Goal: Task Accomplishment & Management: Complete application form

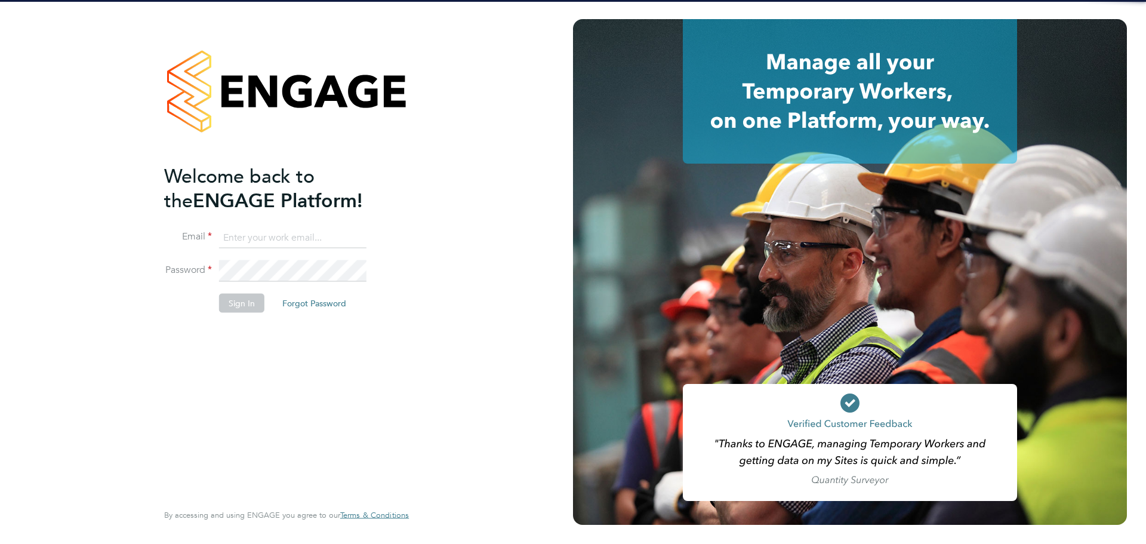
type input "[EMAIL_ADDRESS][PERSON_NAME][DOMAIN_NAME]"
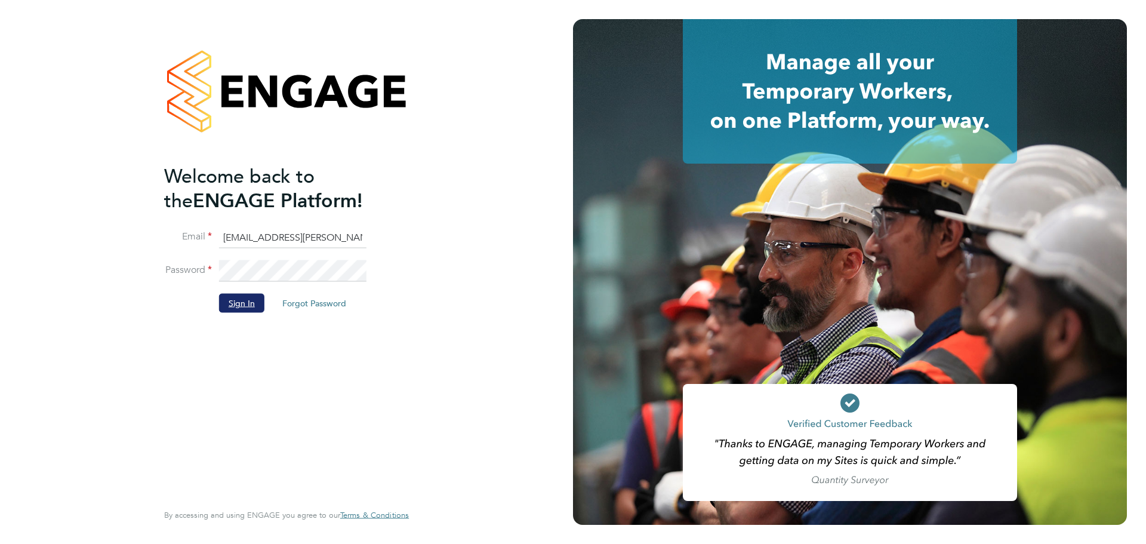
click at [240, 306] on button "Sign In" at bounding box center [241, 302] width 45 height 19
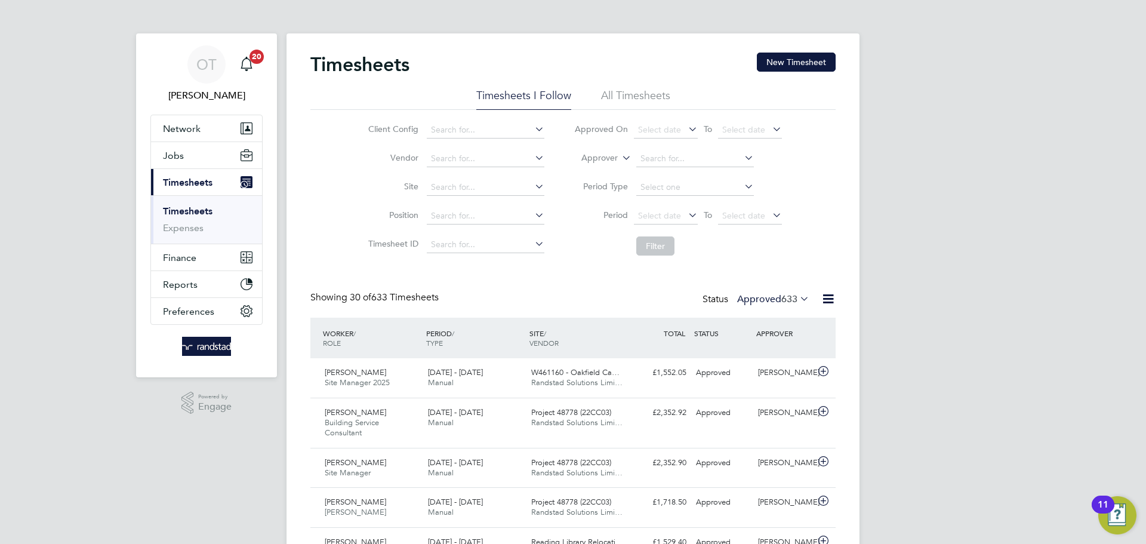
click at [194, 209] on link "Timesheets" at bounding box center [188, 210] width 50 height 11
click at [777, 65] on button "New Timesheet" at bounding box center [796, 62] width 79 height 19
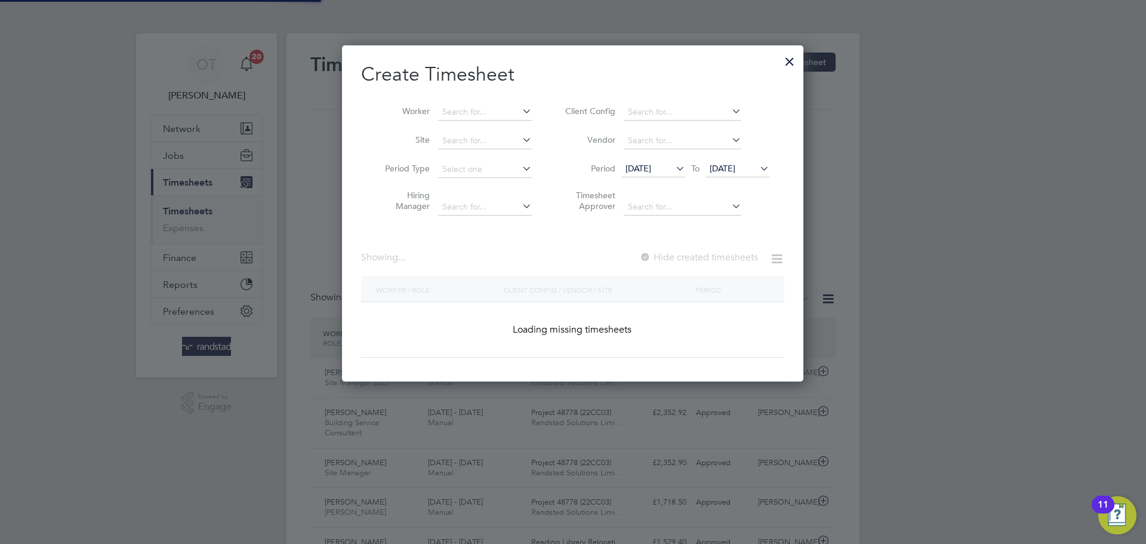
scroll to position [337, 462]
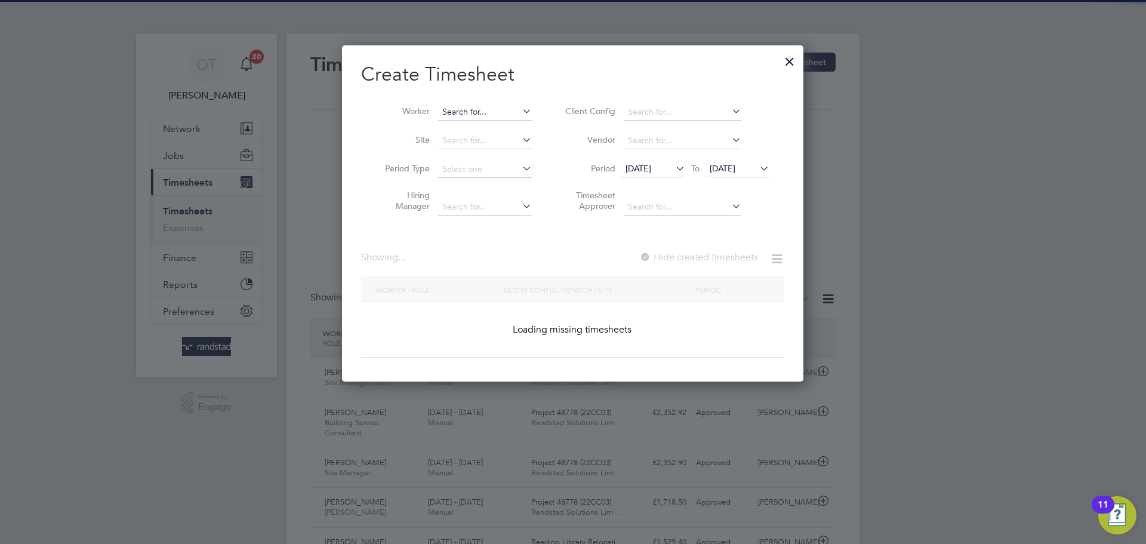
click at [449, 109] on input at bounding box center [485, 112] width 94 height 17
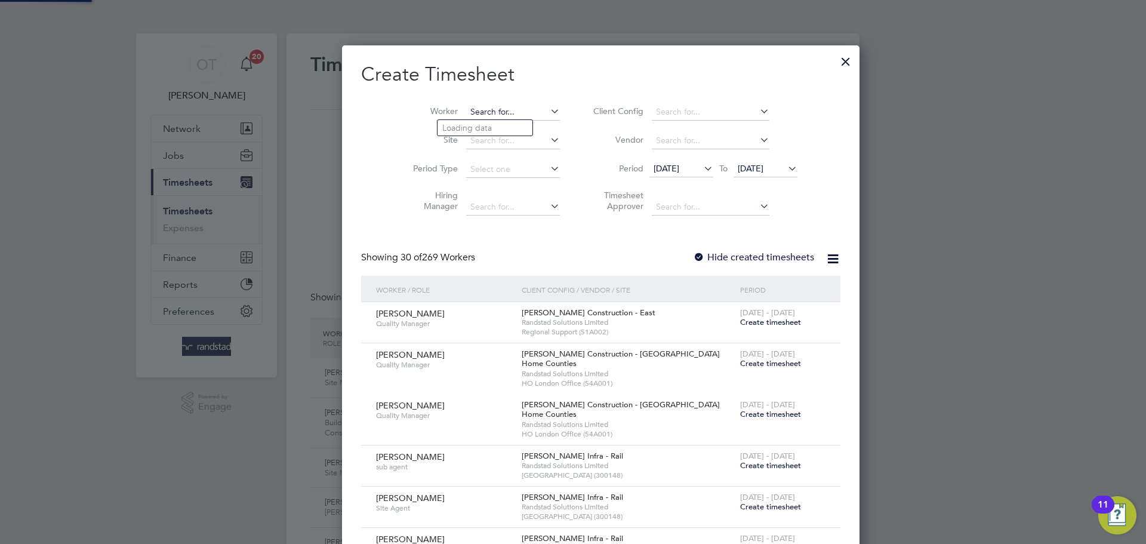
scroll to position [2213, 462]
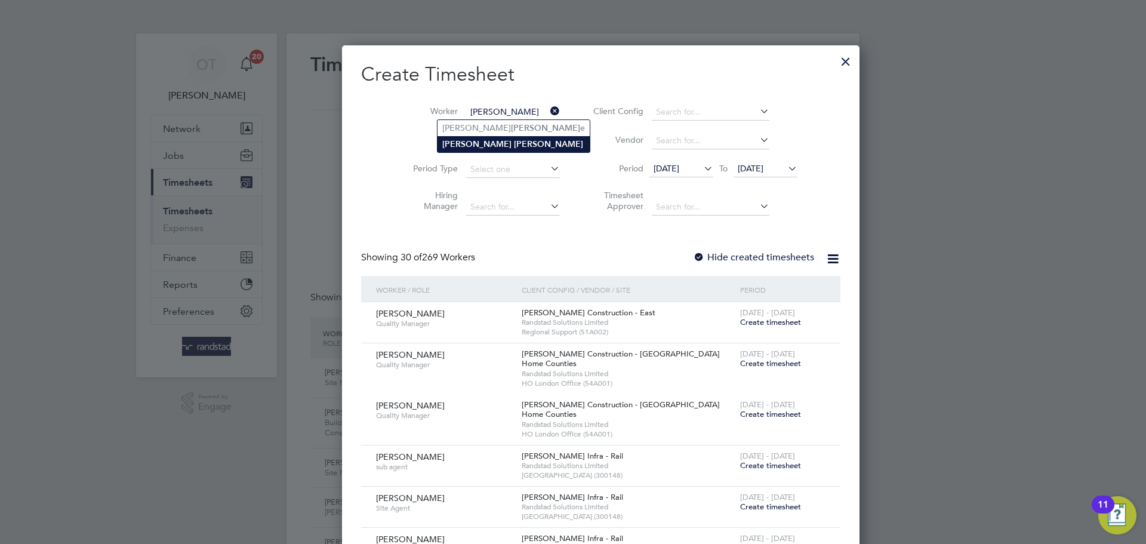
click at [514, 143] on b "[PERSON_NAME]" at bounding box center [548, 144] width 69 height 10
type input "[PERSON_NAME]"
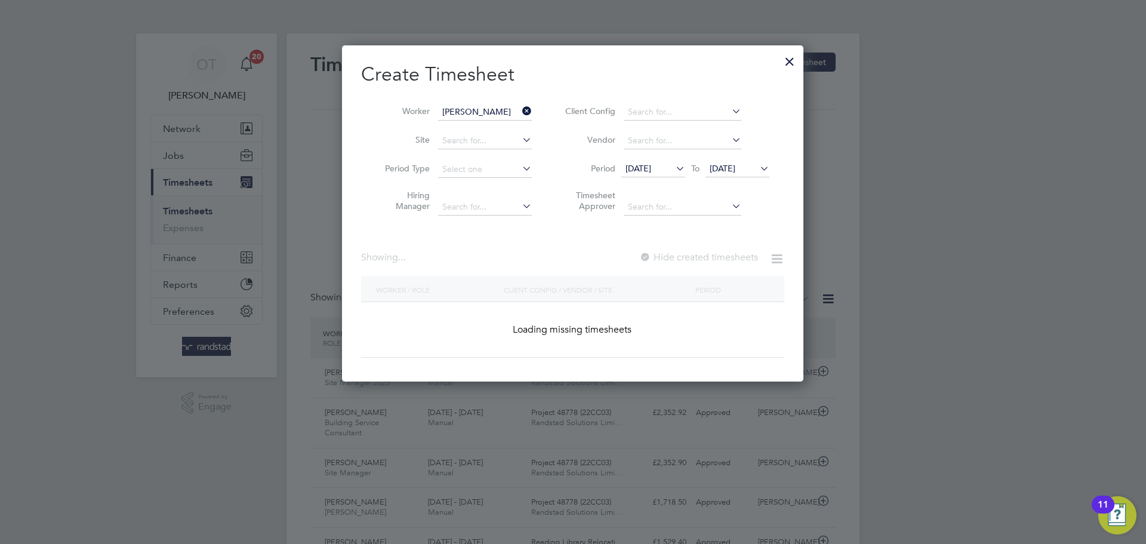
scroll to position [337, 462]
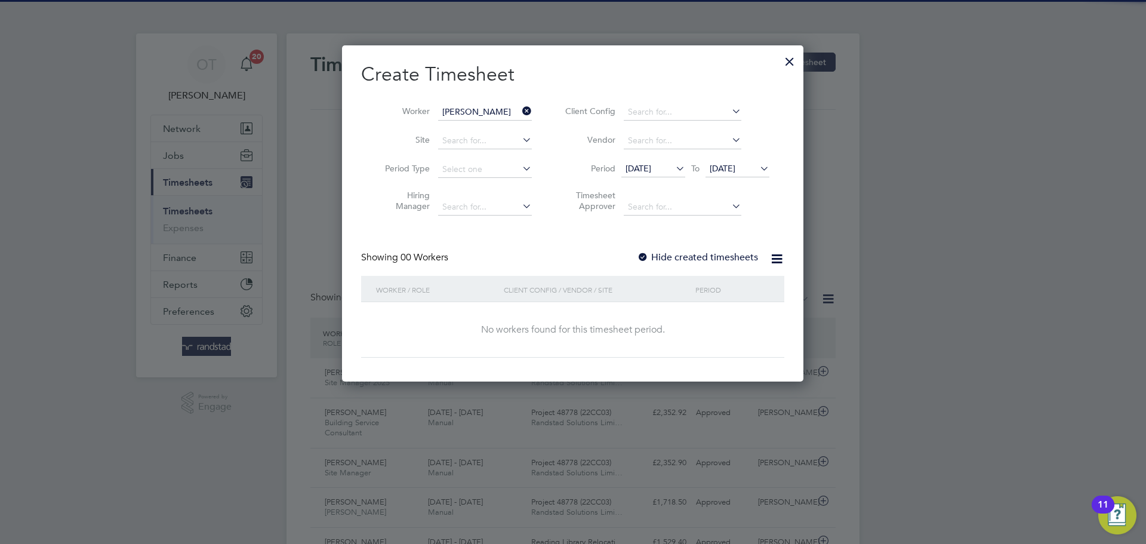
click at [732, 256] on label "Hide created timesheets" at bounding box center [697, 257] width 121 height 12
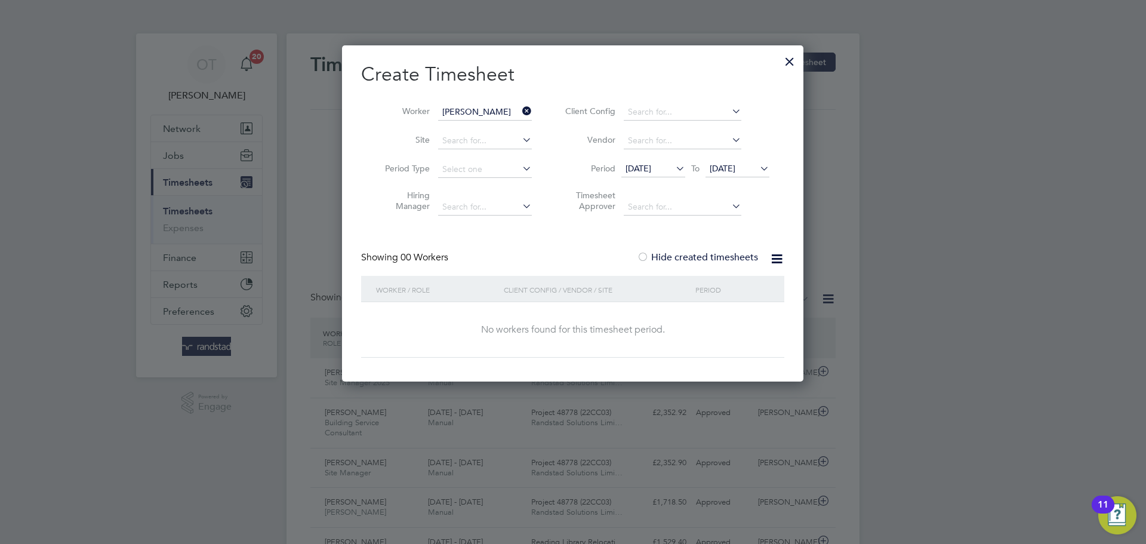
click at [758, 166] on icon at bounding box center [758, 168] width 0 height 17
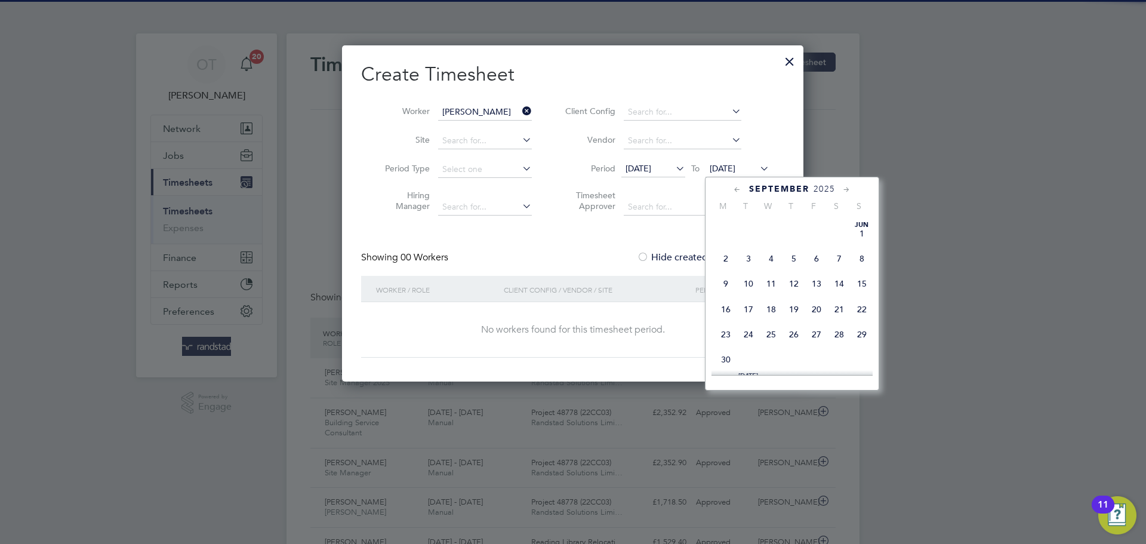
scroll to position [451, 0]
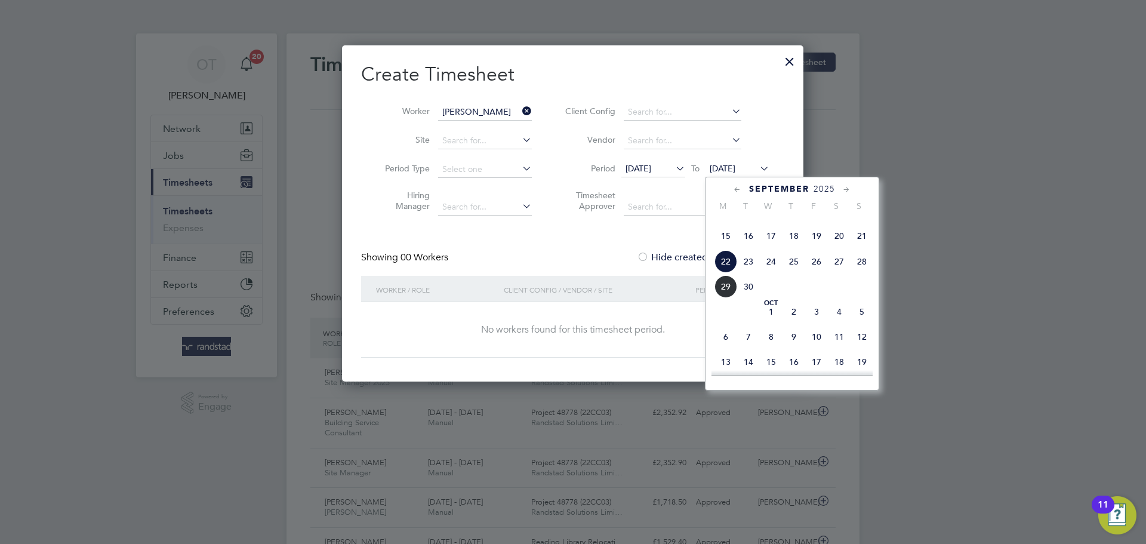
click at [858, 273] on span "28" at bounding box center [862, 261] width 23 height 23
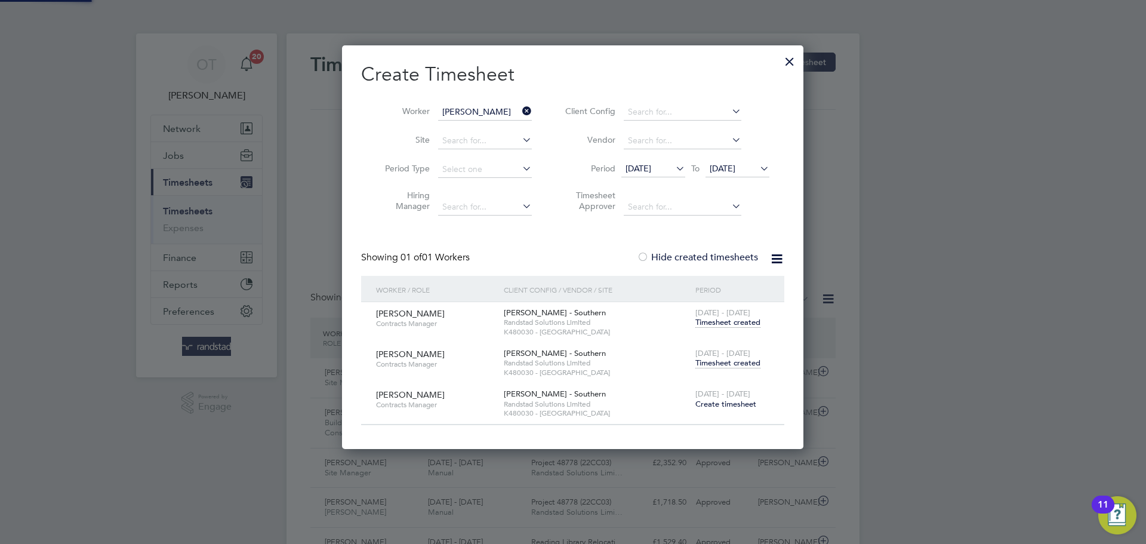
scroll to position [403, 462]
click at [745, 367] on span "Timesheet created" at bounding box center [728, 363] width 65 height 11
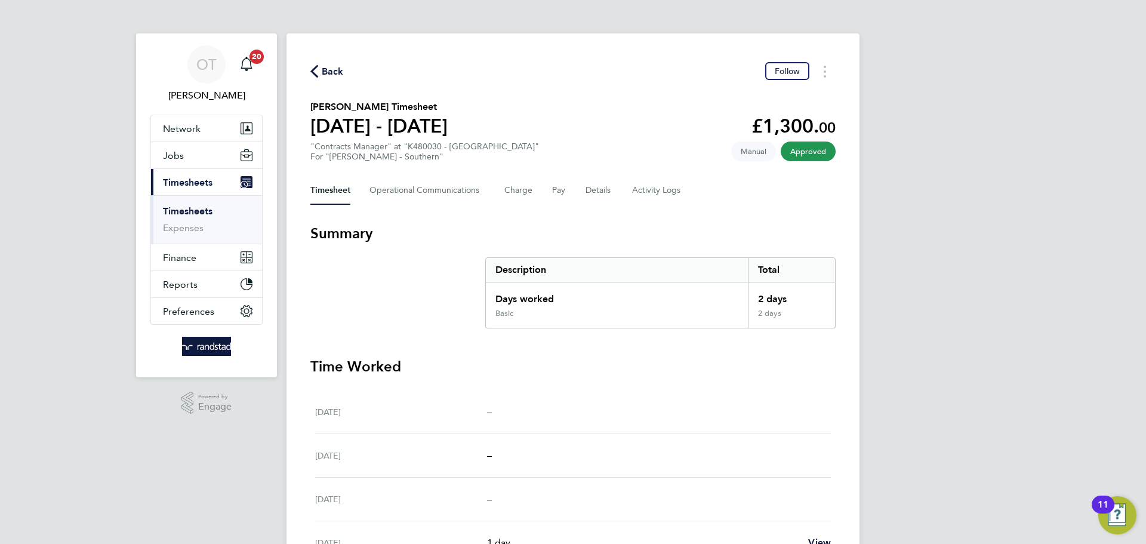
click at [325, 71] on span "Back" at bounding box center [333, 71] width 22 height 14
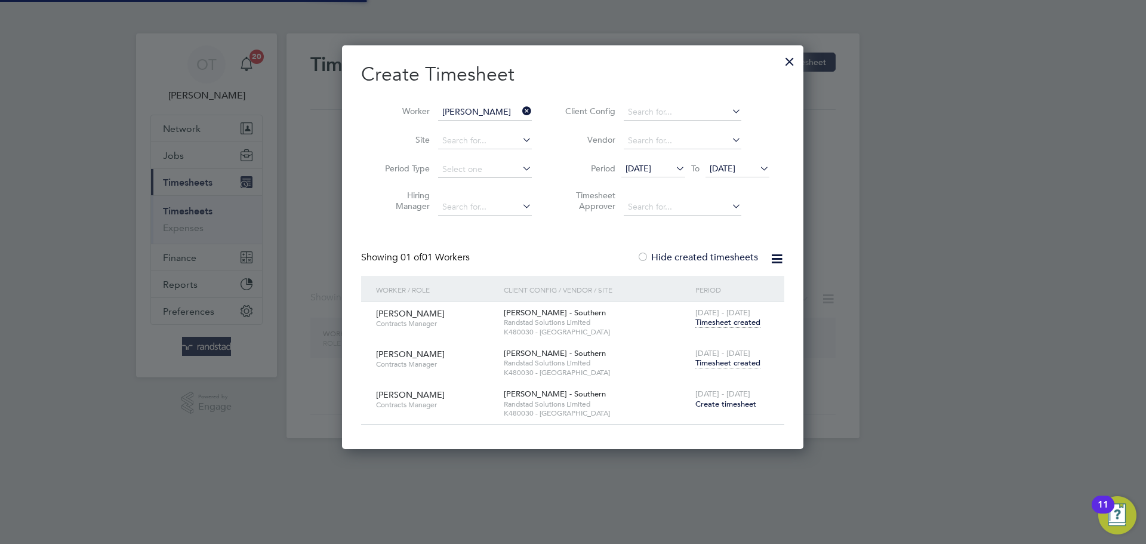
scroll to position [403, 462]
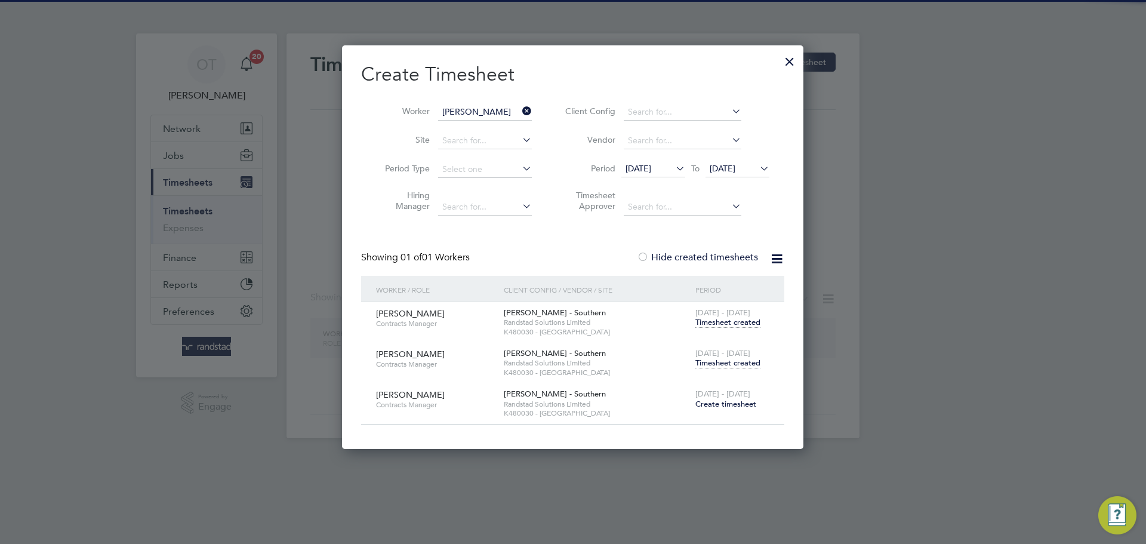
click at [520, 109] on icon at bounding box center [520, 111] width 0 height 17
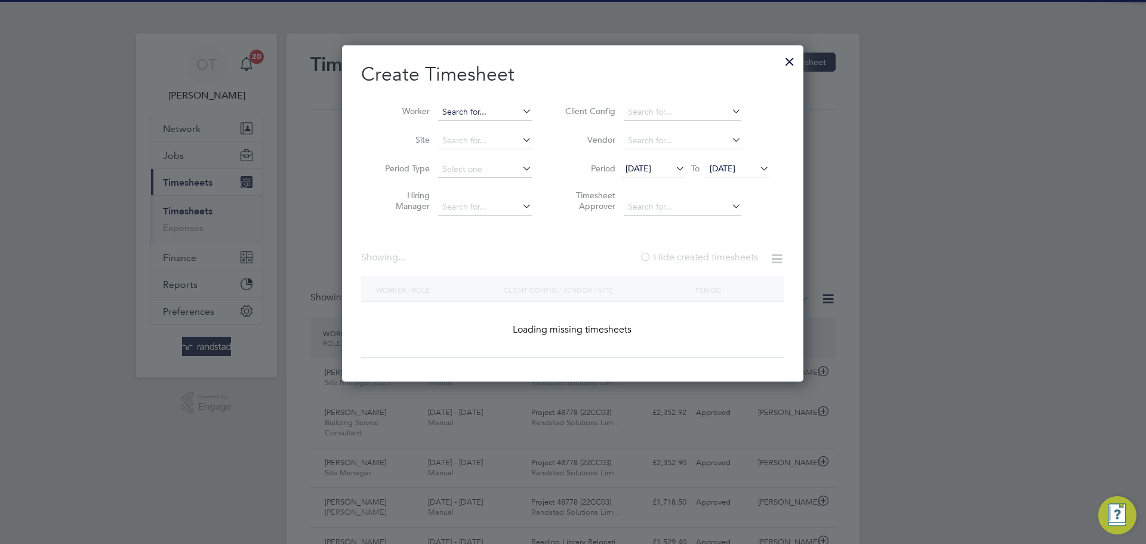
click at [474, 107] on input at bounding box center [485, 112] width 94 height 17
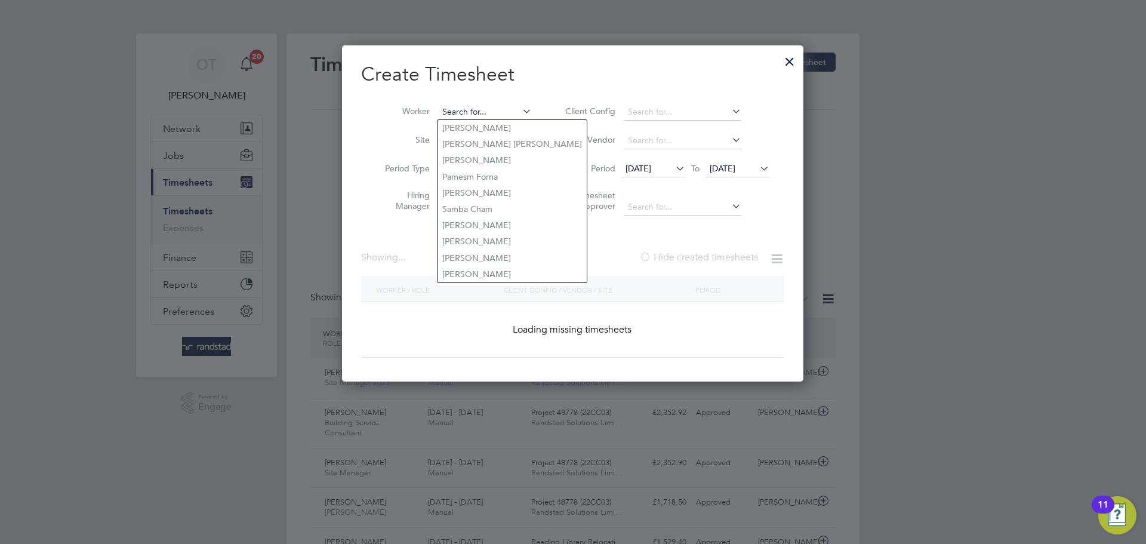
scroll to position [40, 104]
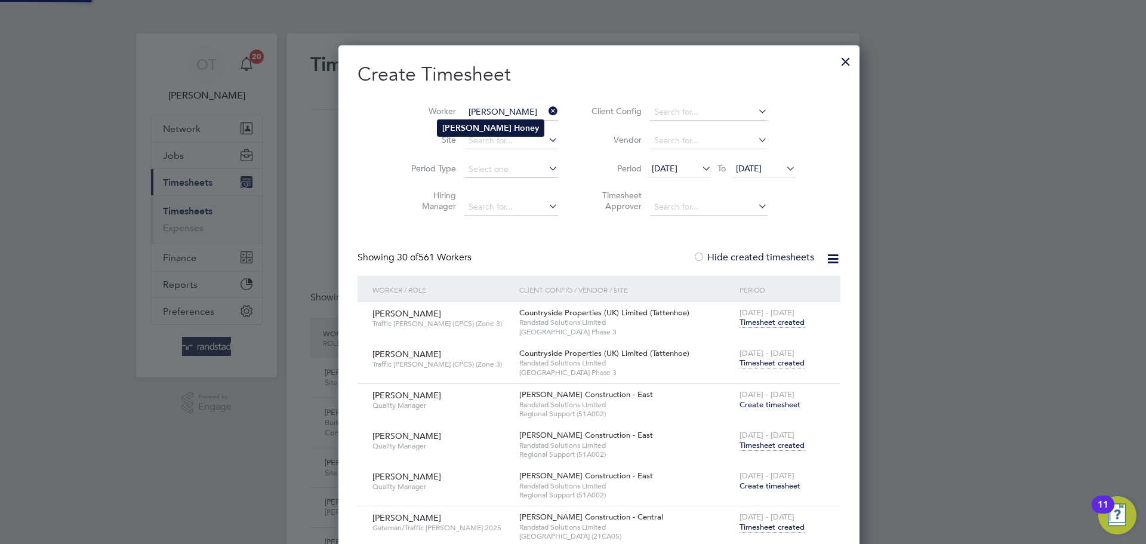
click at [514, 126] on b "Honey" at bounding box center [526, 128] width 25 height 10
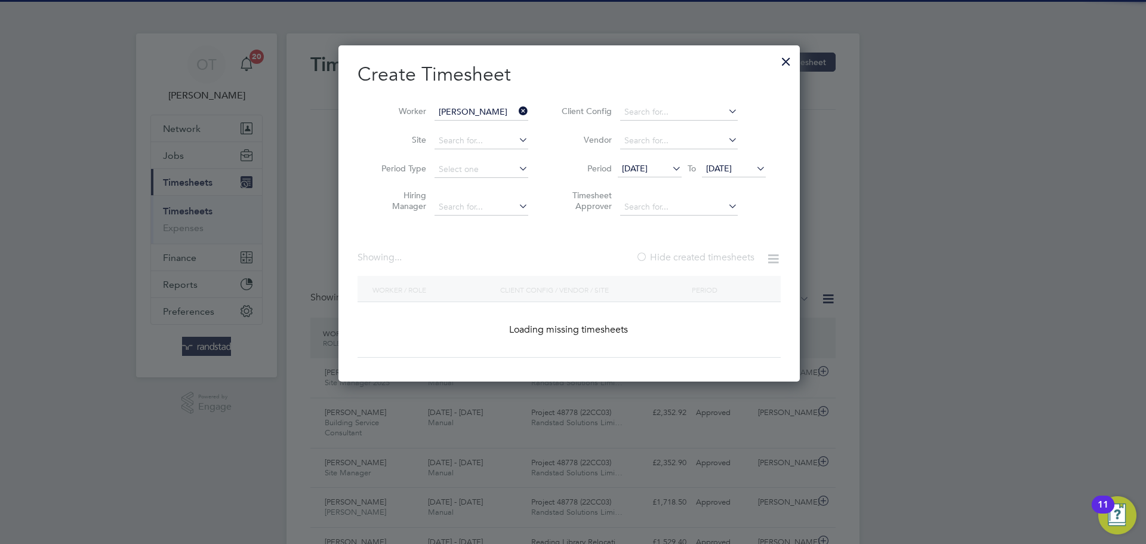
type input "[PERSON_NAME]"
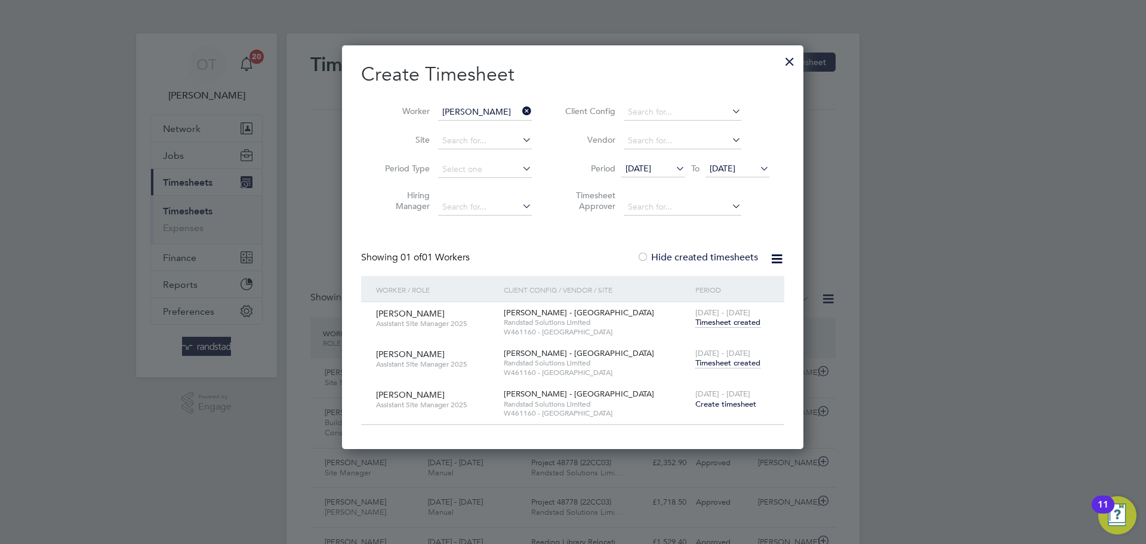
click at [727, 361] on span "Timesheet created" at bounding box center [728, 363] width 65 height 11
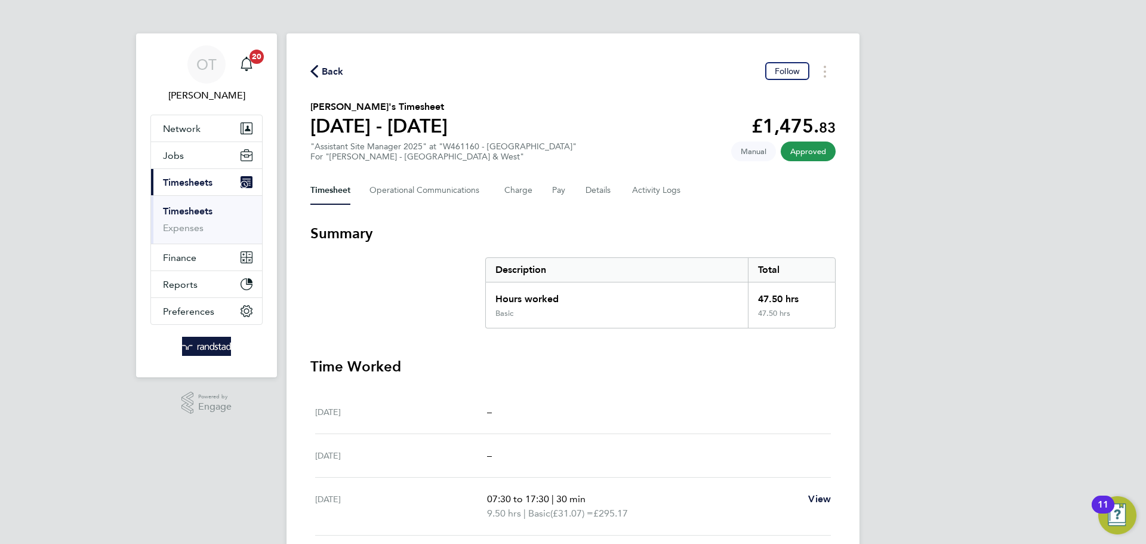
click at [324, 75] on span "Back" at bounding box center [333, 71] width 22 height 14
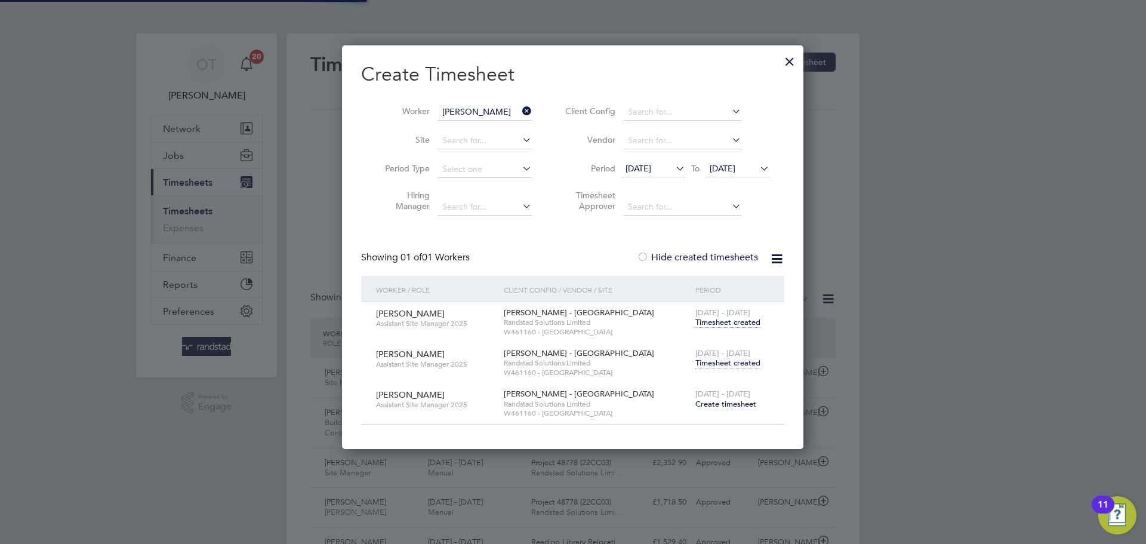
click at [520, 110] on icon at bounding box center [520, 111] width 0 height 17
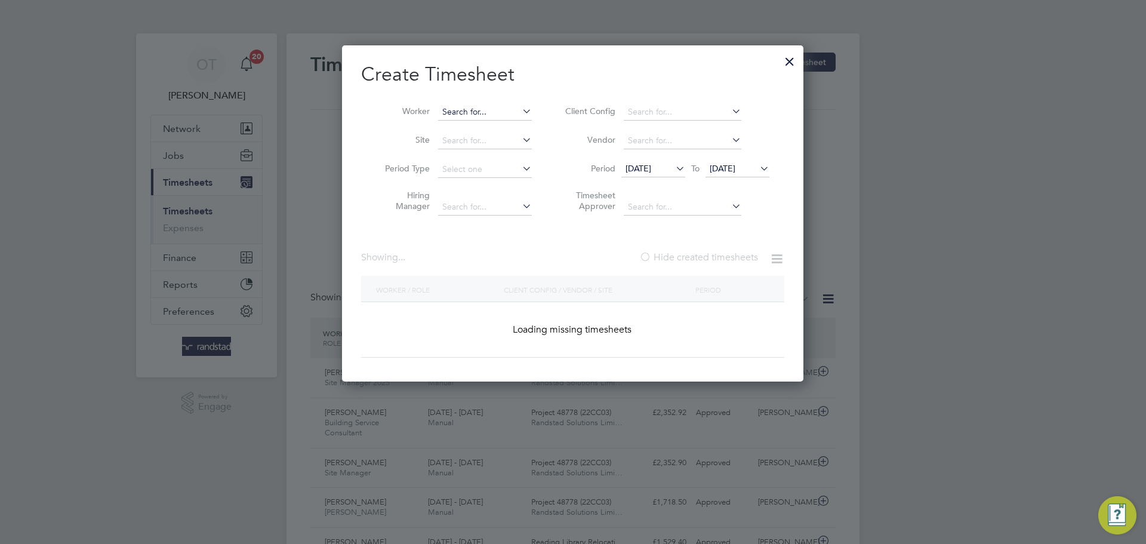
click at [499, 112] on input at bounding box center [485, 112] width 94 height 17
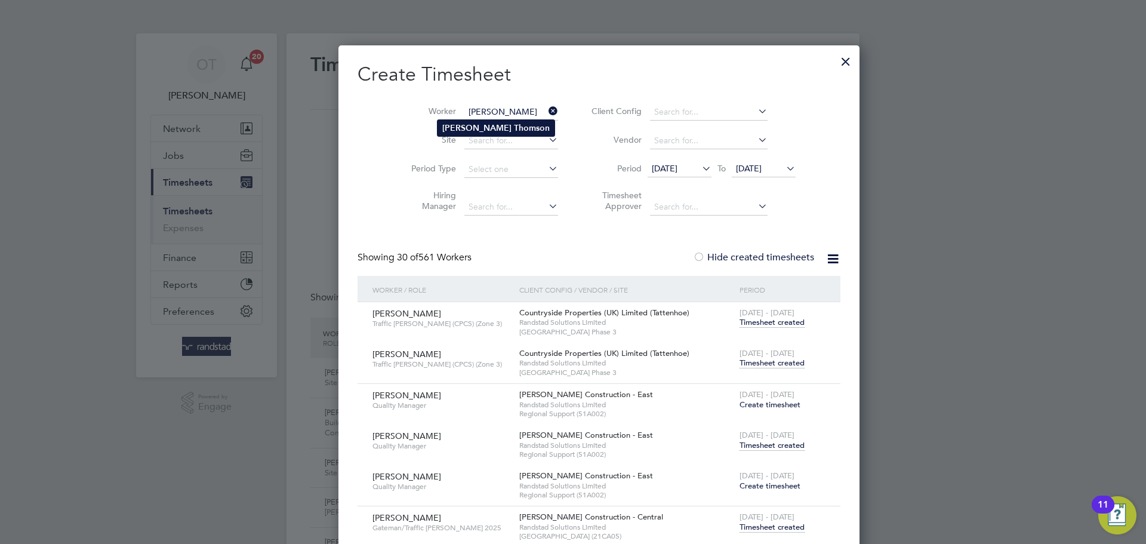
click at [467, 129] on li "[PERSON_NAME]" at bounding box center [496, 128] width 117 height 16
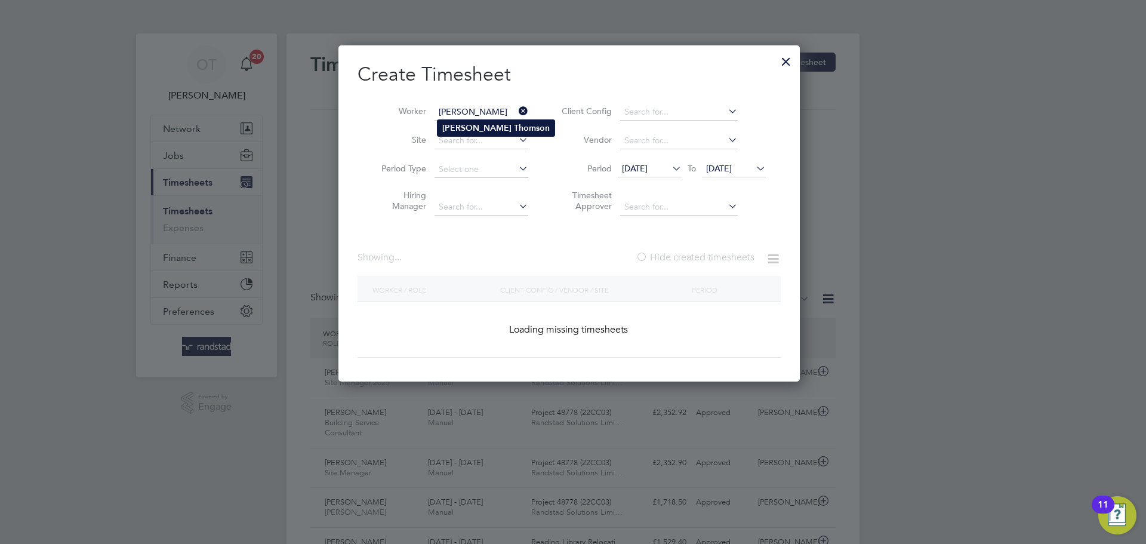
type input "[PERSON_NAME]"
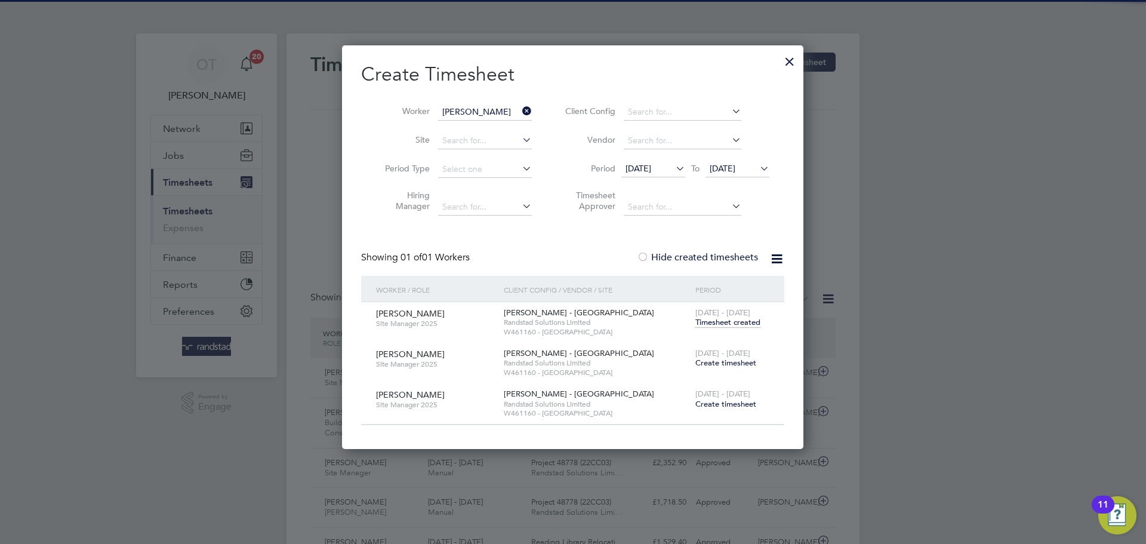
click at [742, 361] on span "Create timesheet" at bounding box center [726, 363] width 61 height 10
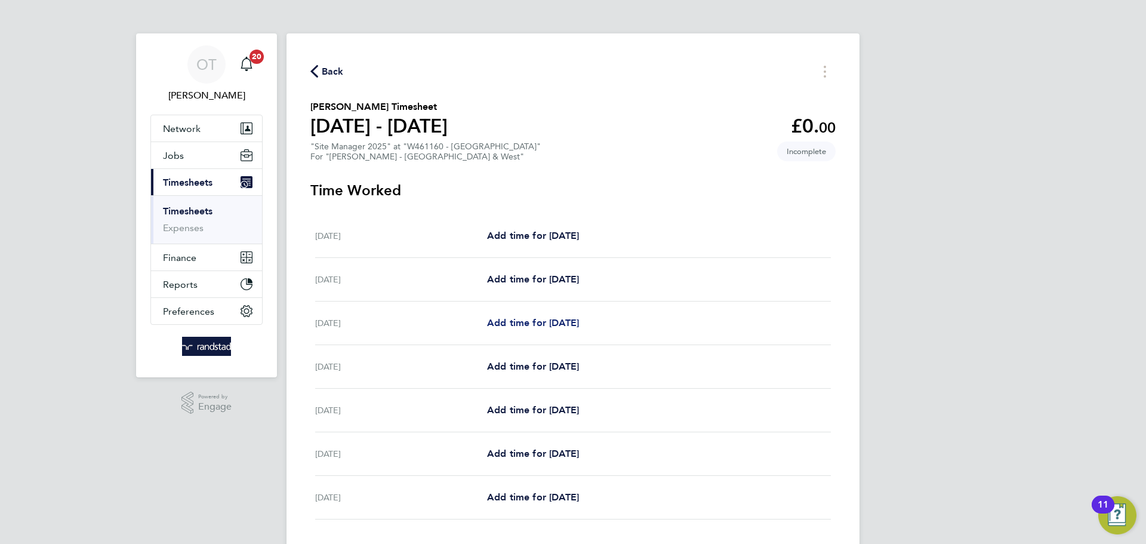
click at [546, 322] on span "Add time for [DATE]" at bounding box center [533, 322] width 92 height 11
select select "60"
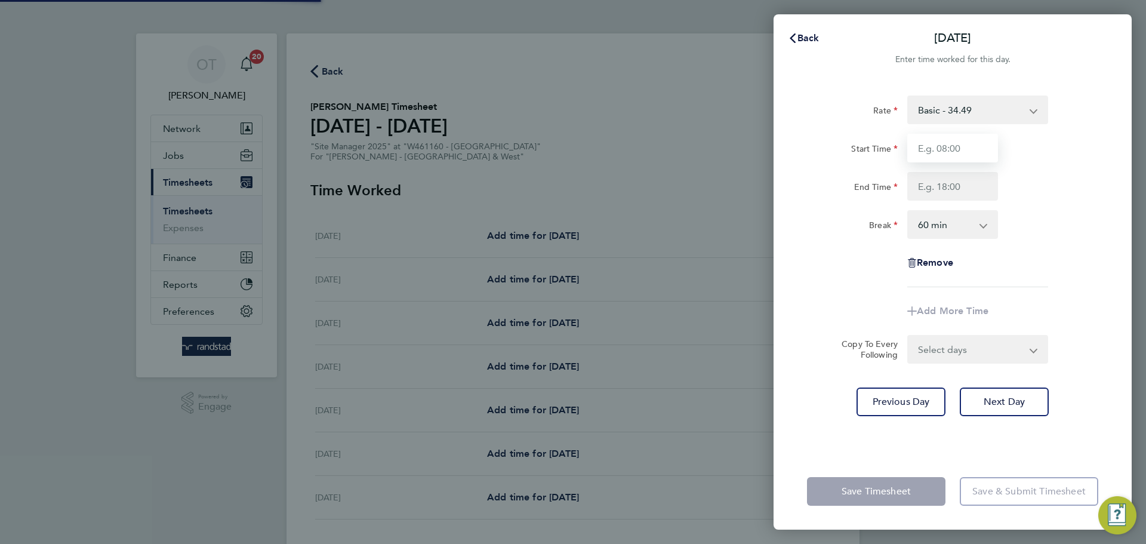
click at [950, 142] on input "Start Time" at bounding box center [952, 148] width 91 height 29
type input "07:30"
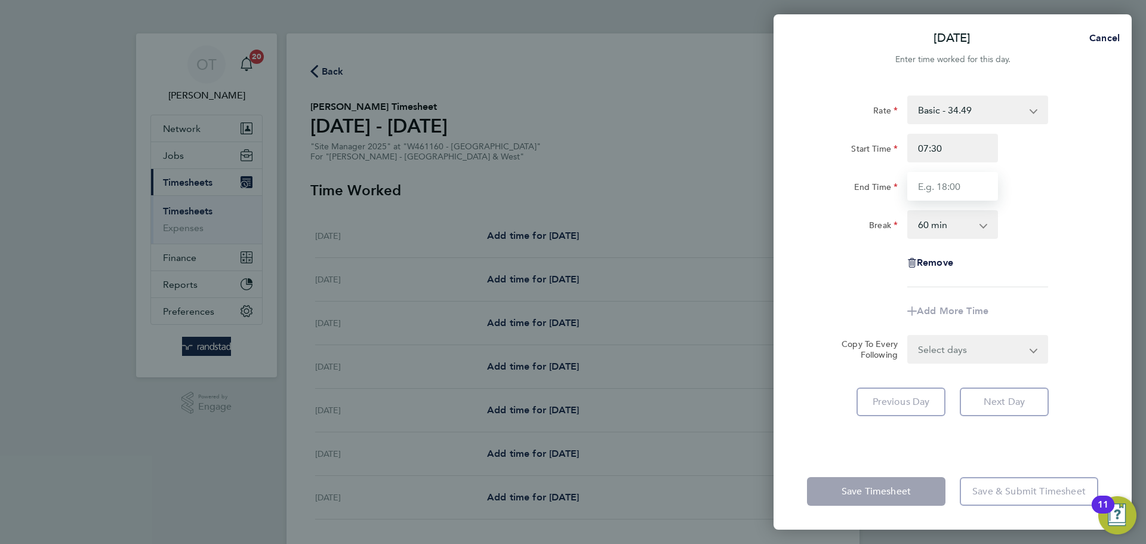
click at [949, 186] on input "End Time" at bounding box center [952, 186] width 91 height 29
type input "17:00"
click at [946, 228] on select "0 min 15 min 30 min 45 min 60 min 75 min 90 min" at bounding box center [946, 224] width 74 height 26
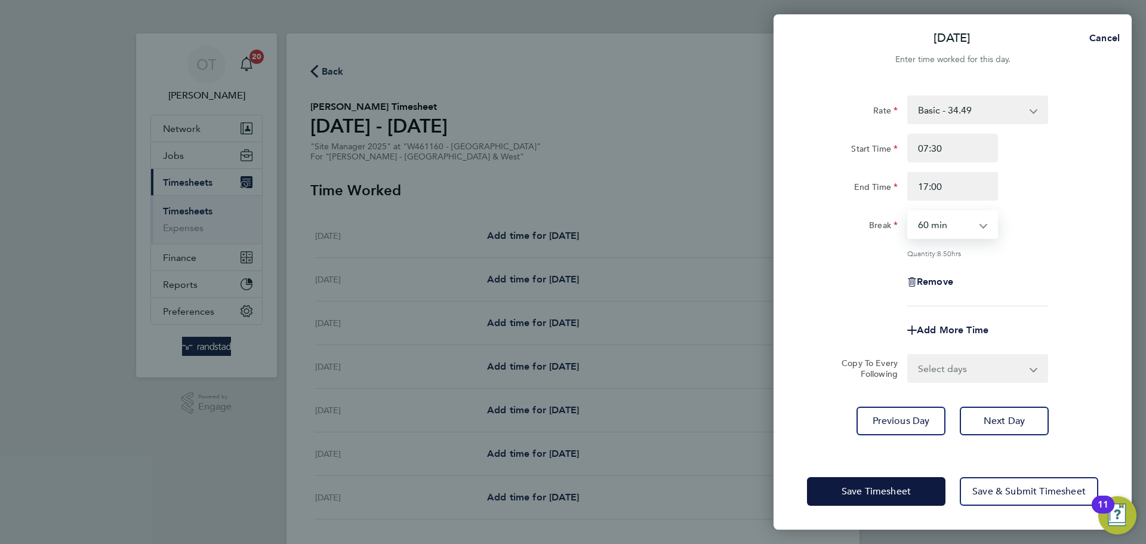
select select "30"
click at [909, 211] on select "0 min 15 min 30 min 45 min 60 min 75 min 90 min" at bounding box center [946, 224] width 74 height 26
click at [1054, 275] on div "Remove" at bounding box center [952, 281] width 301 height 29
click at [936, 370] on select "Select days Day [DATE] [DATE] [DATE] [DATE]" at bounding box center [971, 368] width 125 height 26
select select "DAY"
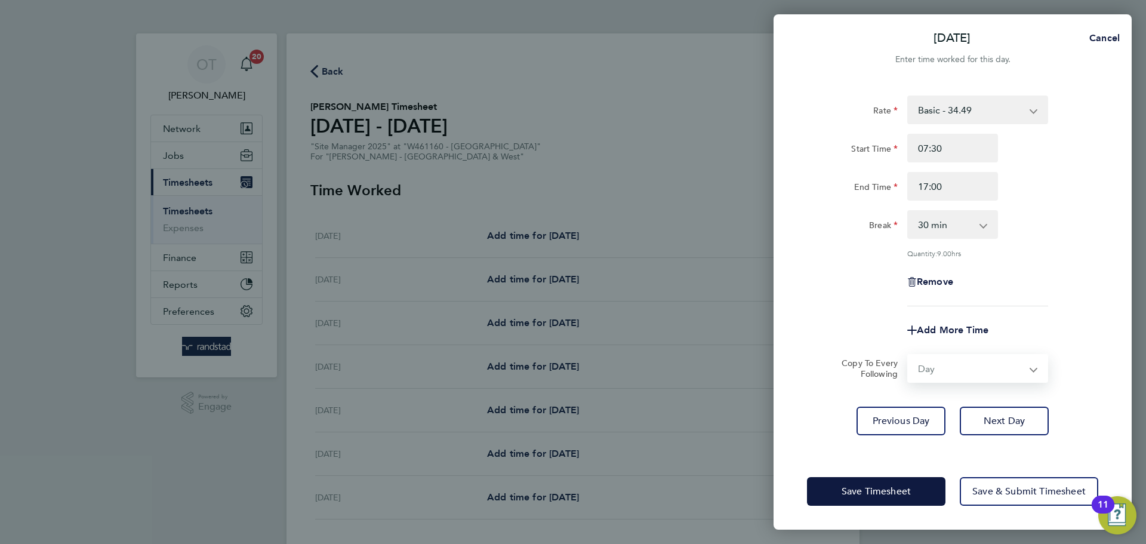
click at [909, 355] on select "Select days Day [DATE] [DATE] [DATE] [DATE]" at bounding box center [971, 368] width 125 height 26
select select "[DATE]"
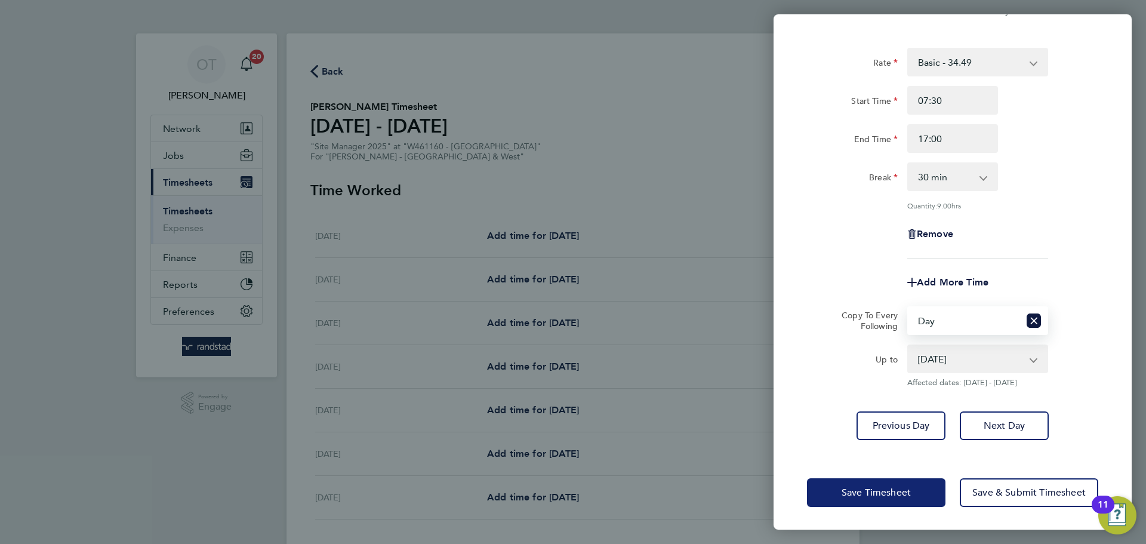
click at [869, 493] on span "Save Timesheet" at bounding box center [876, 493] width 69 height 12
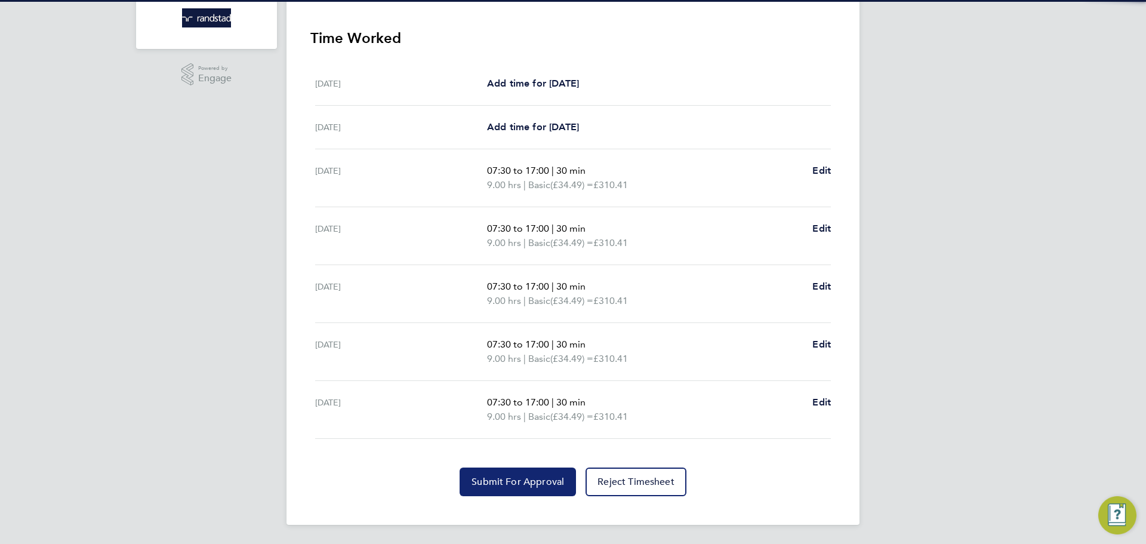
drag, startPoint x: 517, startPoint y: 485, endPoint x: 507, endPoint y: 494, distance: 13.9
click at [516, 490] on button "Submit For Approval" at bounding box center [518, 481] width 116 height 29
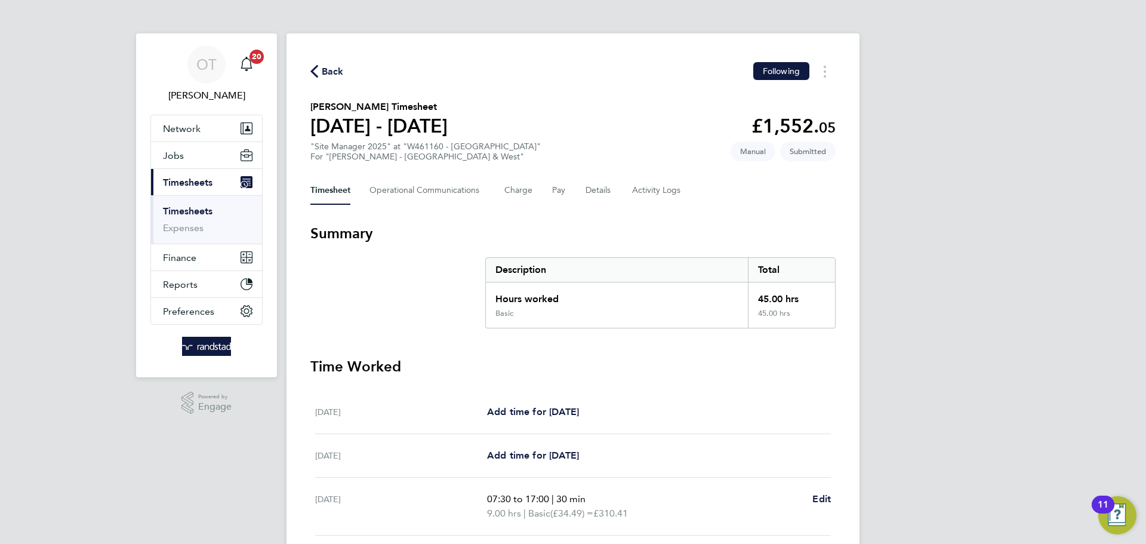
click at [328, 60] on div "Back Following [PERSON_NAME] Timesheet [DATE] - [DATE] £1,552. 05 "Site Manager…" at bounding box center [573, 443] width 573 height 820
click at [328, 66] on span "Back" at bounding box center [333, 71] width 22 height 14
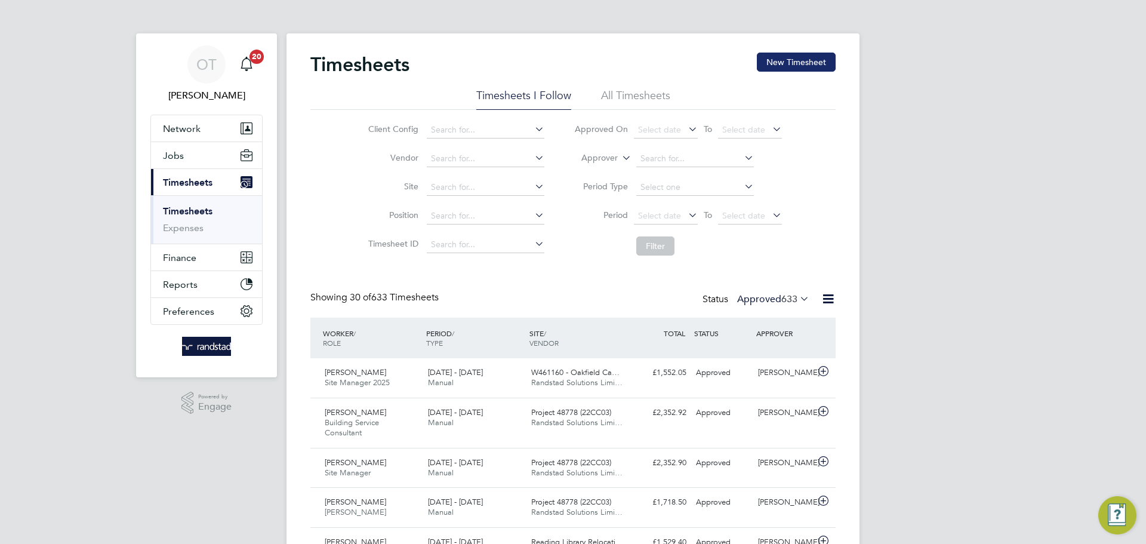
click at [811, 68] on button "New Timesheet" at bounding box center [796, 62] width 79 height 19
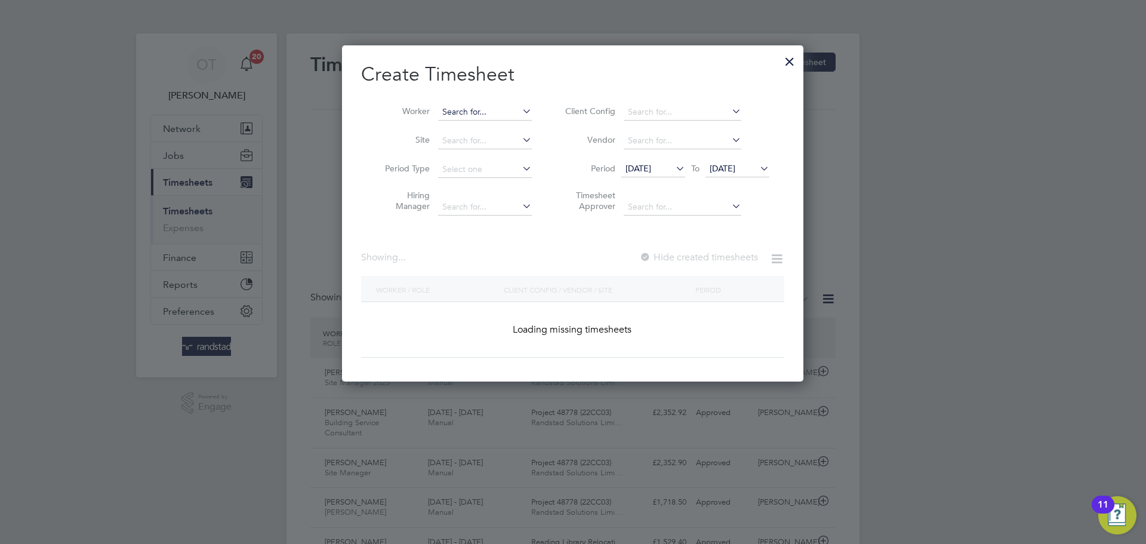
click at [465, 113] on input at bounding box center [485, 112] width 94 height 17
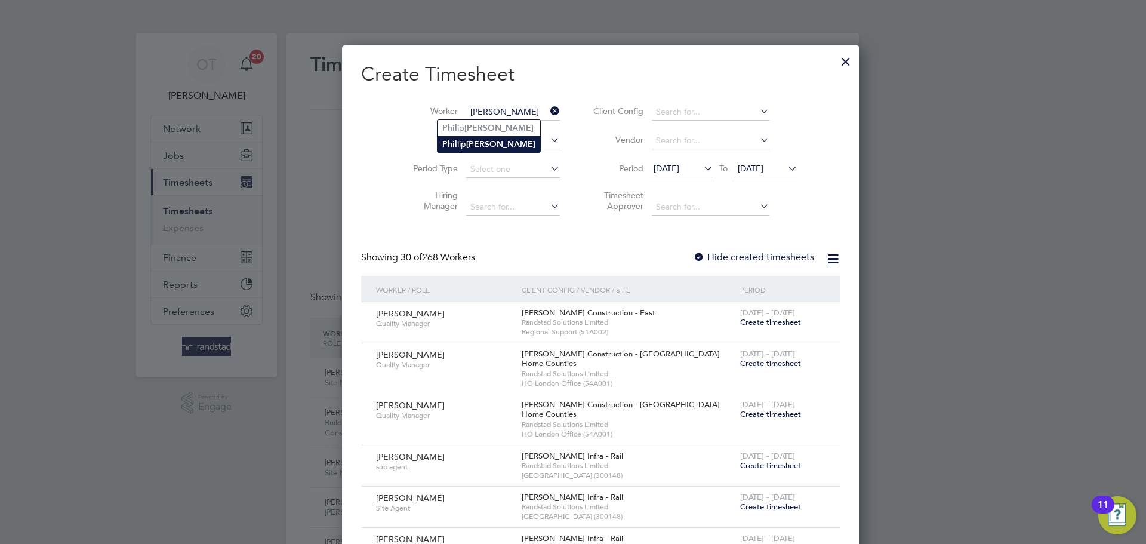
click at [494, 141] on li "[PERSON_NAME] lip [PERSON_NAME]" at bounding box center [489, 144] width 103 height 16
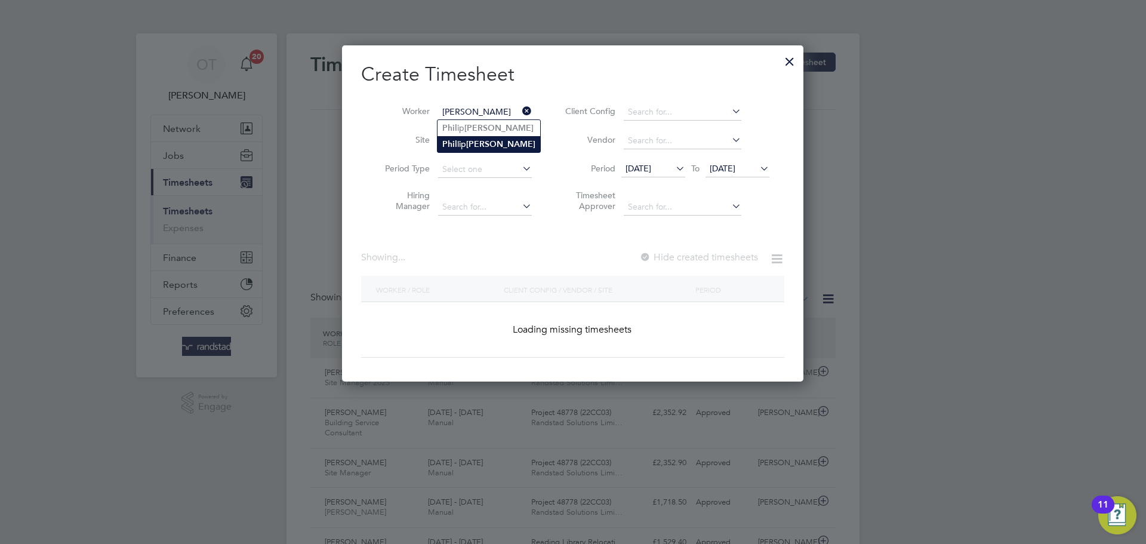
type input "[PERSON_NAME]"
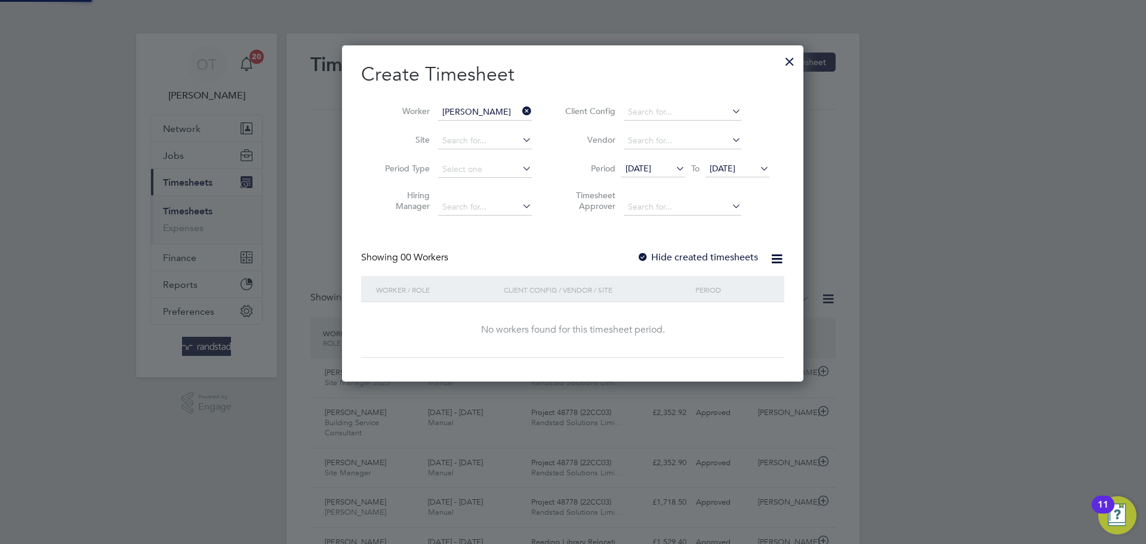
click at [711, 256] on label "Hide created timesheets" at bounding box center [697, 257] width 121 height 12
click at [758, 168] on icon at bounding box center [758, 168] width 0 height 17
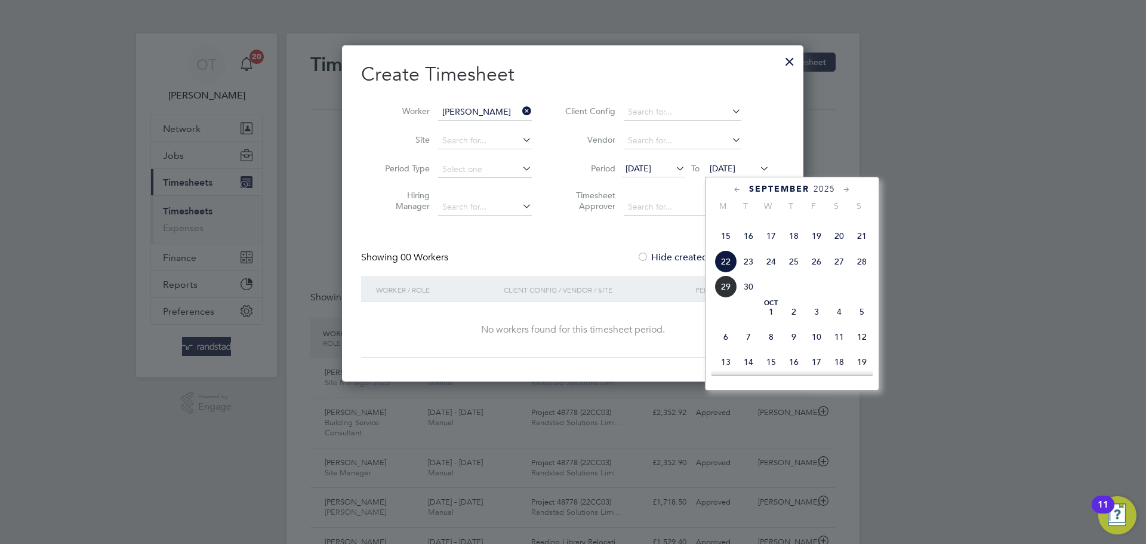
click at [858, 348] on span "12" at bounding box center [862, 336] width 23 height 23
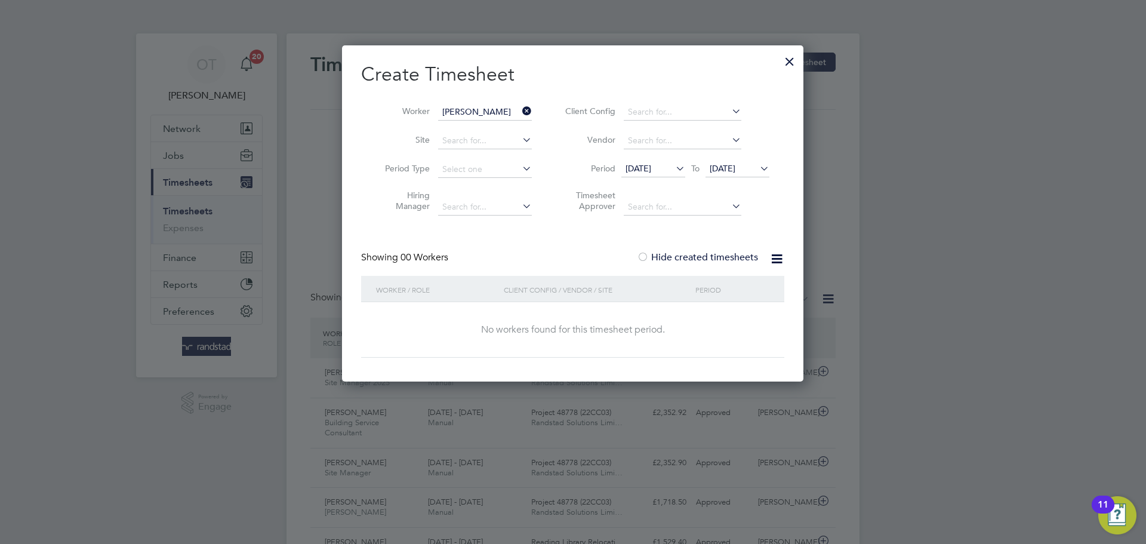
click at [520, 112] on icon at bounding box center [520, 111] width 0 height 17
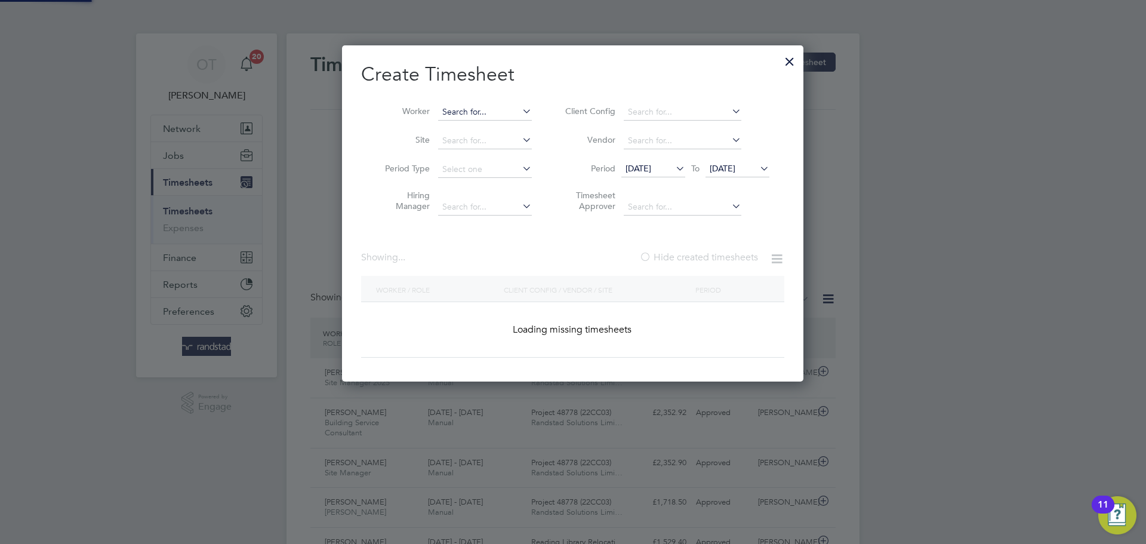
click at [471, 113] on input at bounding box center [485, 112] width 94 height 17
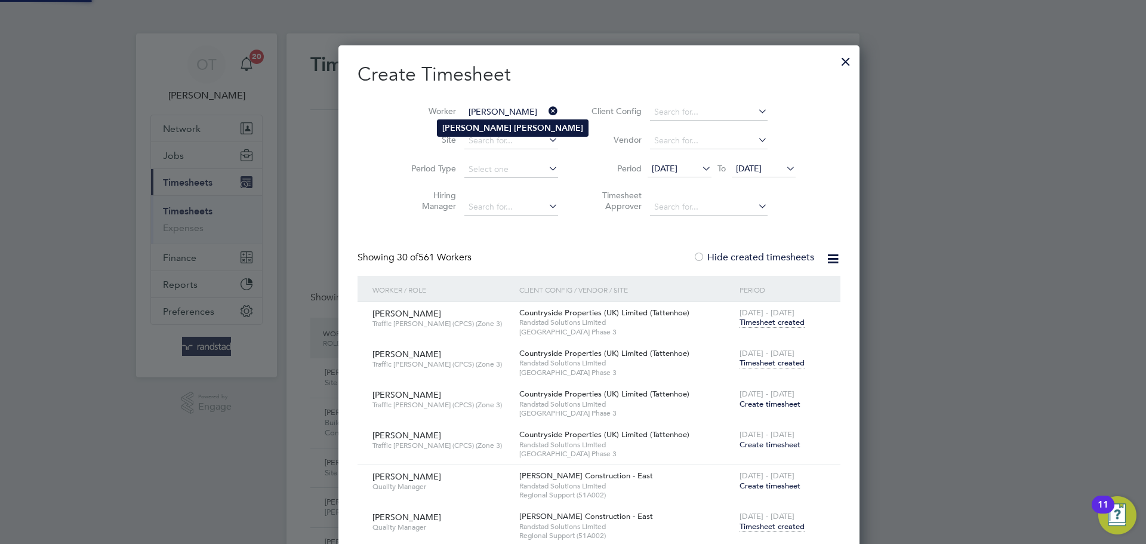
click at [514, 125] on b "[PERSON_NAME]" at bounding box center [548, 128] width 69 height 10
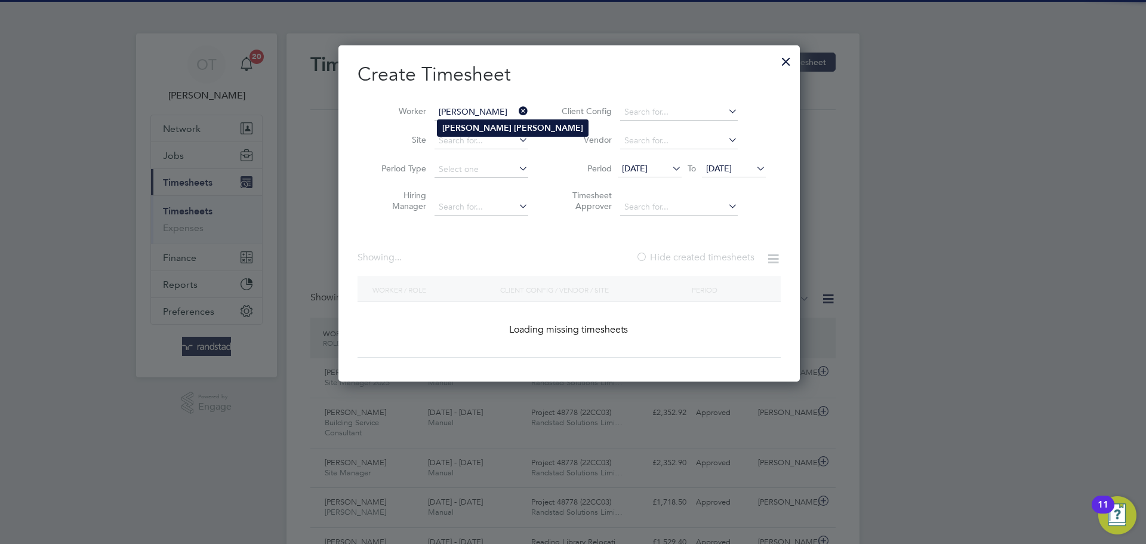
type input "[PERSON_NAME]"
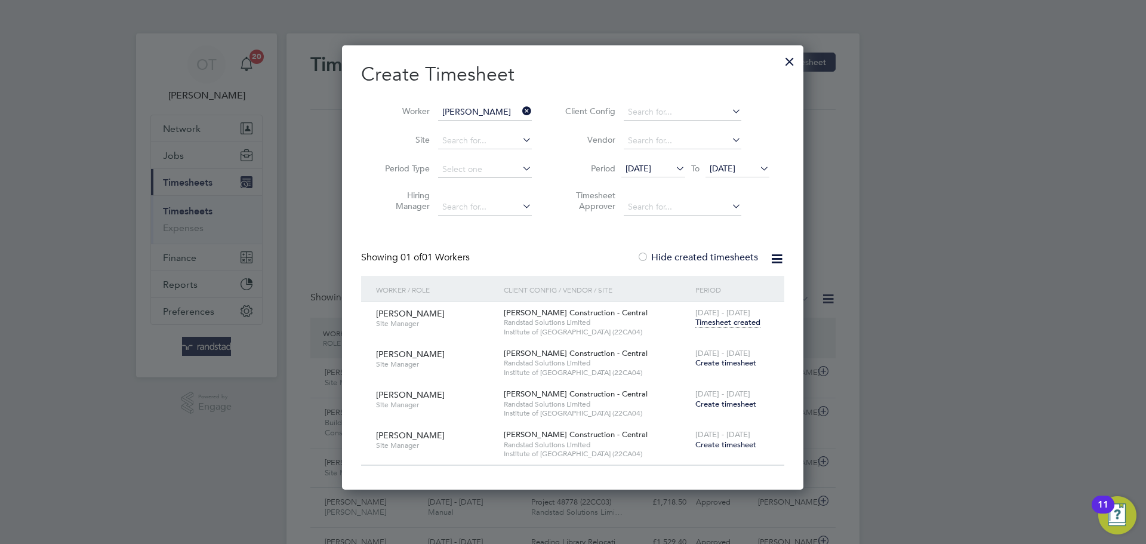
click at [729, 363] on span "Create timesheet" at bounding box center [726, 363] width 61 height 10
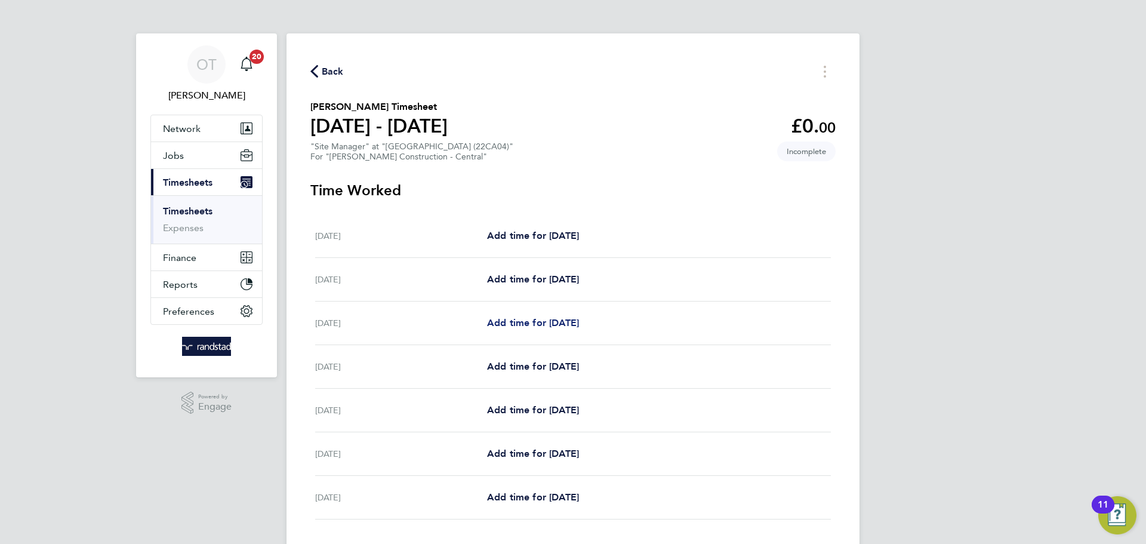
click at [536, 321] on span "Add time for [DATE]" at bounding box center [533, 322] width 92 height 11
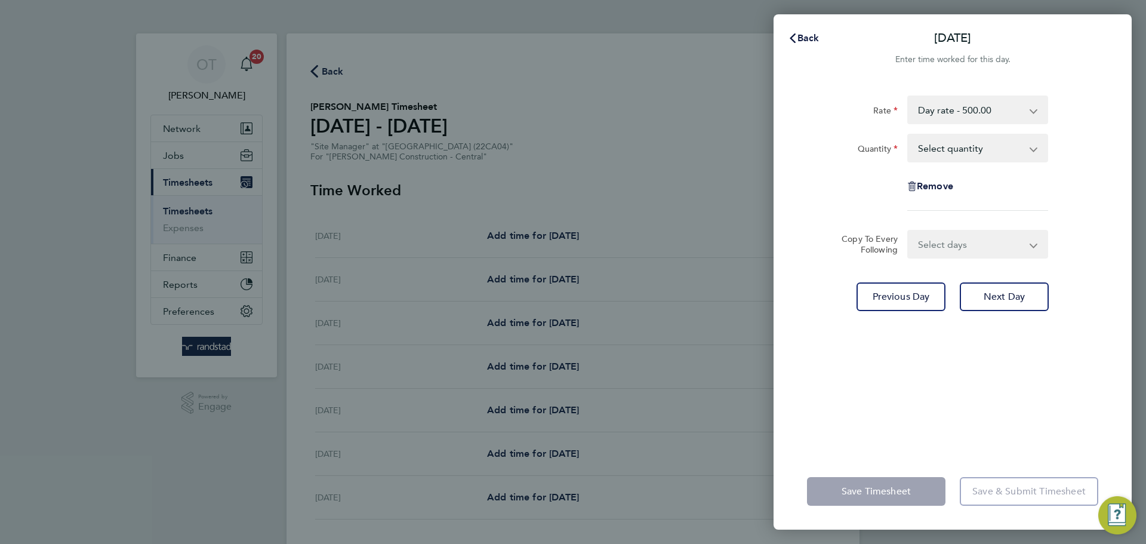
click at [965, 148] on select "Select quantity 0.5 1" at bounding box center [971, 148] width 124 height 26
select select "1"
click at [909, 135] on select "Select quantity 0.5 1" at bounding box center [971, 148] width 124 height 26
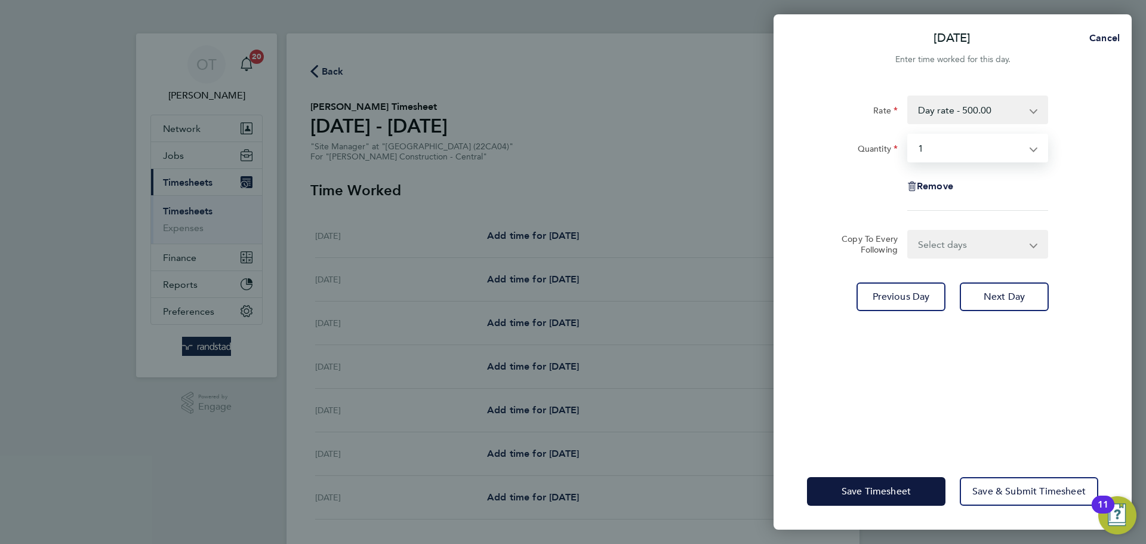
click at [958, 251] on select "Select days Day [DATE] [DATE] [DATE] [DATE]" at bounding box center [971, 244] width 125 height 26
select select "DAY"
click at [909, 231] on select "Select days Day [DATE] [DATE] [DATE] [DATE]" at bounding box center [971, 244] width 125 height 26
select select "[DATE]"
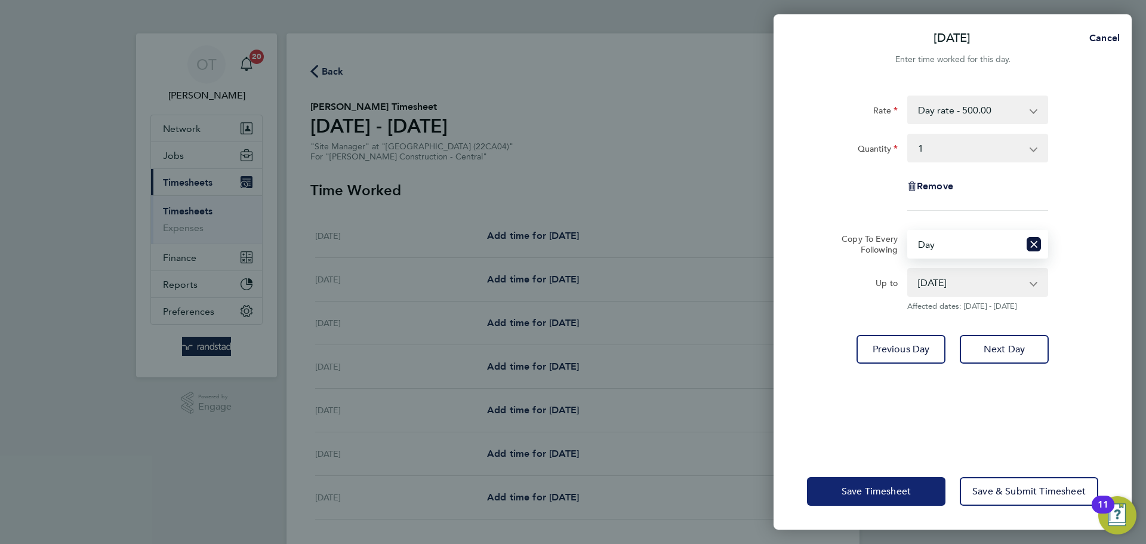
click at [893, 496] on span "Save Timesheet" at bounding box center [876, 491] width 69 height 12
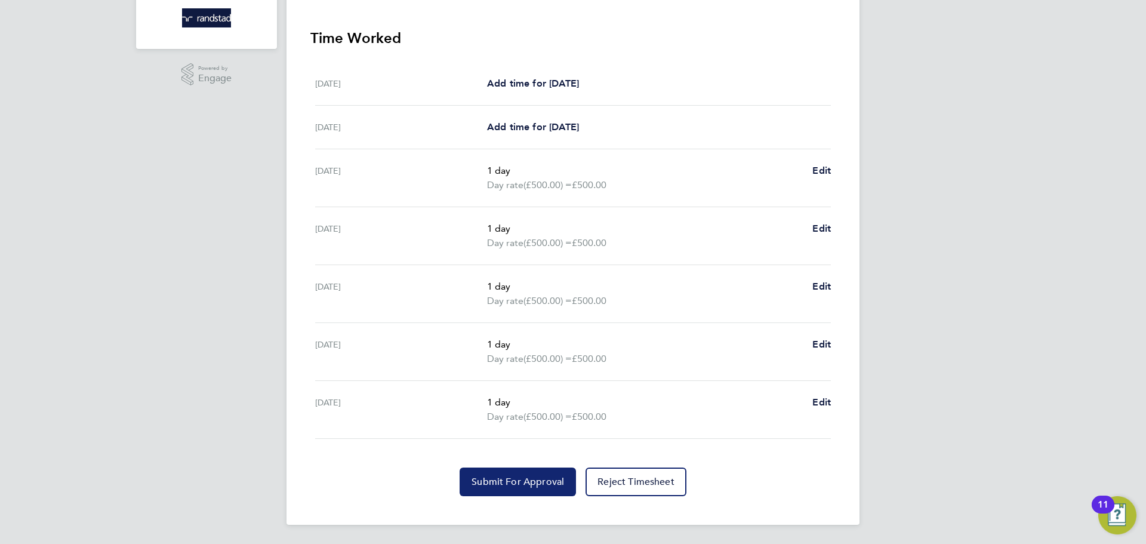
click at [500, 487] on span "Submit For Approval" at bounding box center [518, 482] width 93 height 12
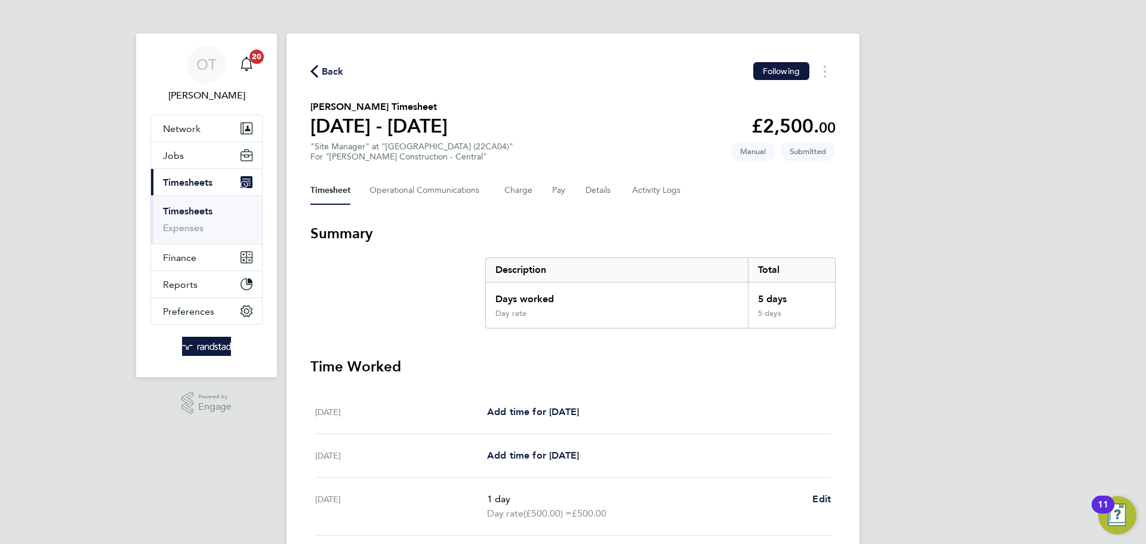
click at [335, 74] on span "Back" at bounding box center [333, 71] width 22 height 14
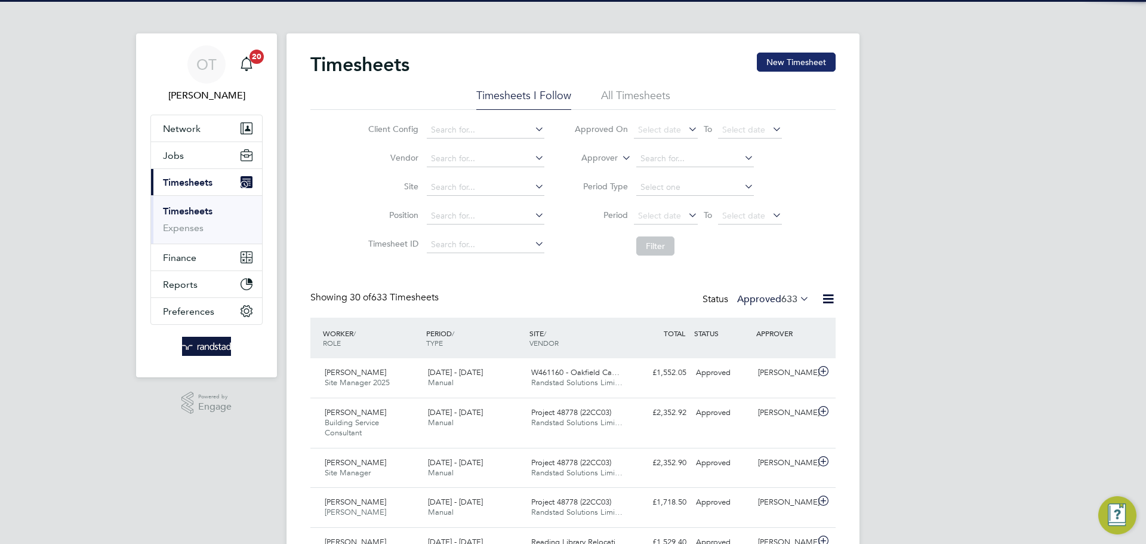
click at [803, 54] on button "New Timesheet" at bounding box center [796, 62] width 79 height 19
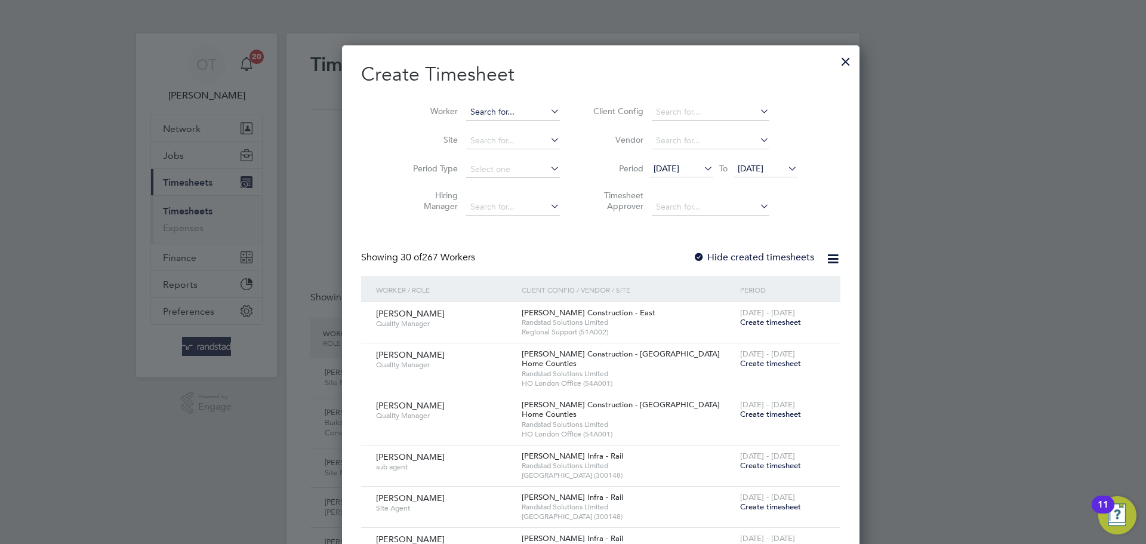
click at [476, 117] on input at bounding box center [513, 112] width 94 height 17
click at [514, 129] on b "Prince" at bounding box center [526, 128] width 24 height 10
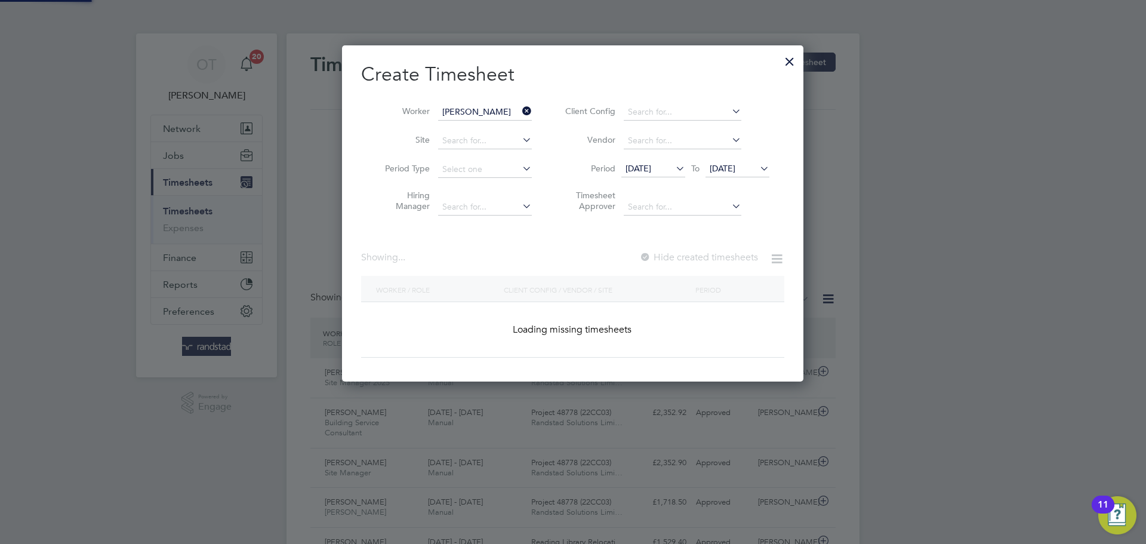
type input "[PERSON_NAME]"
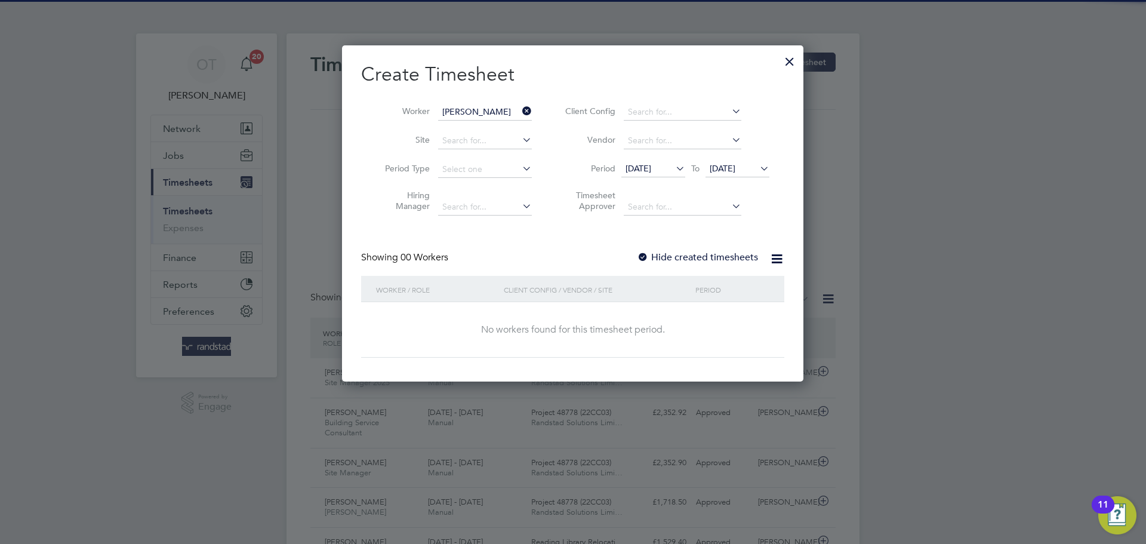
click at [701, 259] on label "Hide created timesheets" at bounding box center [697, 257] width 121 height 12
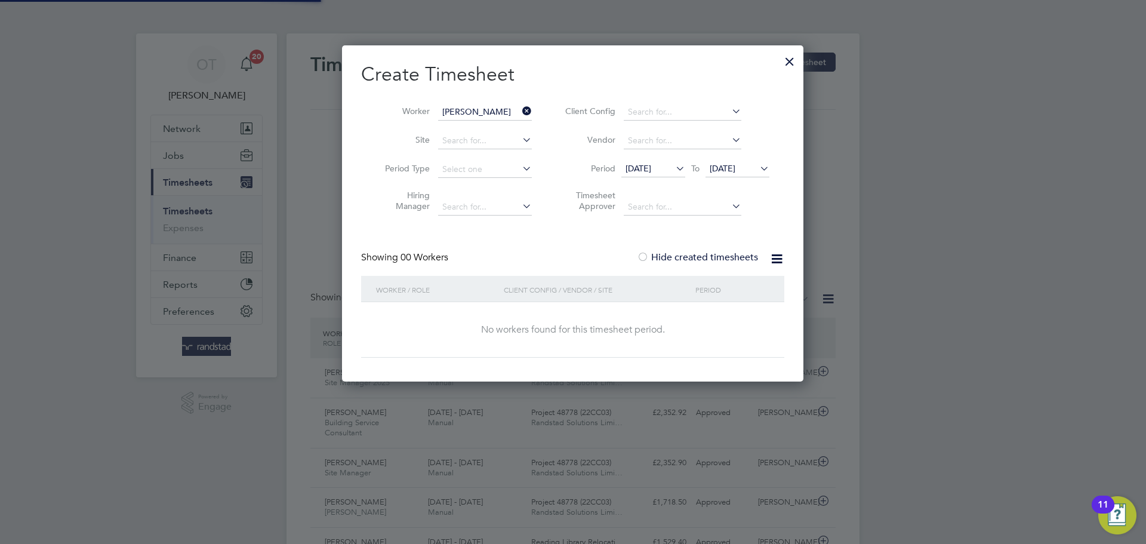
click at [736, 170] on span "[DATE]" at bounding box center [723, 168] width 26 height 11
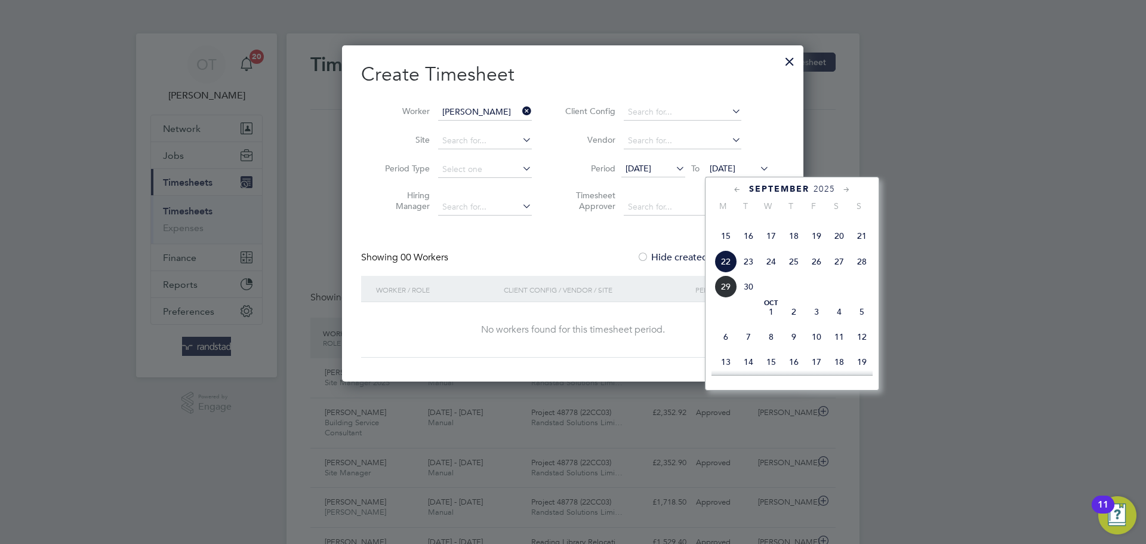
click at [854, 273] on span "28" at bounding box center [862, 261] width 23 height 23
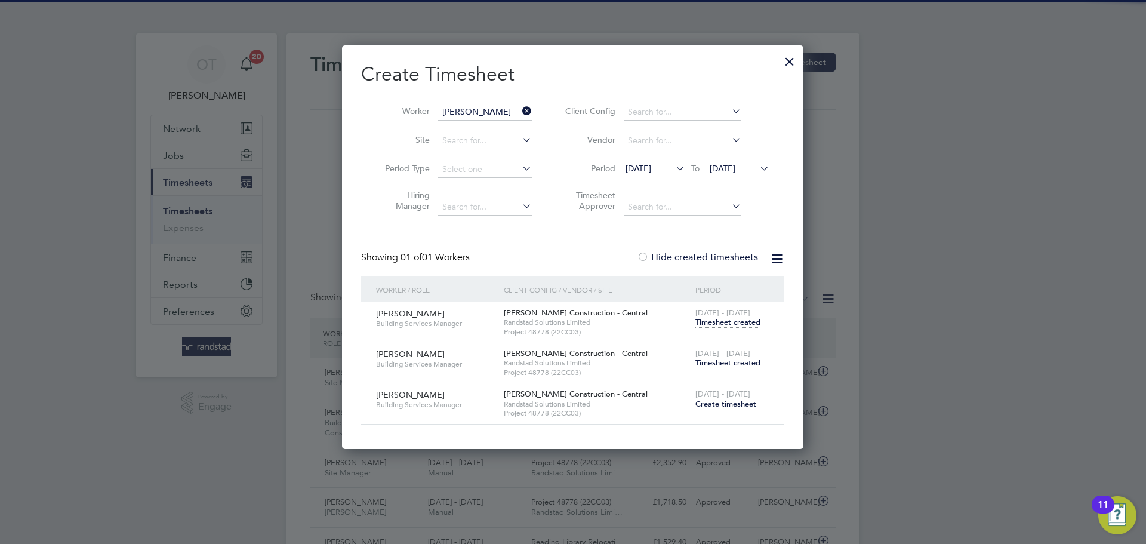
click at [728, 361] on span "Timesheet created" at bounding box center [728, 363] width 65 height 11
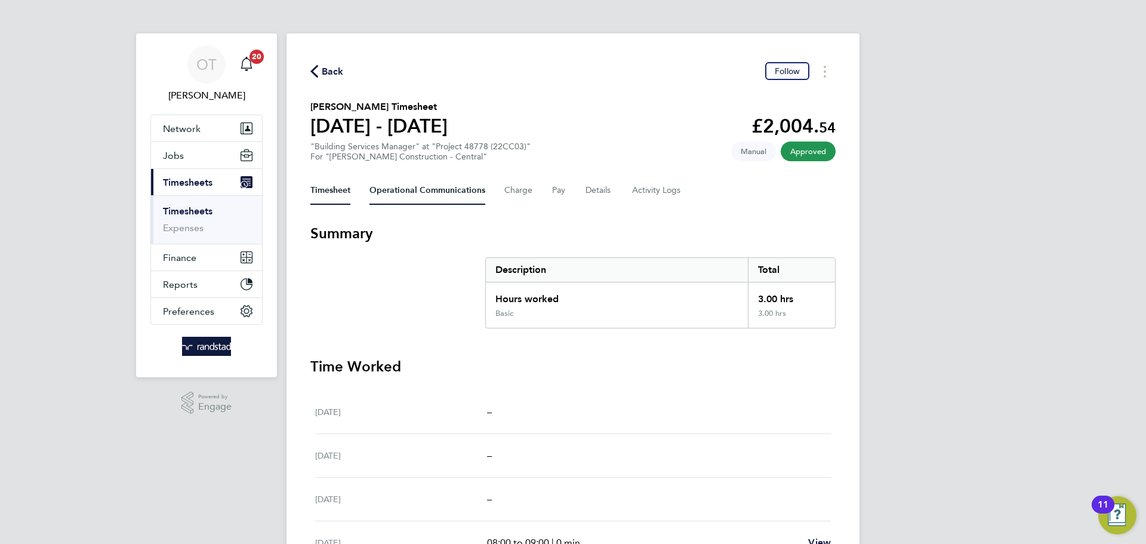
click at [447, 190] on Communications-tab "Operational Communications" at bounding box center [428, 190] width 116 height 29
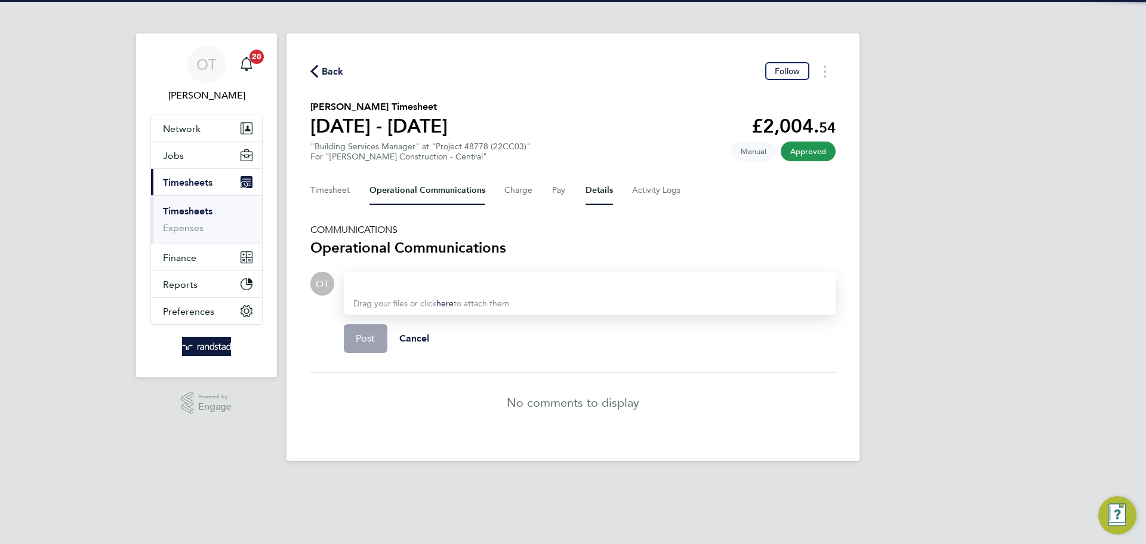
click at [608, 191] on button "Details" at bounding box center [599, 190] width 27 height 29
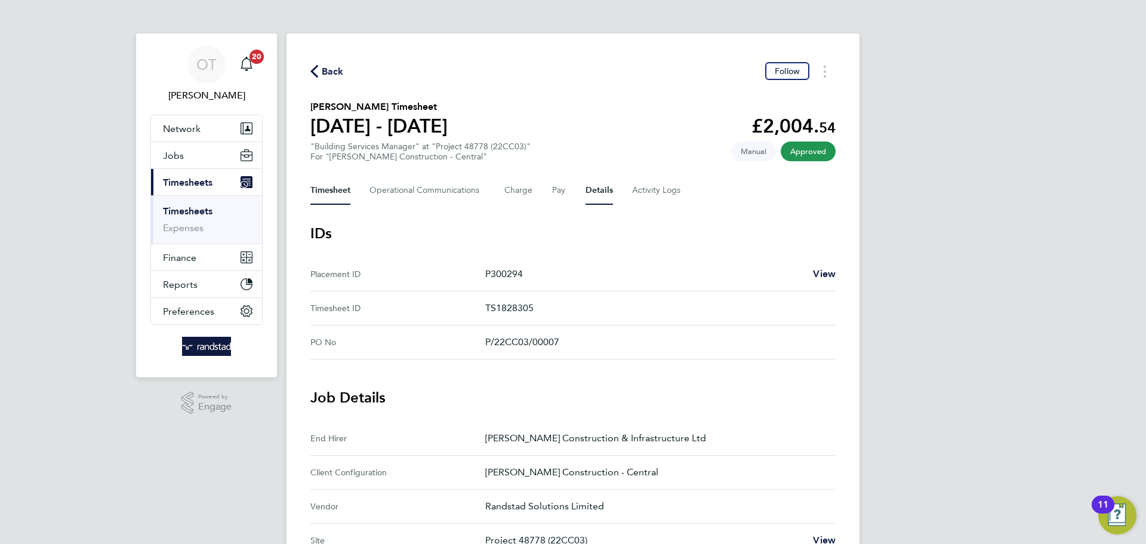
click at [321, 192] on button "Timesheet" at bounding box center [330, 190] width 40 height 29
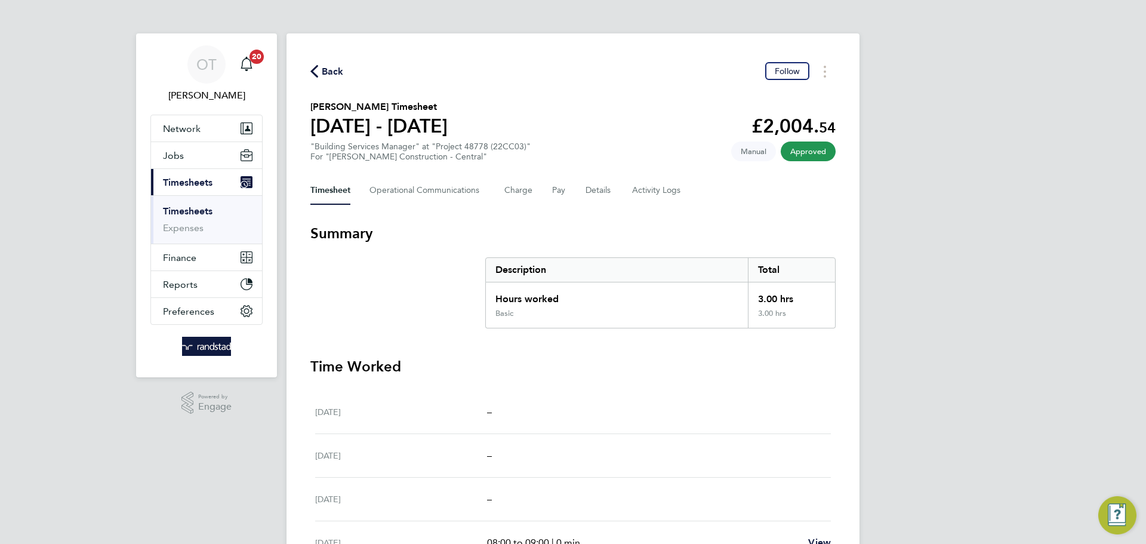
click at [330, 64] on span "Back" at bounding box center [333, 71] width 22 height 14
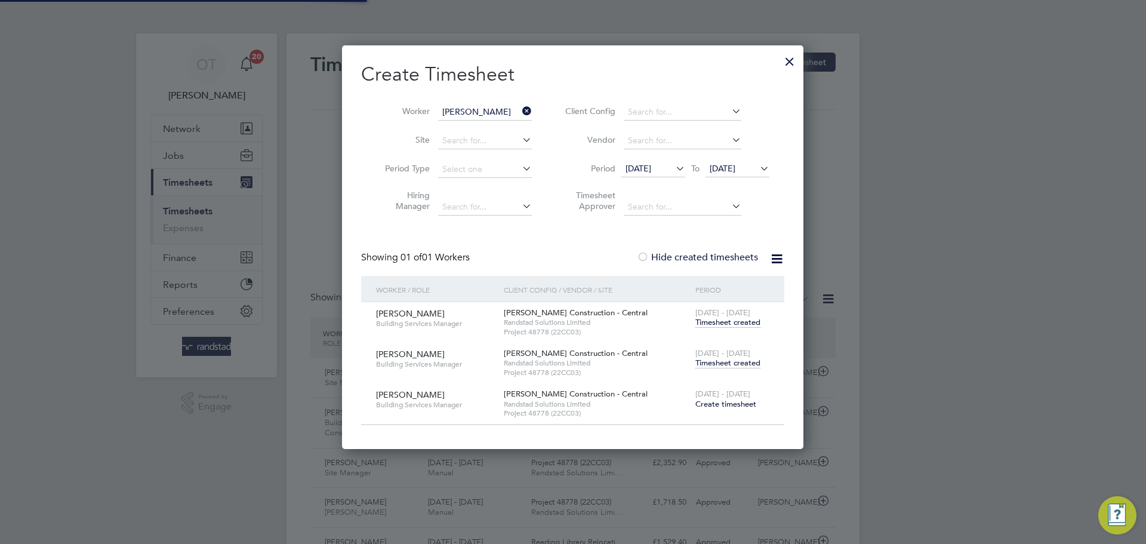
click at [518, 110] on input "[PERSON_NAME]" at bounding box center [485, 112] width 94 height 17
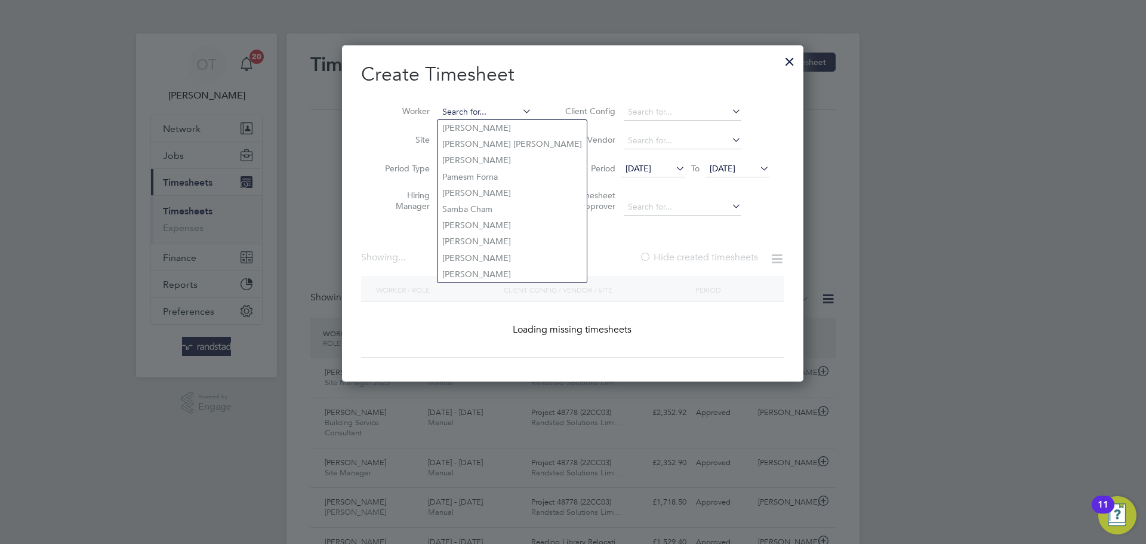
click at [492, 110] on input at bounding box center [485, 112] width 94 height 17
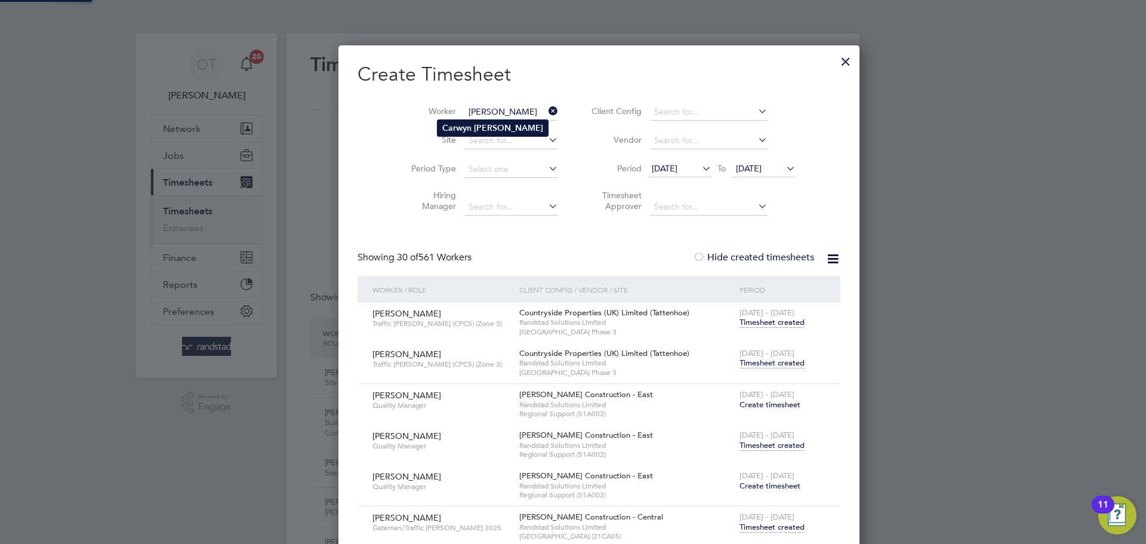
click at [476, 127] on b "[PERSON_NAME]" at bounding box center [508, 128] width 69 height 10
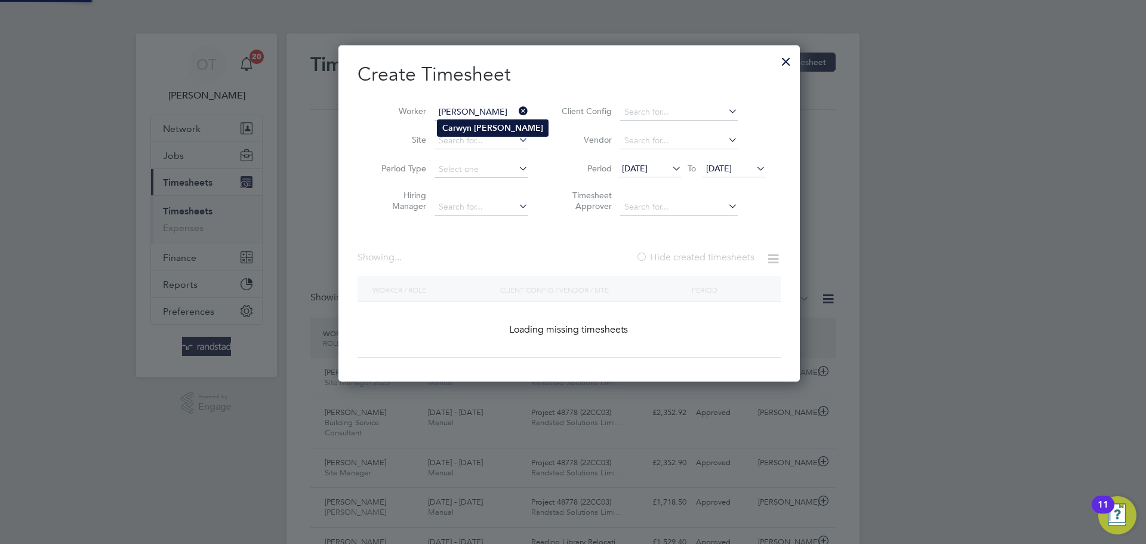
type input "[PERSON_NAME]"
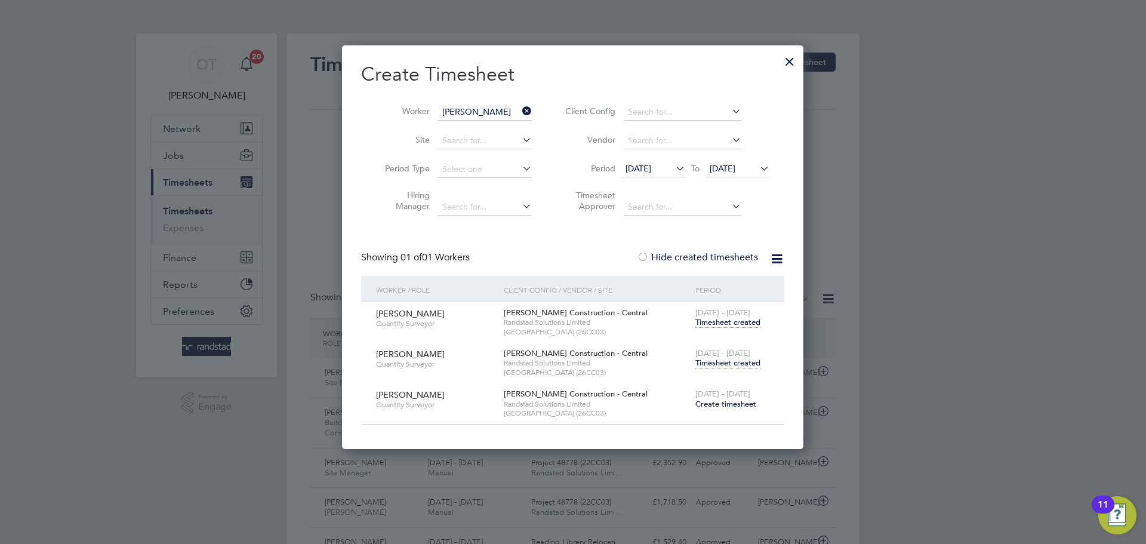
click at [732, 364] on span "Timesheet created" at bounding box center [728, 363] width 65 height 11
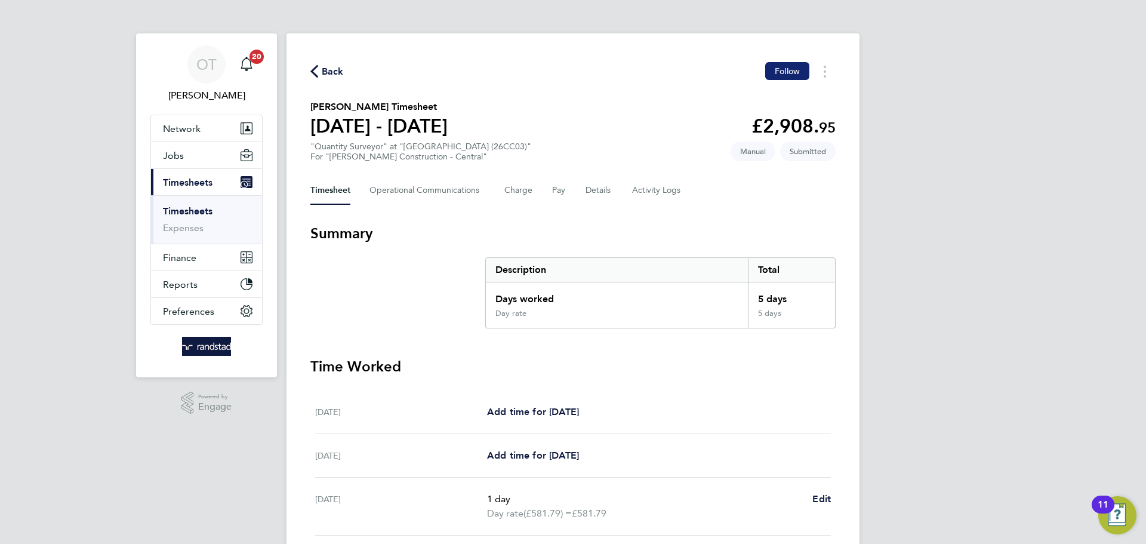
click at [775, 69] on span "Follow" at bounding box center [787, 71] width 25 height 11
click at [323, 71] on span "Back" at bounding box center [333, 71] width 22 height 14
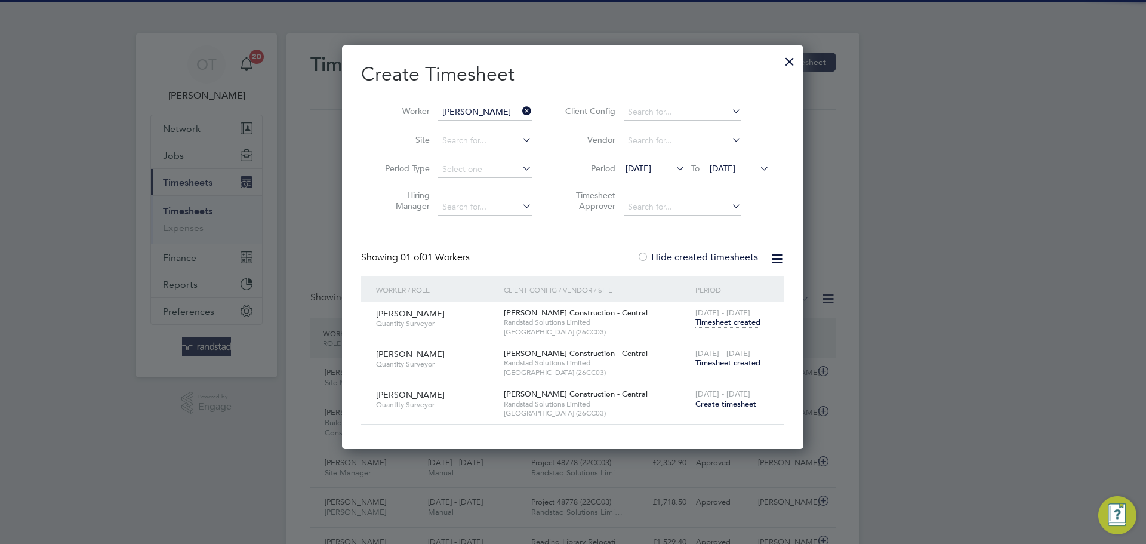
click at [520, 109] on icon at bounding box center [520, 111] width 0 height 17
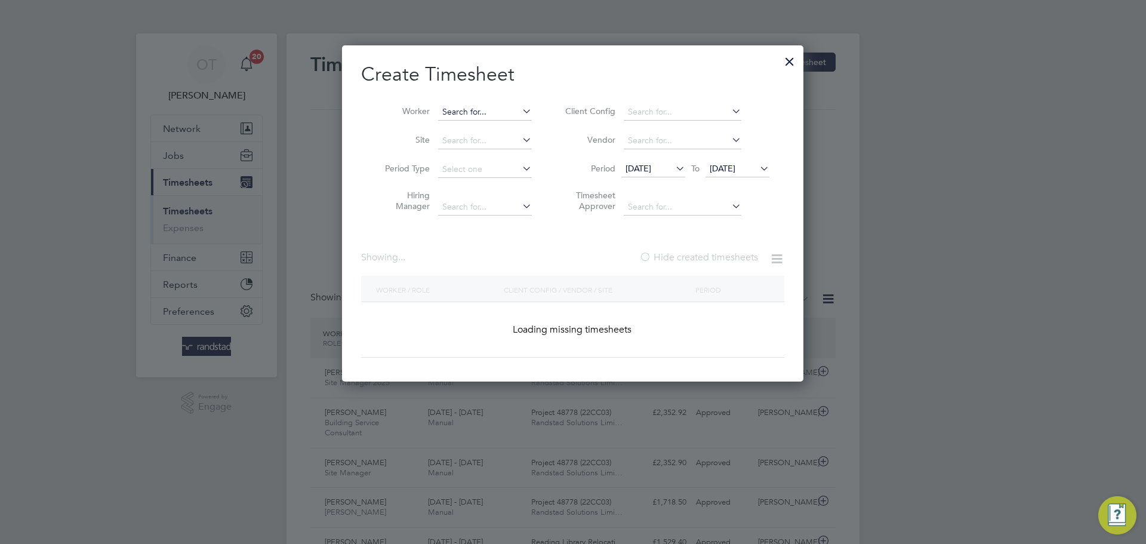
click at [496, 112] on input at bounding box center [485, 112] width 94 height 17
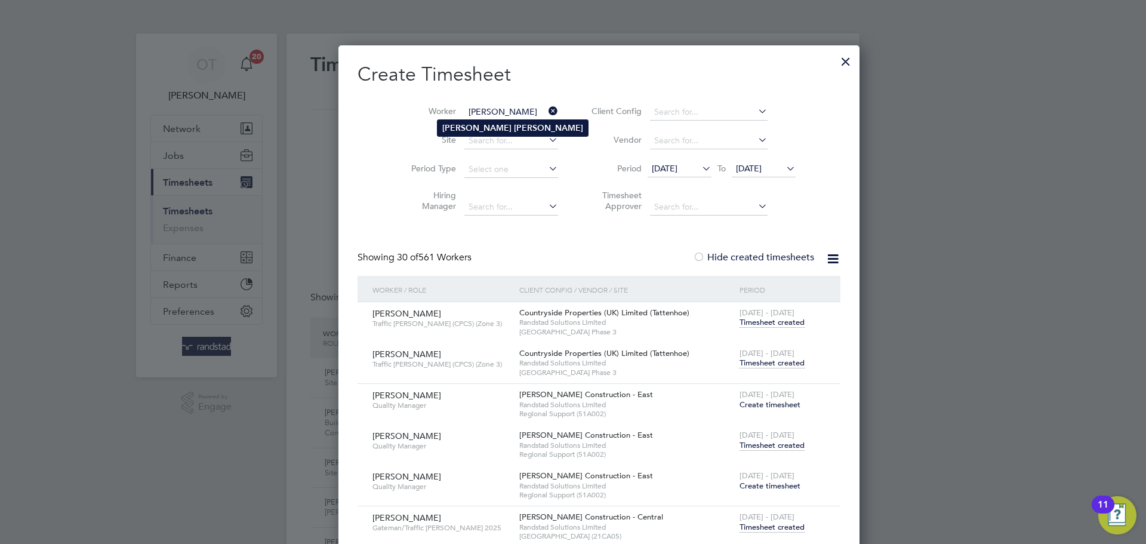
click at [460, 131] on b "[PERSON_NAME]" at bounding box center [476, 128] width 69 height 10
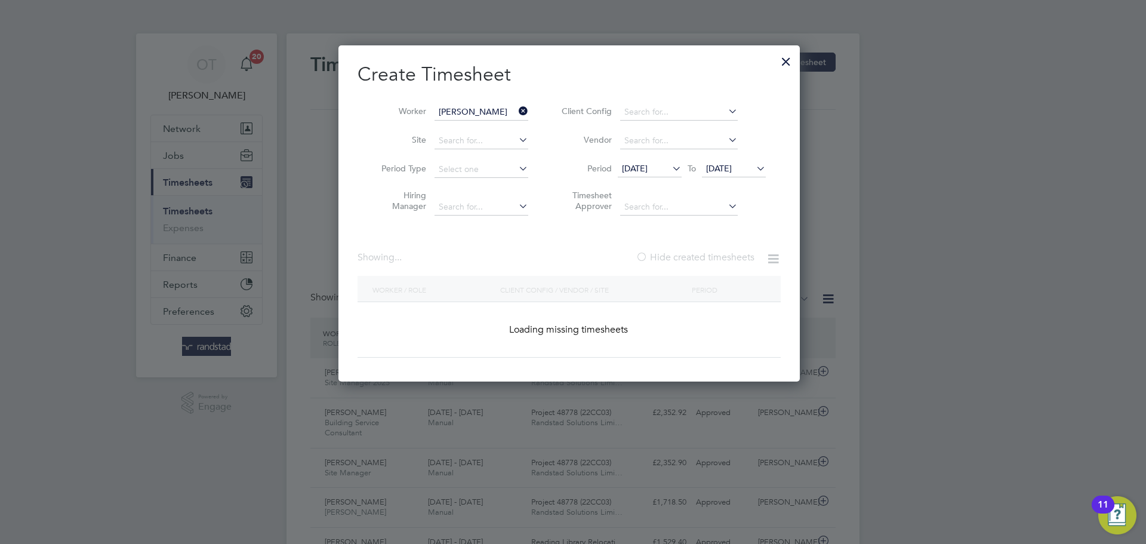
type input "[PERSON_NAME]"
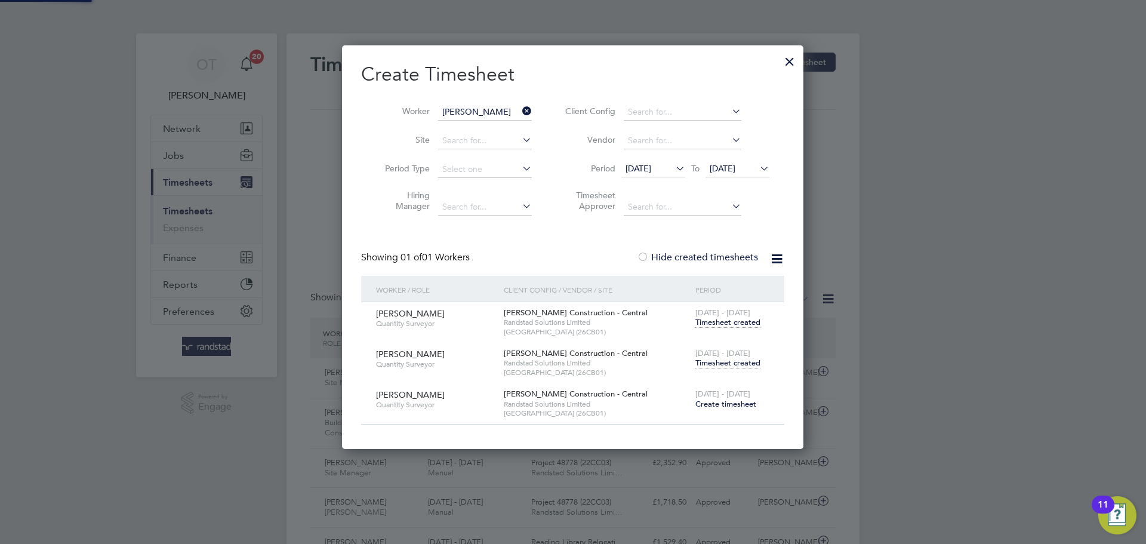
click at [719, 359] on span "Timesheet created" at bounding box center [728, 363] width 65 height 11
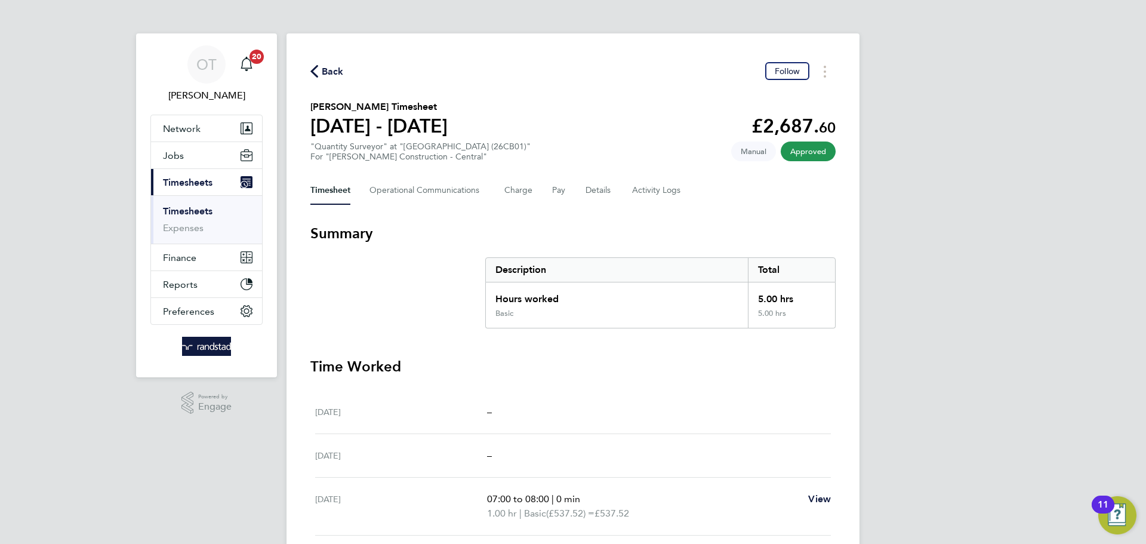
drag, startPoint x: 324, startPoint y: 76, endPoint x: 489, endPoint y: 94, distance: 166.4
click at [323, 76] on span "Back" at bounding box center [333, 71] width 22 height 14
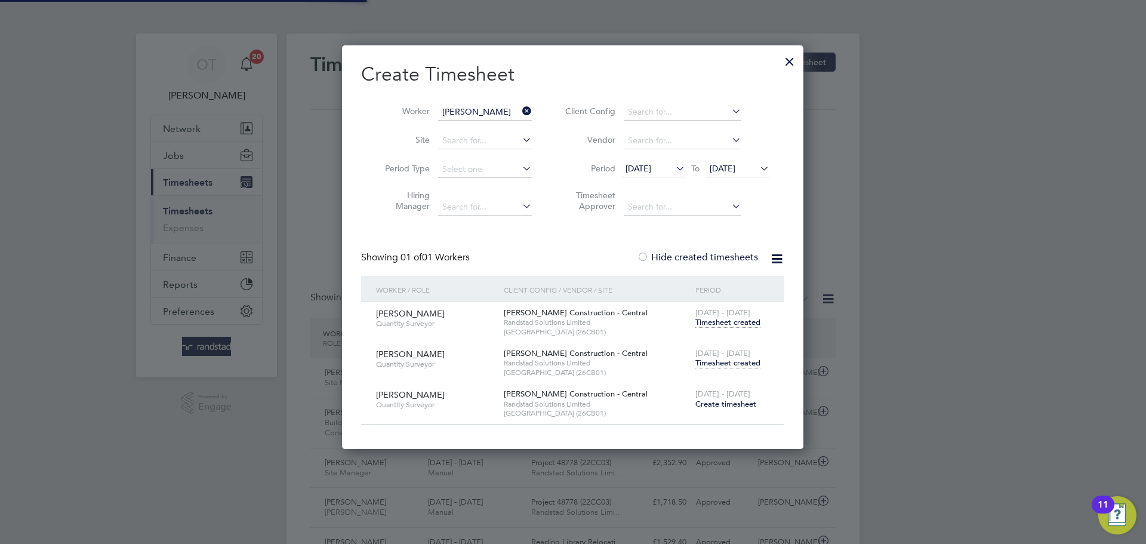
click at [519, 110] on input "[PERSON_NAME]" at bounding box center [485, 112] width 94 height 17
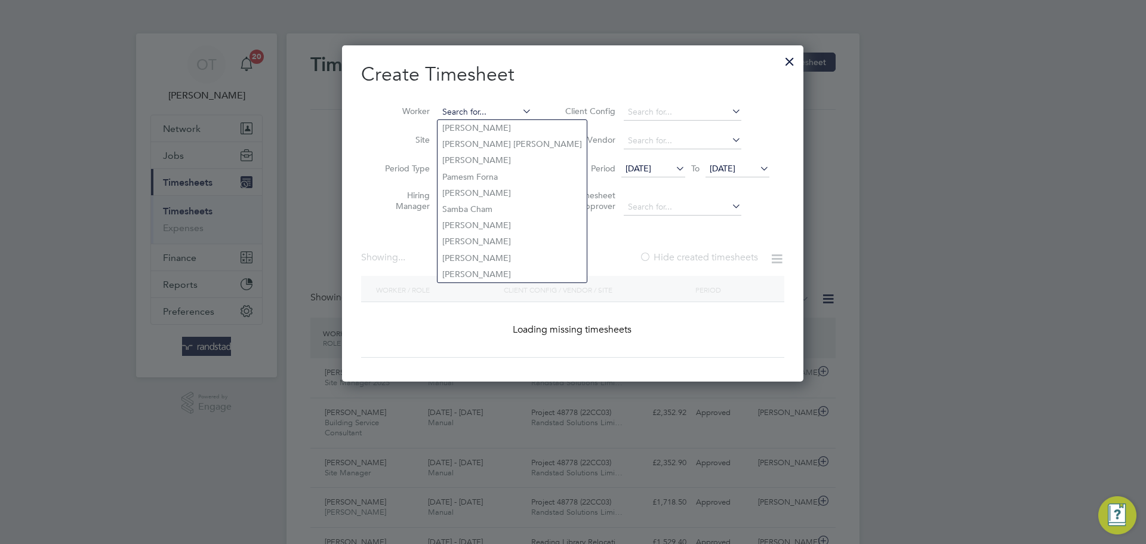
click at [497, 107] on input at bounding box center [485, 112] width 94 height 17
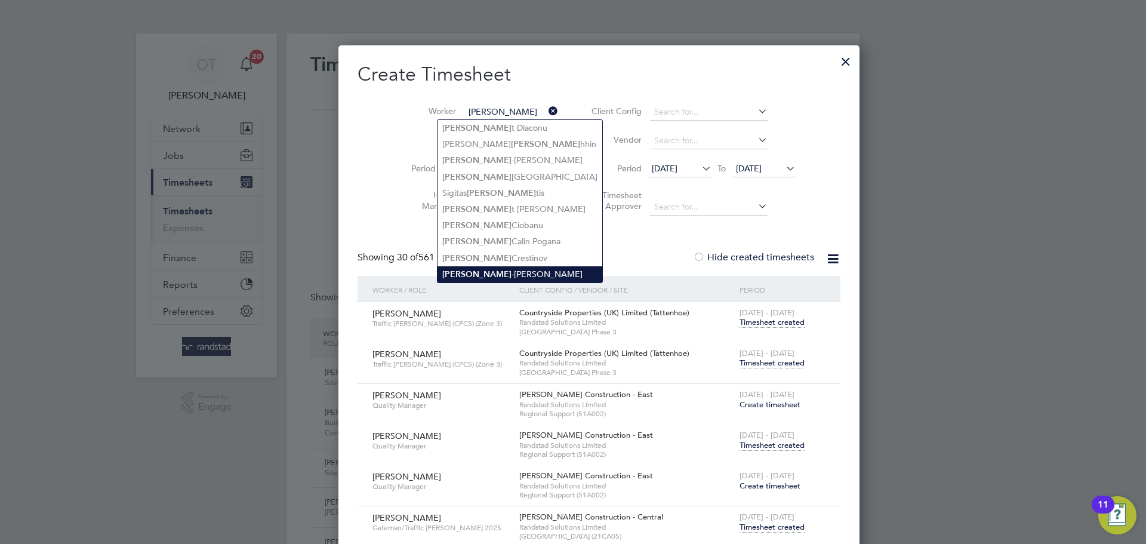
click at [500, 267] on li "[PERSON_NAME]" at bounding box center [520, 274] width 165 height 16
type input "[PERSON_NAME]"
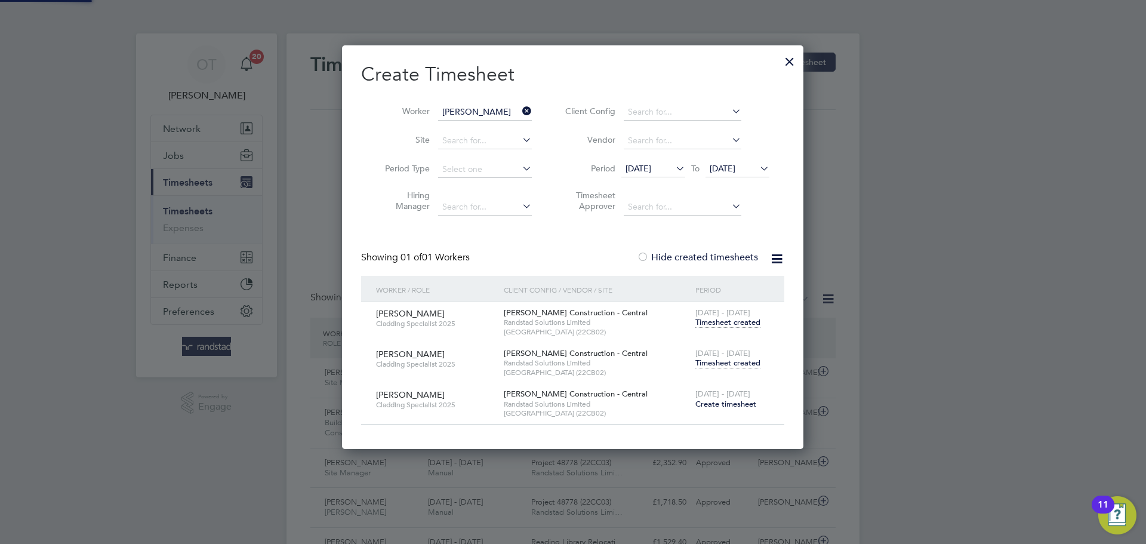
click at [729, 352] on span "[DATE] - [DATE]" at bounding box center [723, 353] width 55 height 10
click at [734, 367] on span "Timesheet created" at bounding box center [728, 363] width 65 height 11
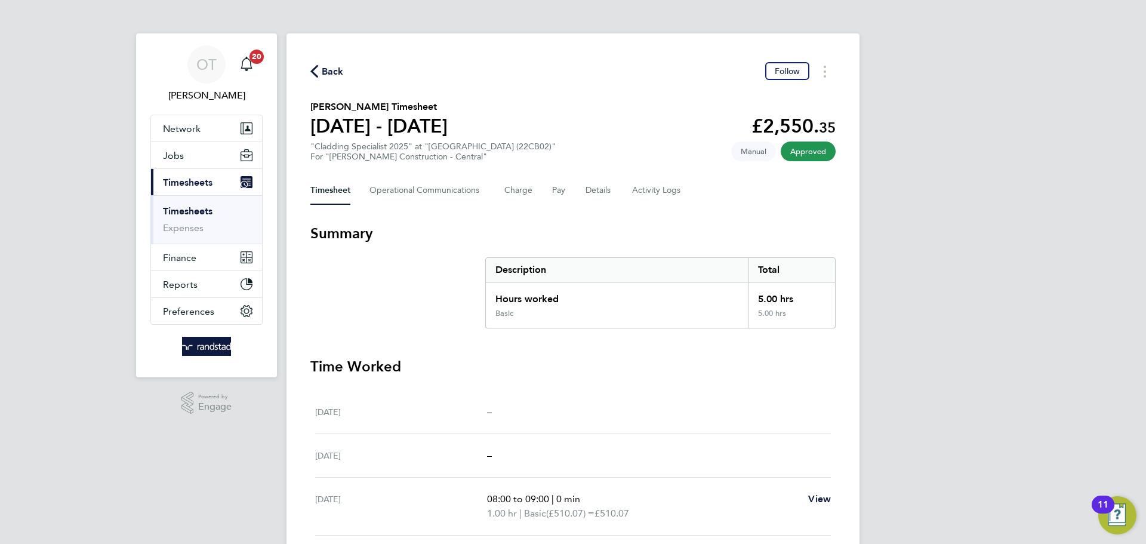
click at [322, 71] on span "Back" at bounding box center [333, 71] width 22 height 14
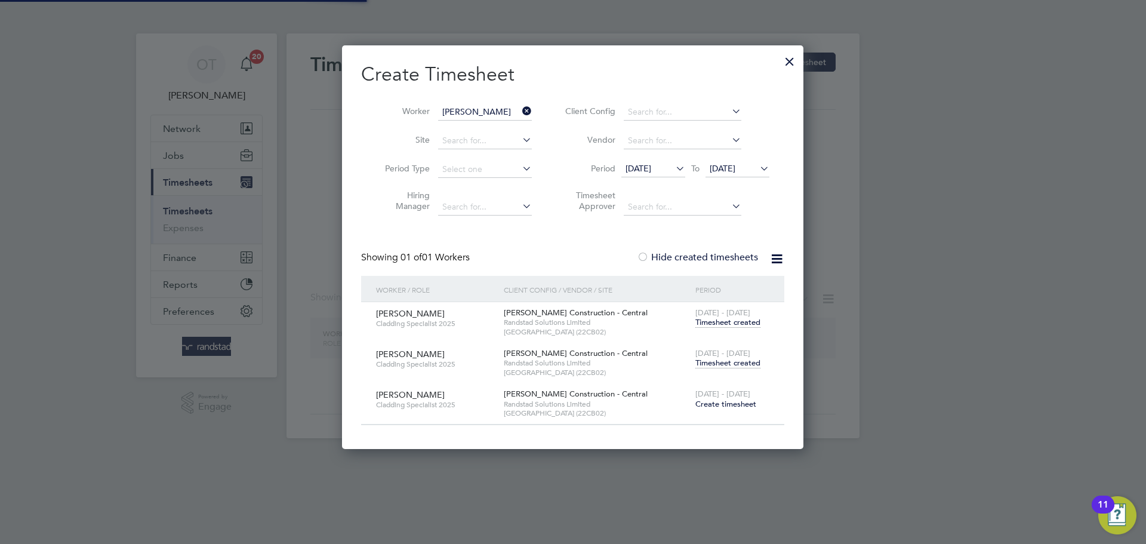
click at [520, 111] on icon at bounding box center [520, 111] width 0 height 17
click at [487, 110] on input "[PERSON_NAME]" at bounding box center [485, 112] width 94 height 17
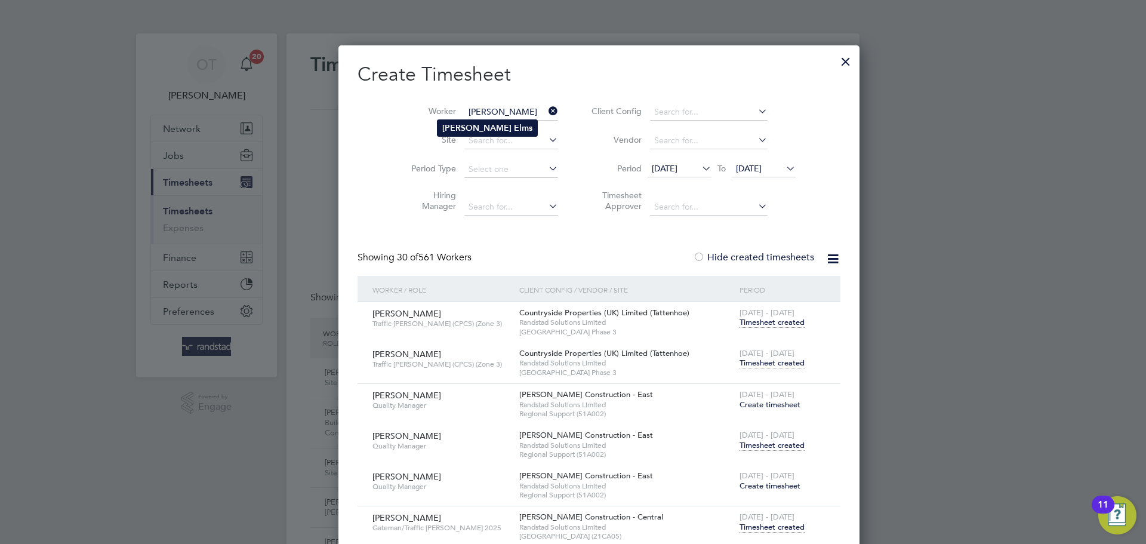
click at [460, 127] on b "[PERSON_NAME]" at bounding box center [476, 128] width 69 height 10
type input "[PERSON_NAME]"
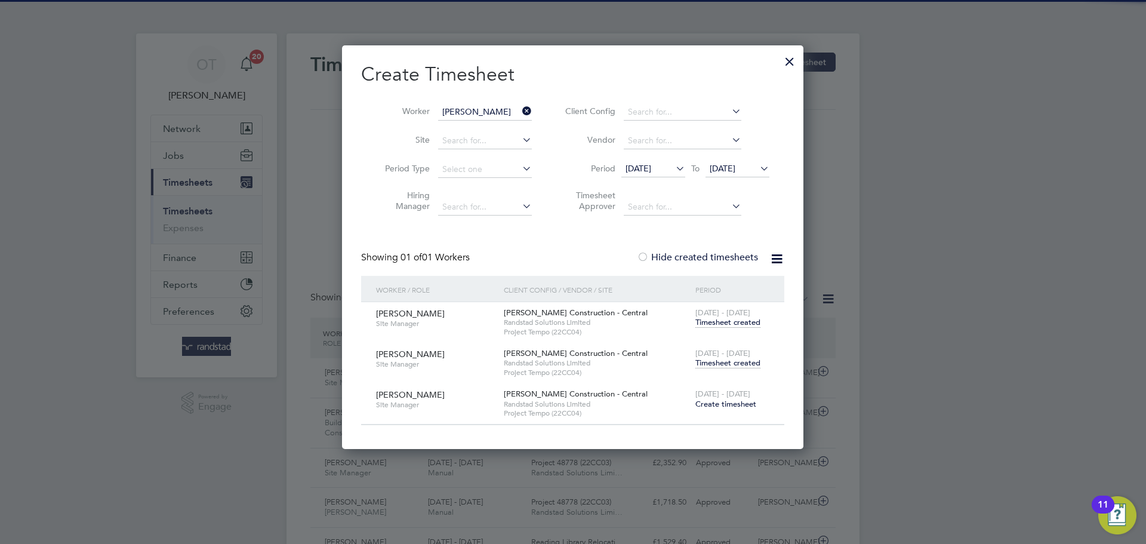
click at [733, 364] on span "Timesheet created" at bounding box center [728, 363] width 65 height 11
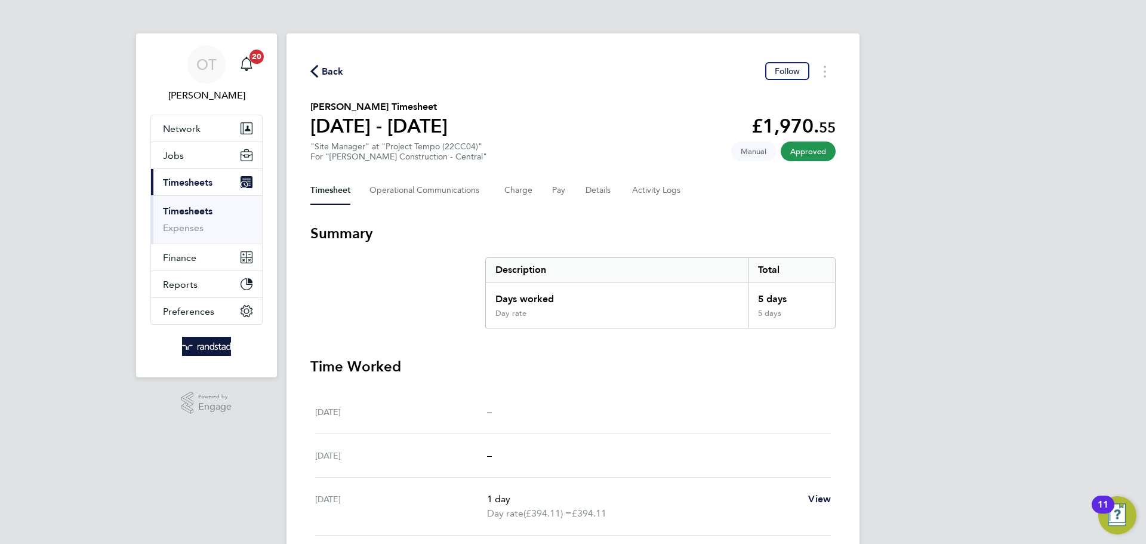
drag, startPoint x: 340, startPoint y: 73, endPoint x: 511, endPoint y: 134, distance: 181.8
click at [339, 73] on span "Back" at bounding box center [333, 71] width 22 height 14
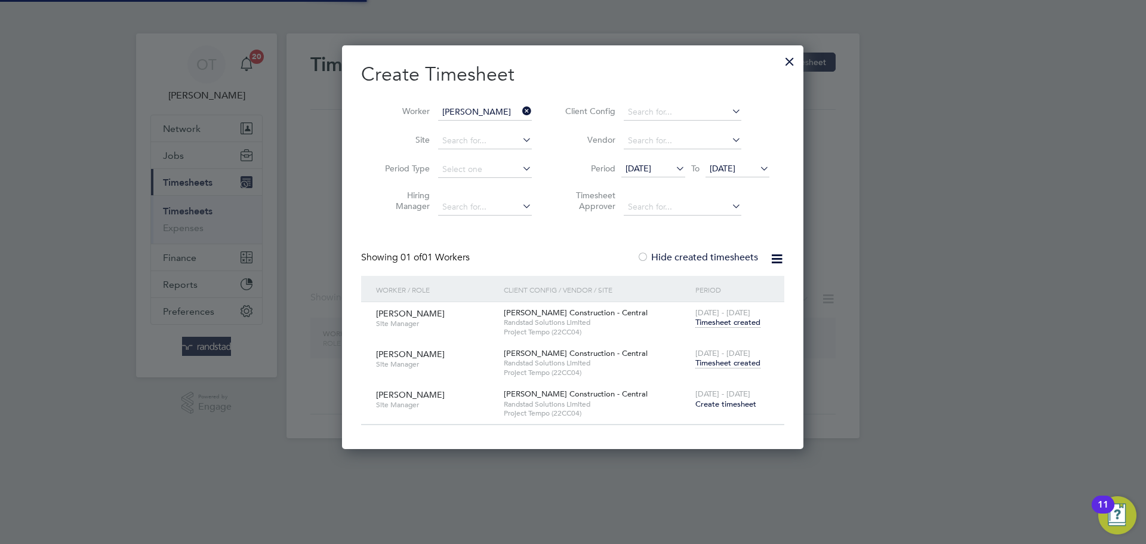
click at [520, 109] on icon at bounding box center [520, 111] width 0 height 17
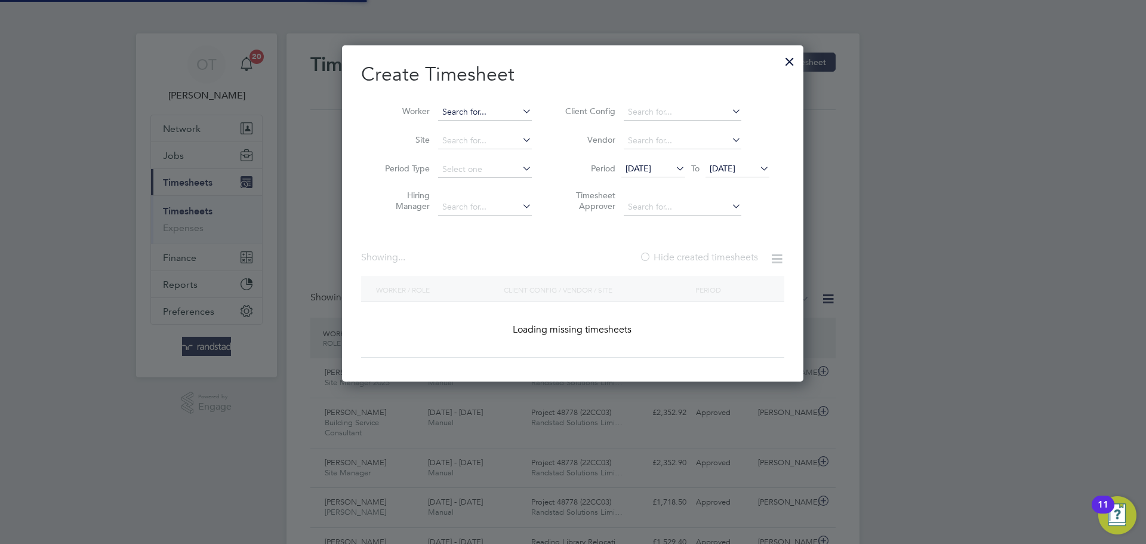
click at [494, 110] on input at bounding box center [485, 112] width 94 height 17
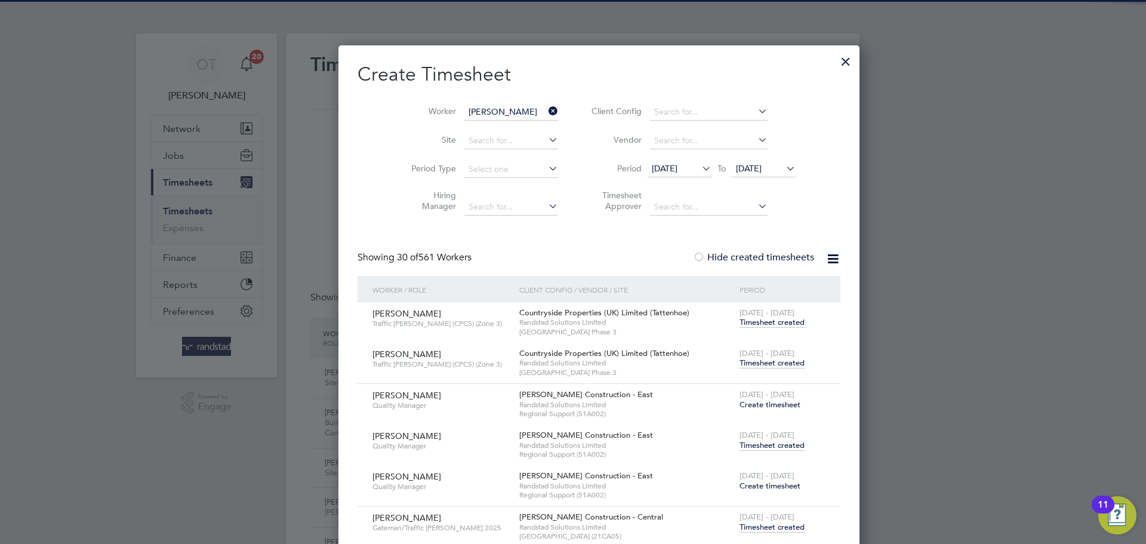
click at [449, 127] on b "Victoria" at bounding box center [457, 128] width 30 height 10
type input "[PERSON_NAME]"
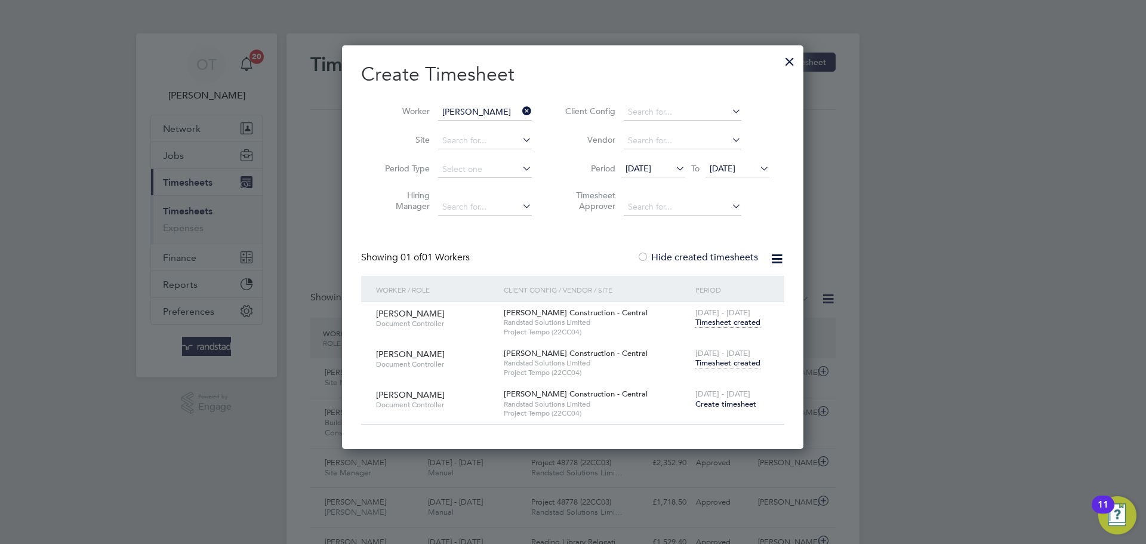
click at [734, 368] on div "[DATE] - [DATE] Timesheet created" at bounding box center [733, 359] width 80 height 32
click at [735, 363] on span "Timesheet created" at bounding box center [728, 363] width 65 height 11
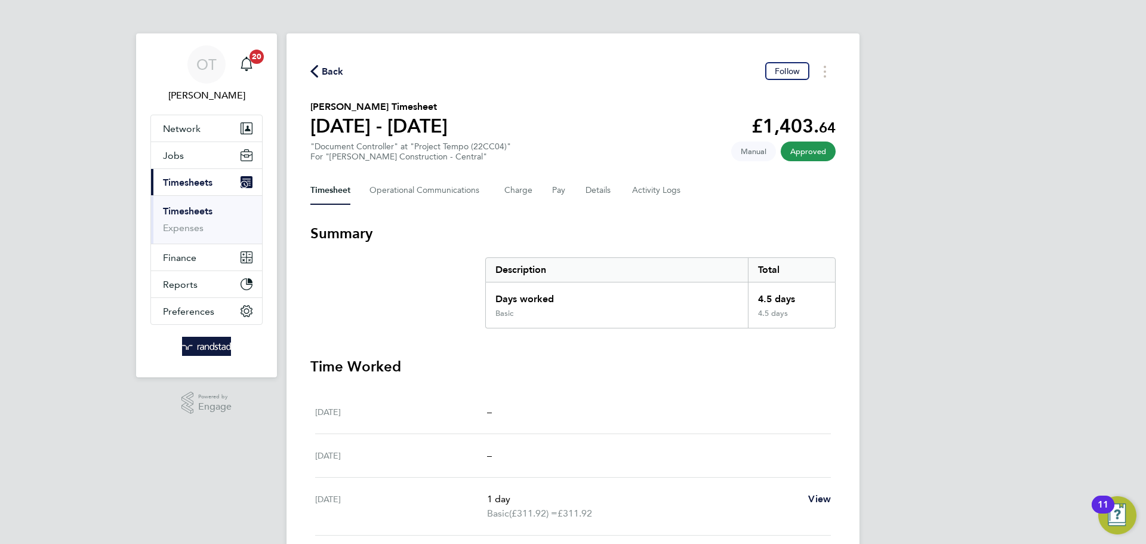
click at [325, 81] on div "Back Follow [PERSON_NAME] Timesheet [DATE] - [DATE] £1,403. 64 "Document Contro…" at bounding box center [573, 443] width 573 height 820
click at [323, 72] on span "Back" at bounding box center [333, 71] width 22 height 14
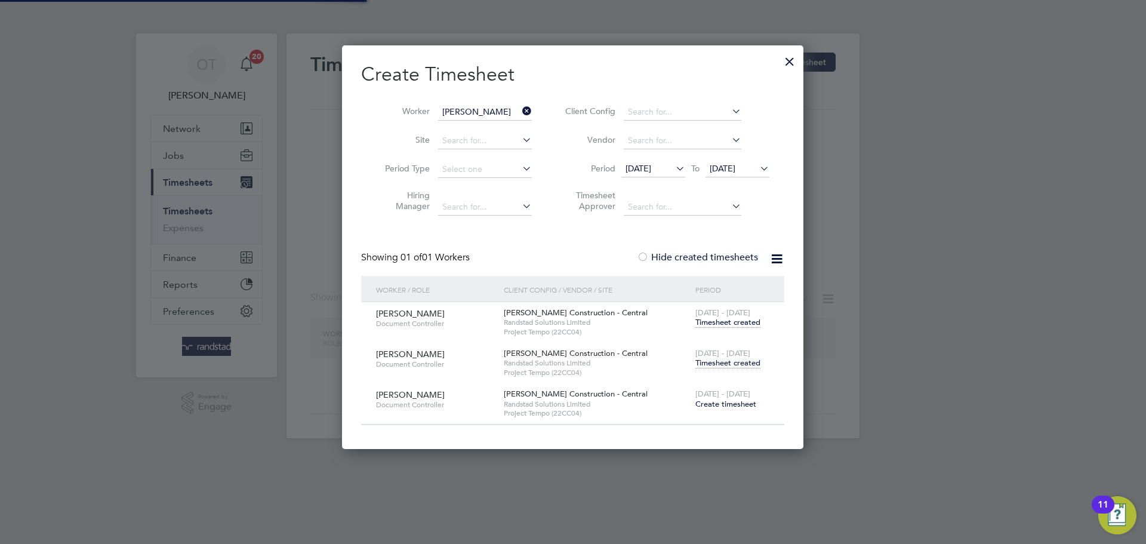
click at [520, 113] on icon at bounding box center [520, 111] width 0 height 17
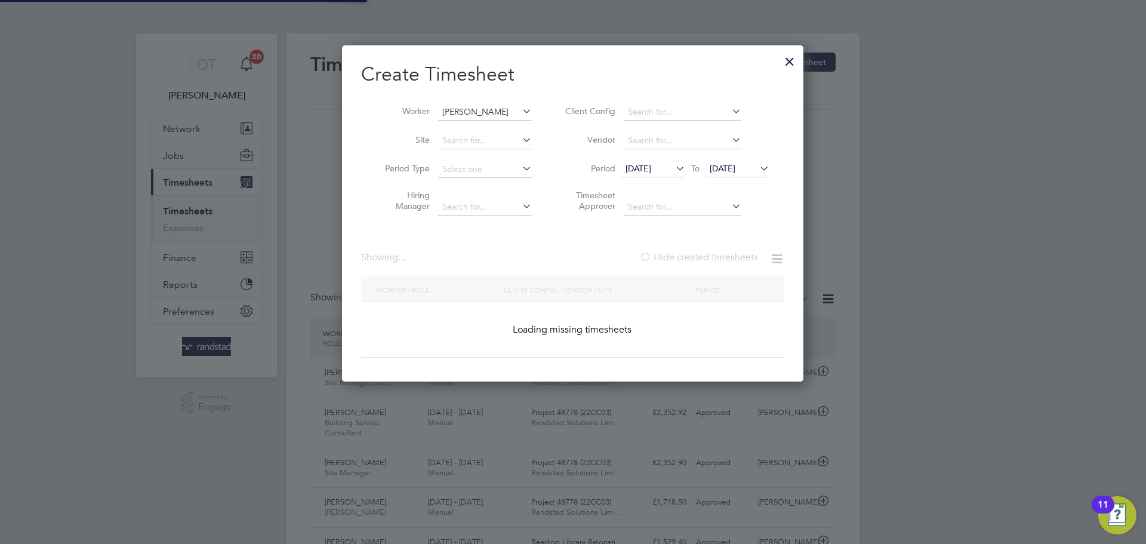
click at [514, 110] on input "[PERSON_NAME]" at bounding box center [485, 112] width 94 height 17
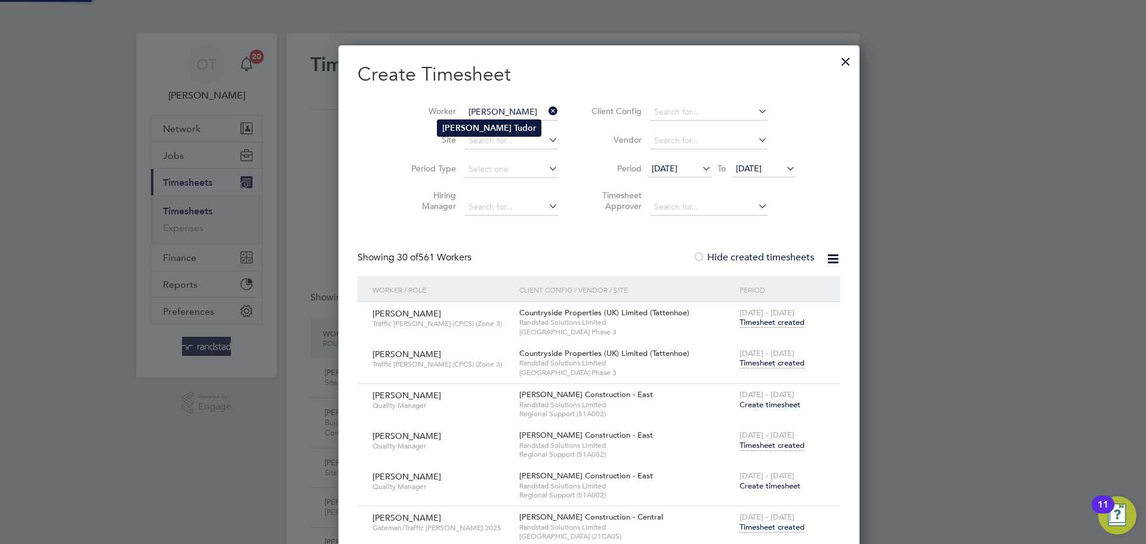
click at [506, 121] on li "[PERSON_NAME]" at bounding box center [489, 128] width 103 height 16
type input "[PERSON_NAME]"
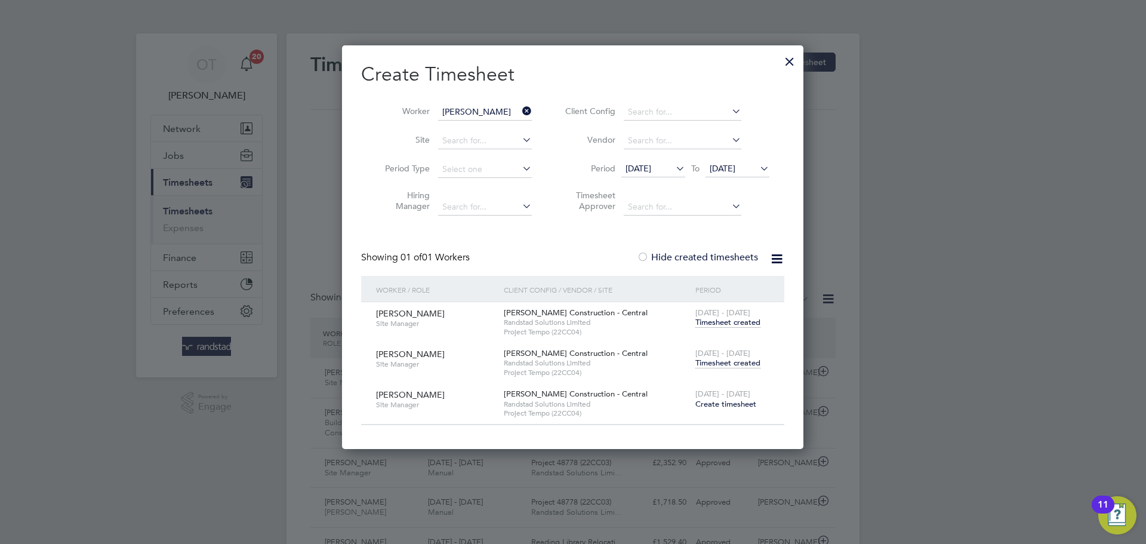
click at [717, 363] on span "Timesheet created" at bounding box center [728, 363] width 65 height 11
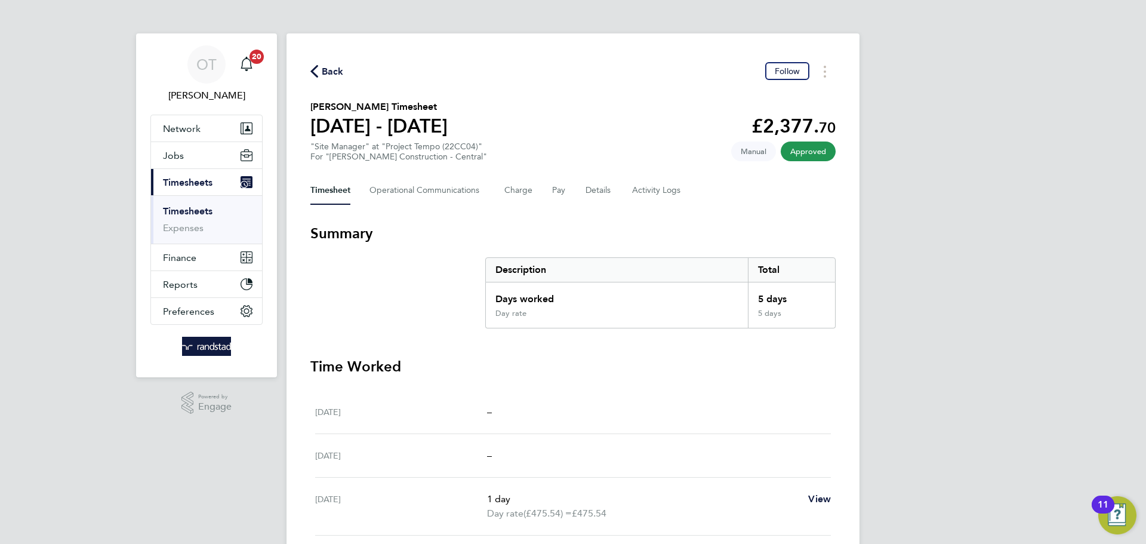
click at [328, 73] on span "Back" at bounding box center [333, 71] width 22 height 14
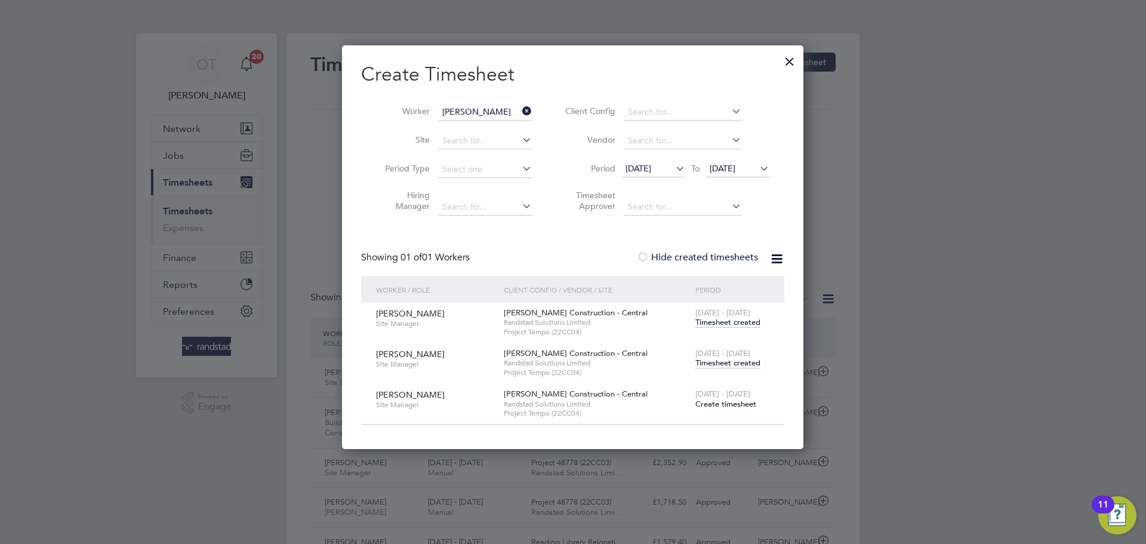
click at [518, 110] on input "[PERSON_NAME]" at bounding box center [485, 112] width 94 height 17
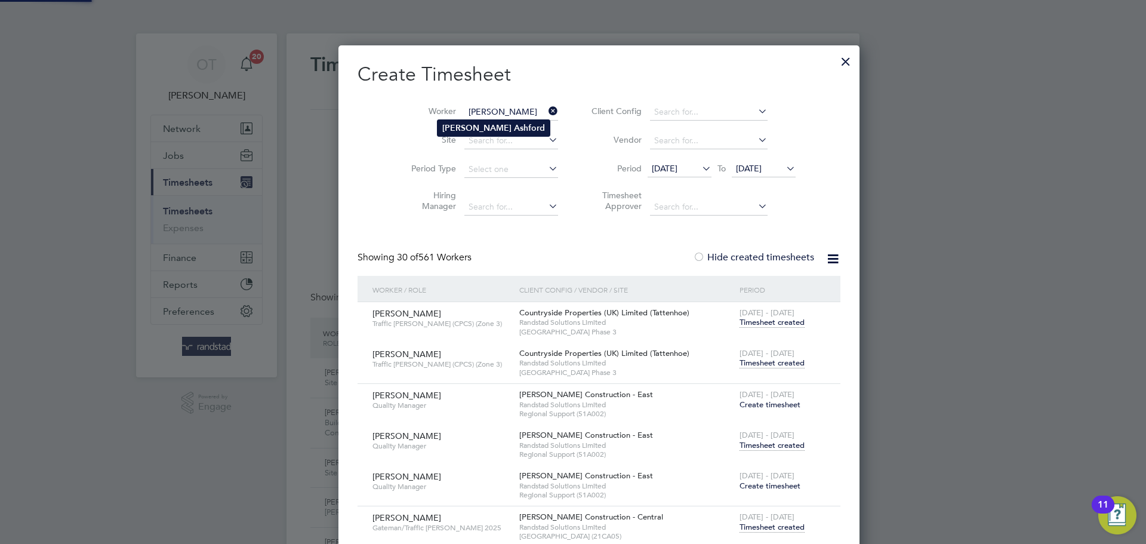
click at [514, 127] on b "Ashford" at bounding box center [529, 128] width 31 height 10
type input "[PERSON_NAME]"
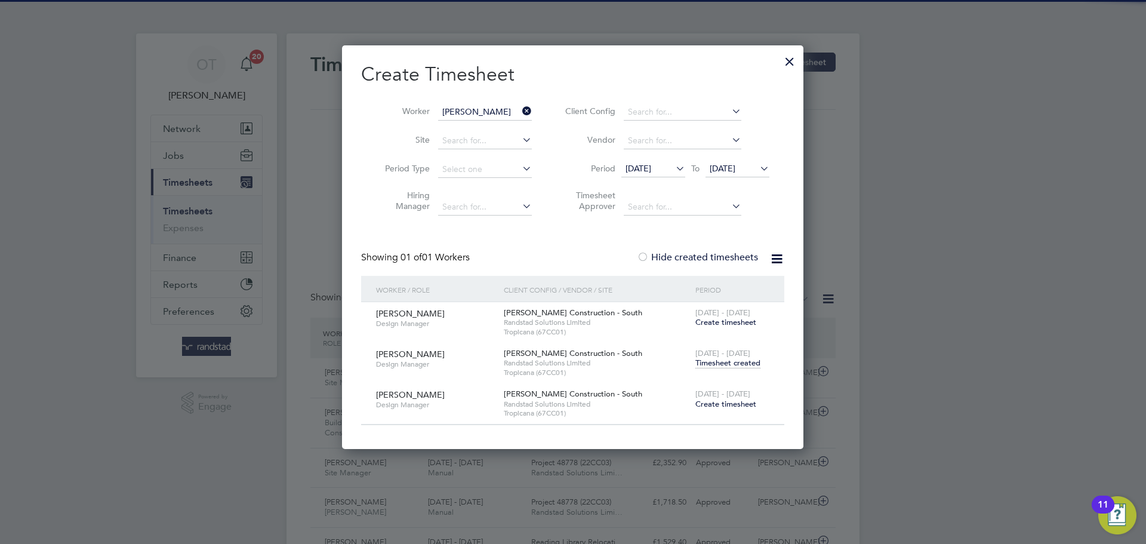
click at [733, 367] on span "Timesheet created" at bounding box center [728, 363] width 65 height 11
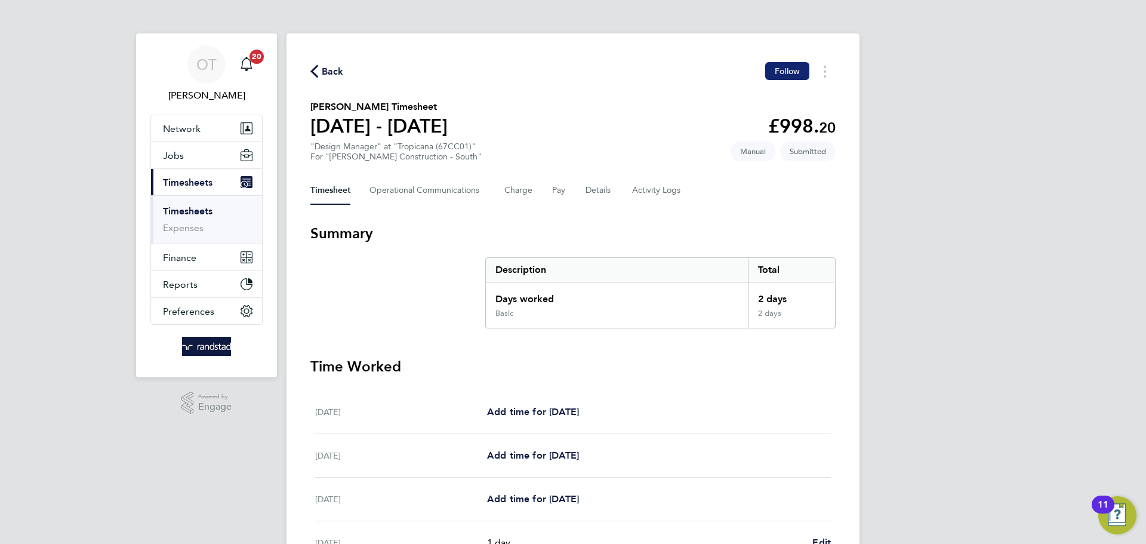
click at [779, 75] on span "Follow" at bounding box center [787, 71] width 25 height 11
click at [333, 75] on span "Back" at bounding box center [333, 71] width 22 height 14
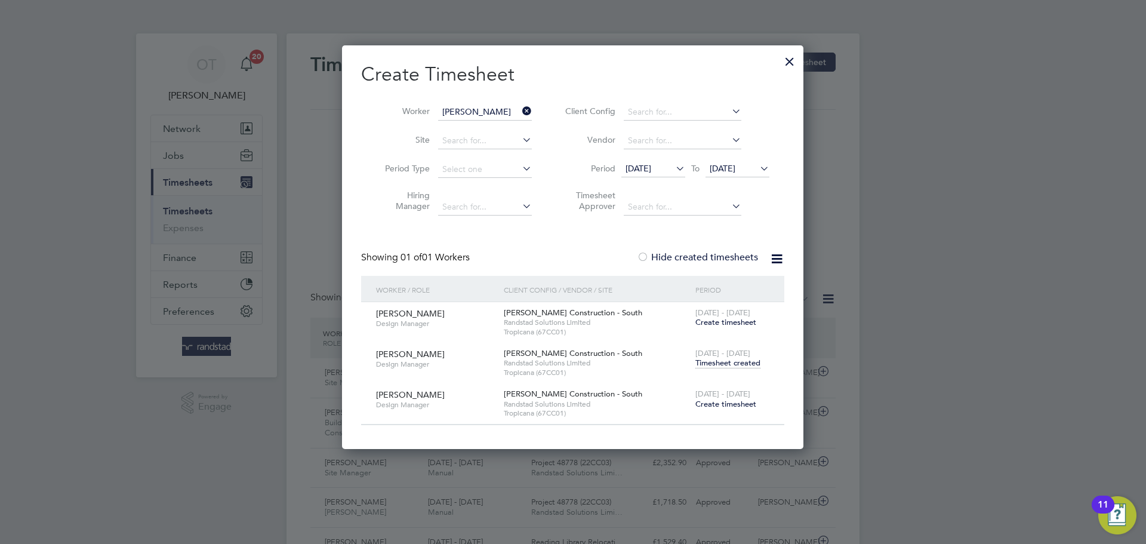
click at [520, 110] on icon at bounding box center [520, 111] width 0 height 17
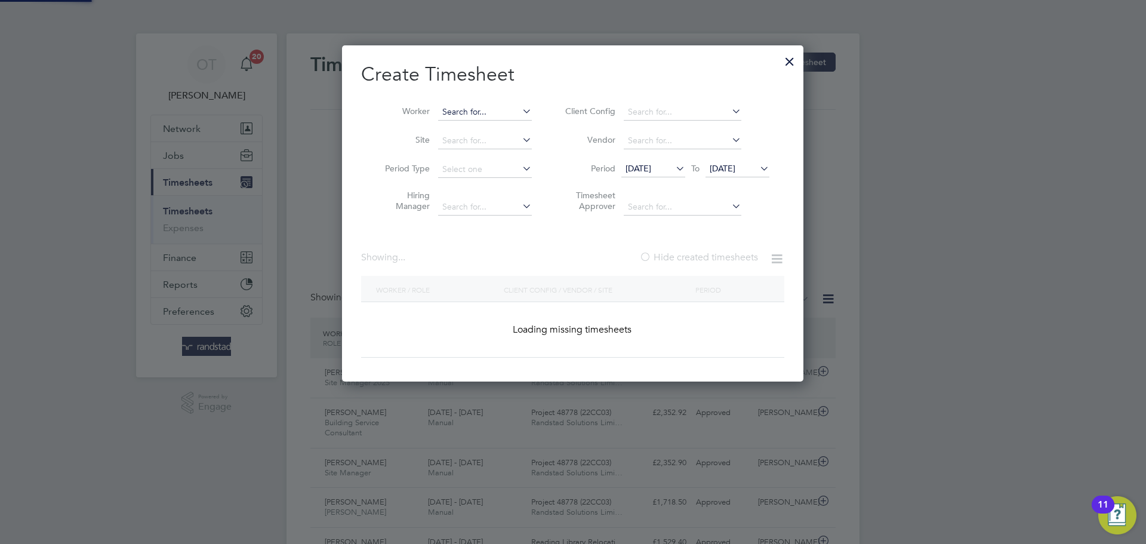
click at [502, 110] on input at bounding box center [485, 112] width 94 height 17
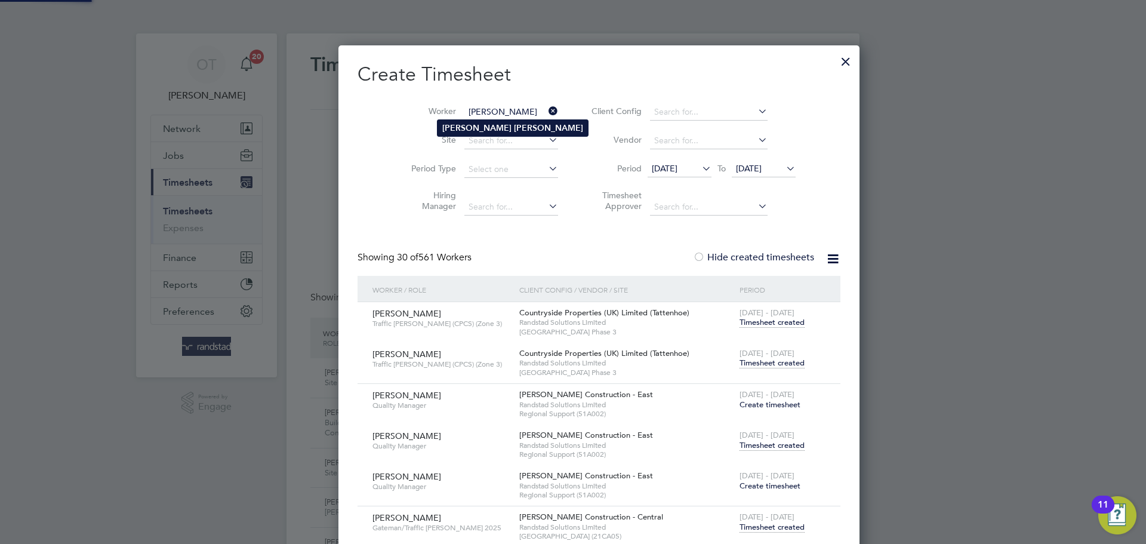
click at [459, 131] on b "[PERSON_NAME]" at bounding box center [476, 128] width 69 height 10
type input "[PERSON_NAME]"
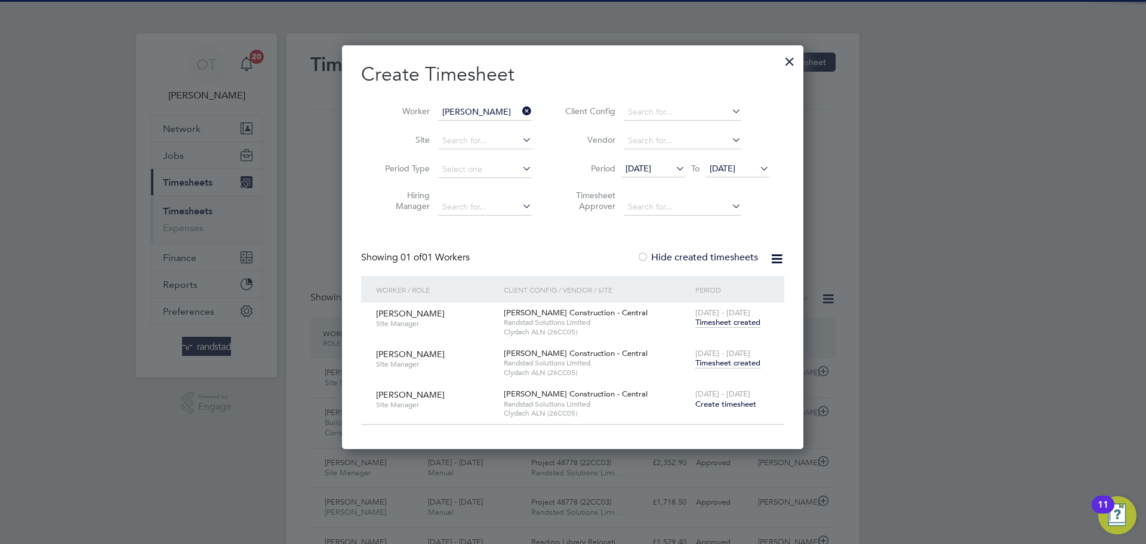
click at [712, 362] on span "Timesheet created" at bounding box center [728, 363] width 65 height 11
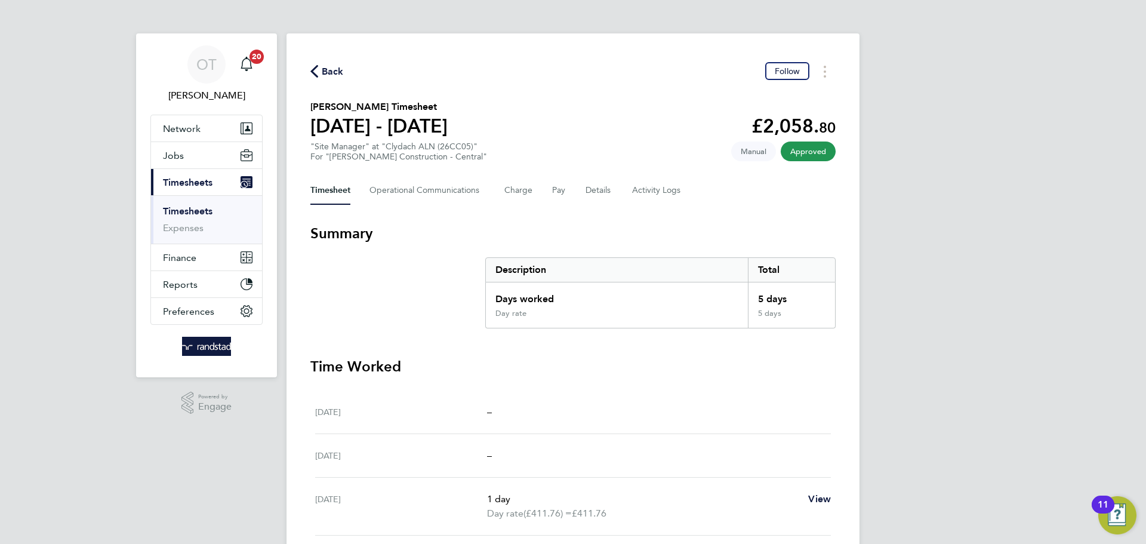
drag, startPoint x: 324, startPoint y: 64, endPoint x: 402, endPoint y: 81, distance: 80.1
click at [323, 64] on span "Back" at bounding box center [333, 71] width 22 height 14
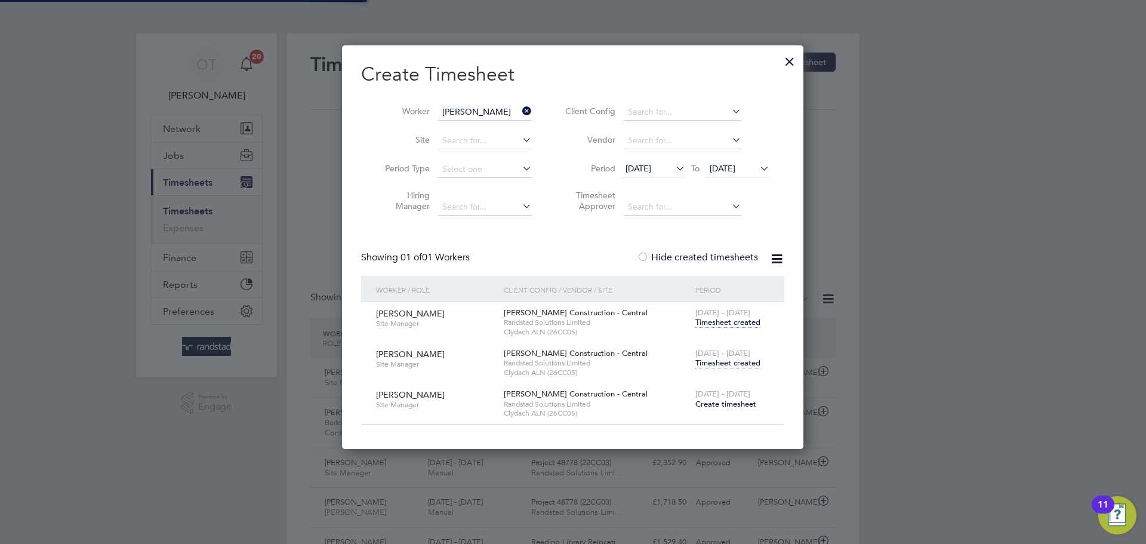
click at [520, 109] on icon at bounding box center [520, 111] width 0 height 17
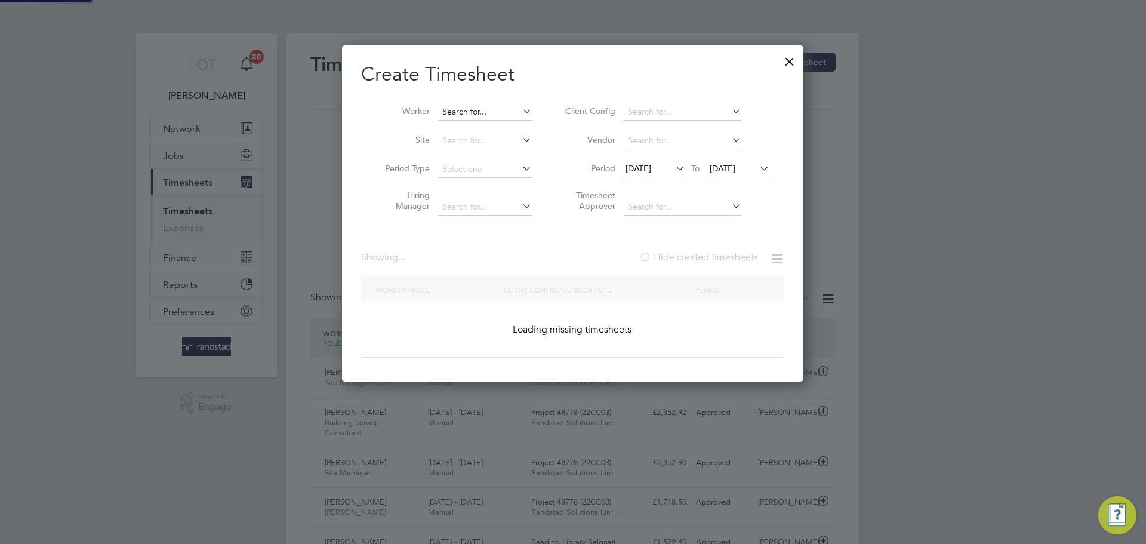
click at [509, 112] on input at bounding box center [485, 112] width 94 height 17
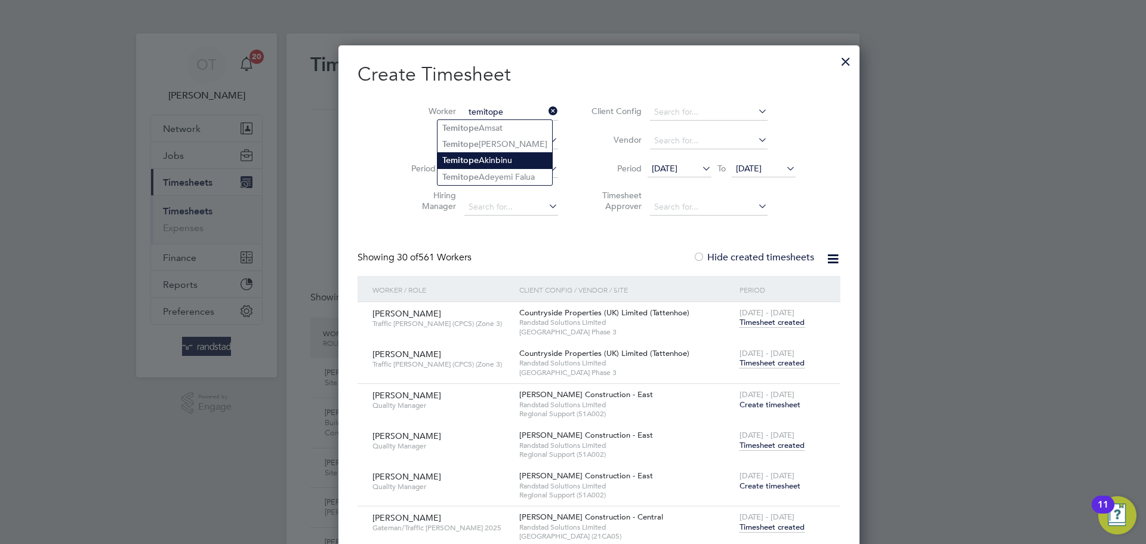
click at [513, 161] on li "[PERSON_NAME]" at bounding box center [495, 160] width 115 height 16
type input "[PERSON_NAME]"
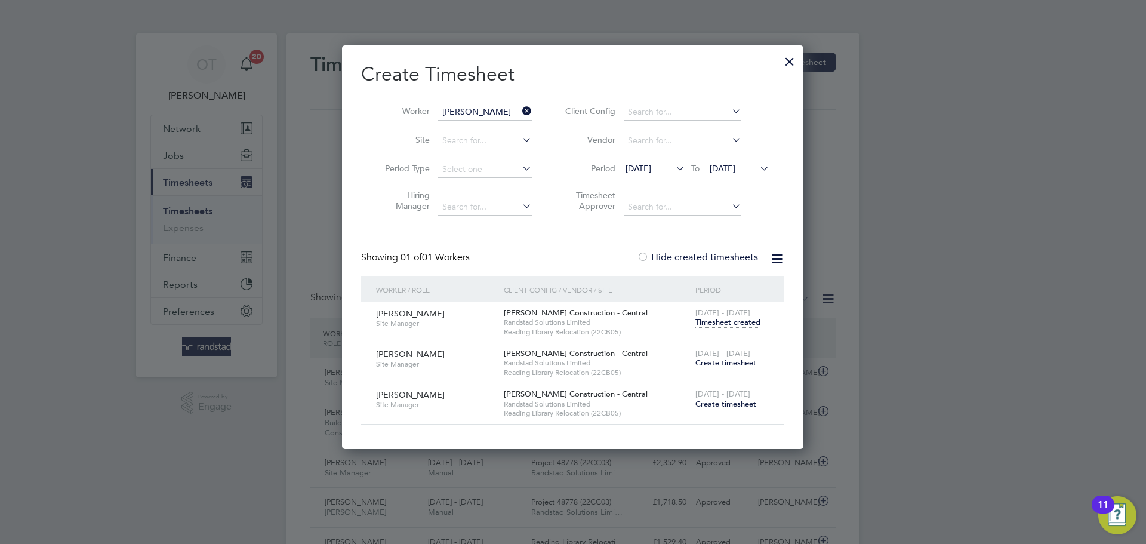
click at [727, 365] on span "Create timesheet" at bounding box center [726, 363] width 61 height 10
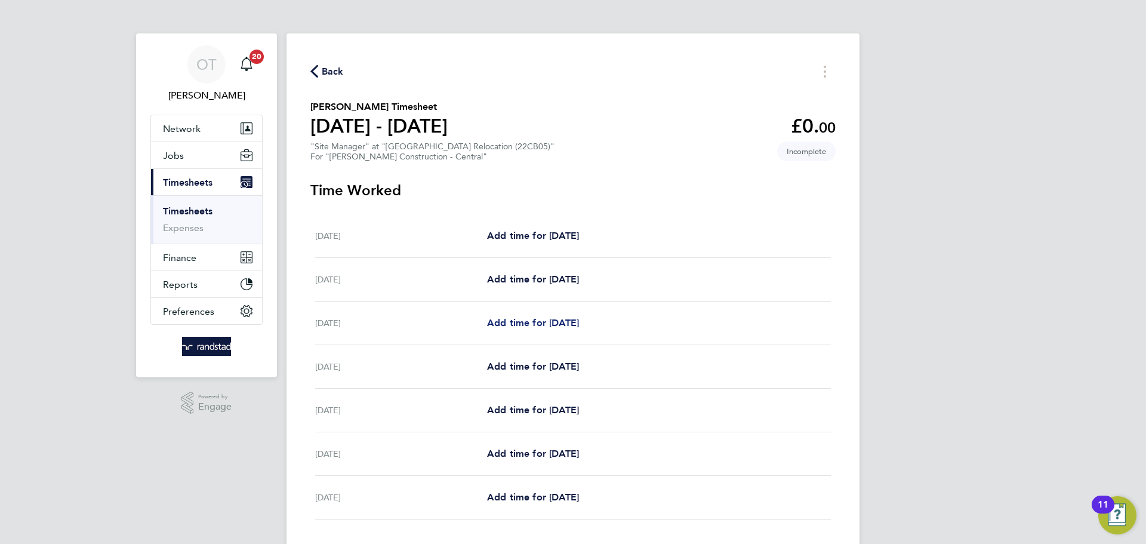
click at [516, 323] on span "Add time for [DATE]" at bounding box center [533, 322] width 92 height 11
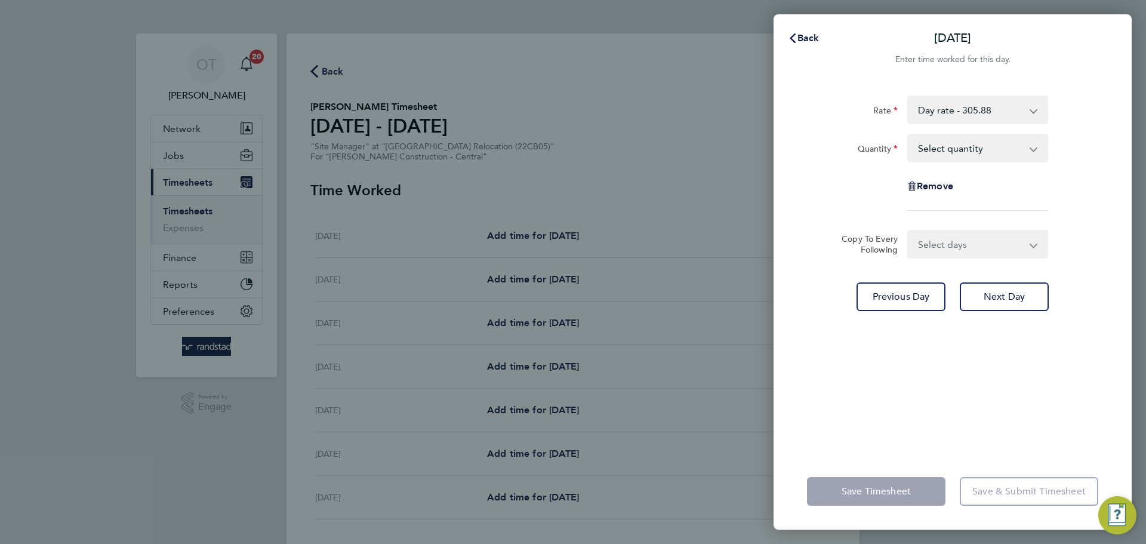
click at [945, 141] on select "Select quantity 0.5 1" at bounding box center [971, 148] width 124 height 26
select select "1"
click at [909, 135] on select "Select quantity 0.5 1" at bounding box center [971, 148] width 124 height 26
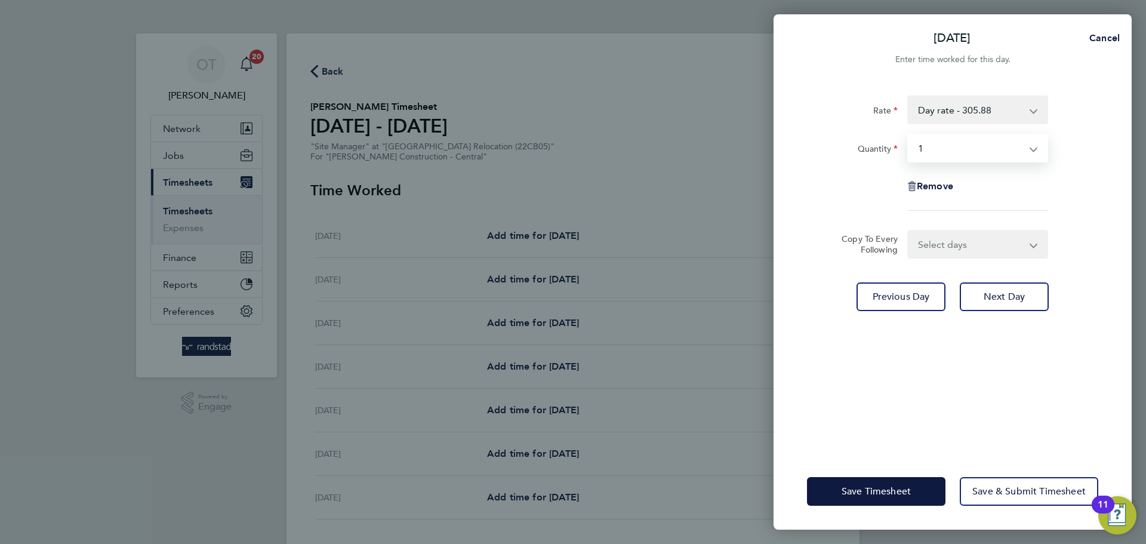
click at [966, 239] on select "Select days Day [DATE] [DATE] [DATE] [DATE]" at bounding box center [971, 244] width 125 height 26
select select "DAY"
click at [909, 231] on select "Select days Day [DATE] [DATE] [DATE] [DATE]" at bounding box center [971, 244] width 125 height 26
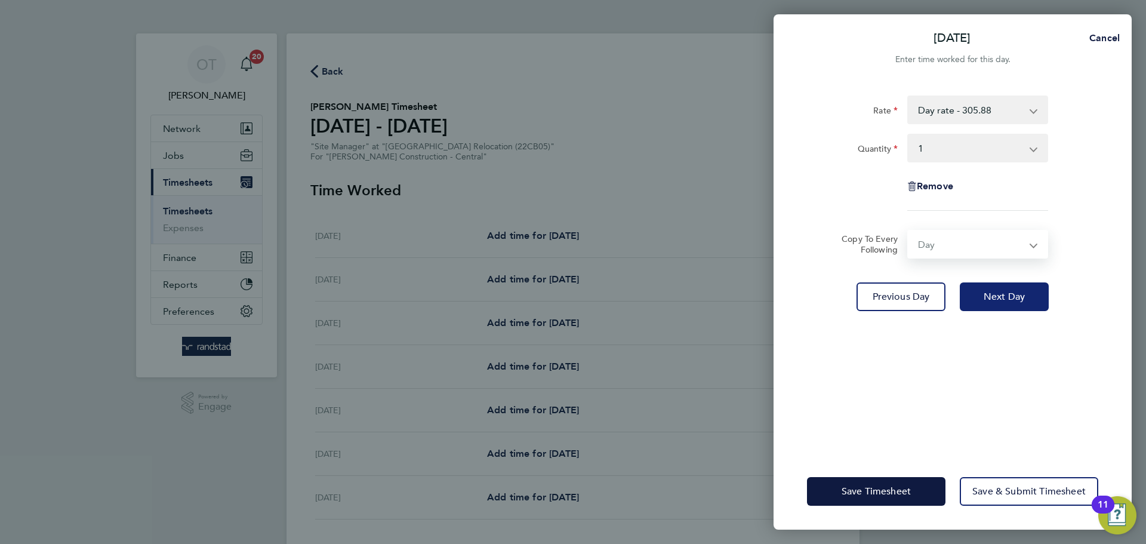
select select "[DATE]"
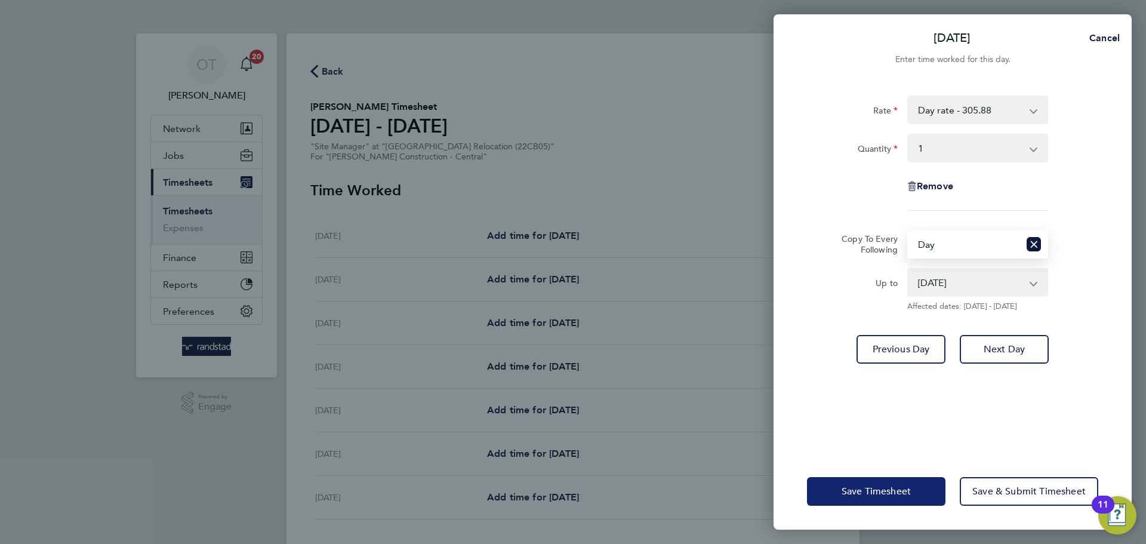
click at [885, 482] on button "Save Timesheet" at bounding box center [876, 491] width 139 height 29
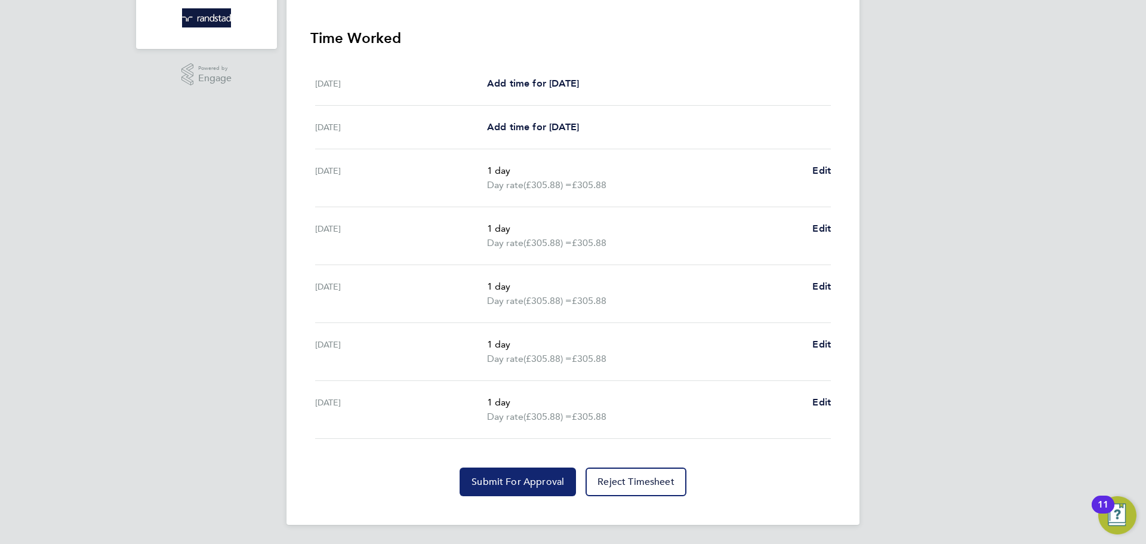
click at [516, 478] on span "Submit For Approval" at bounding box center [518, 482] width 93 height 12
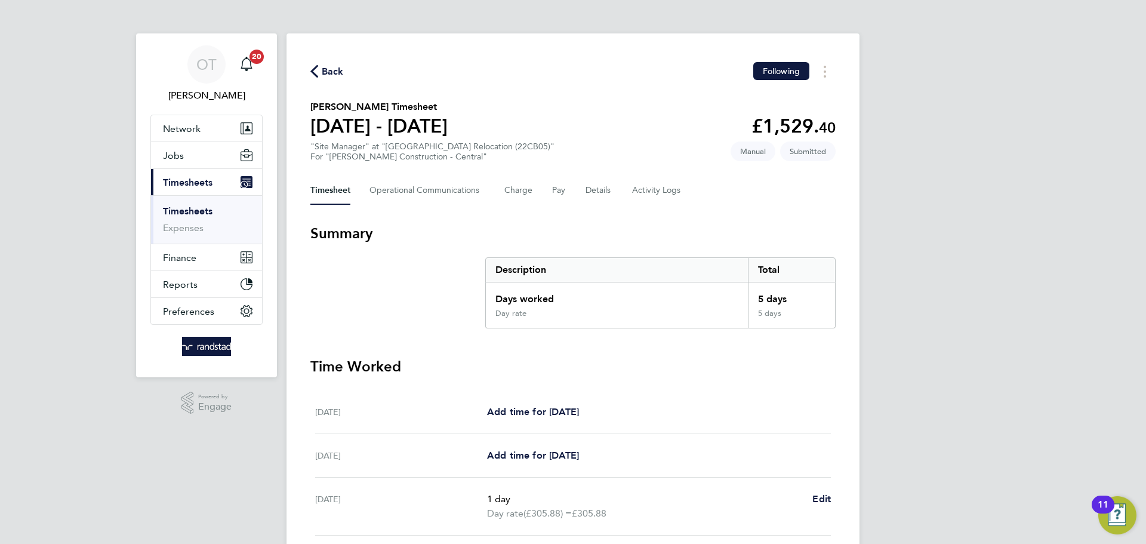
click at [329, 77] on span "Back" at bounding box center [333, 71] width 22 height 14
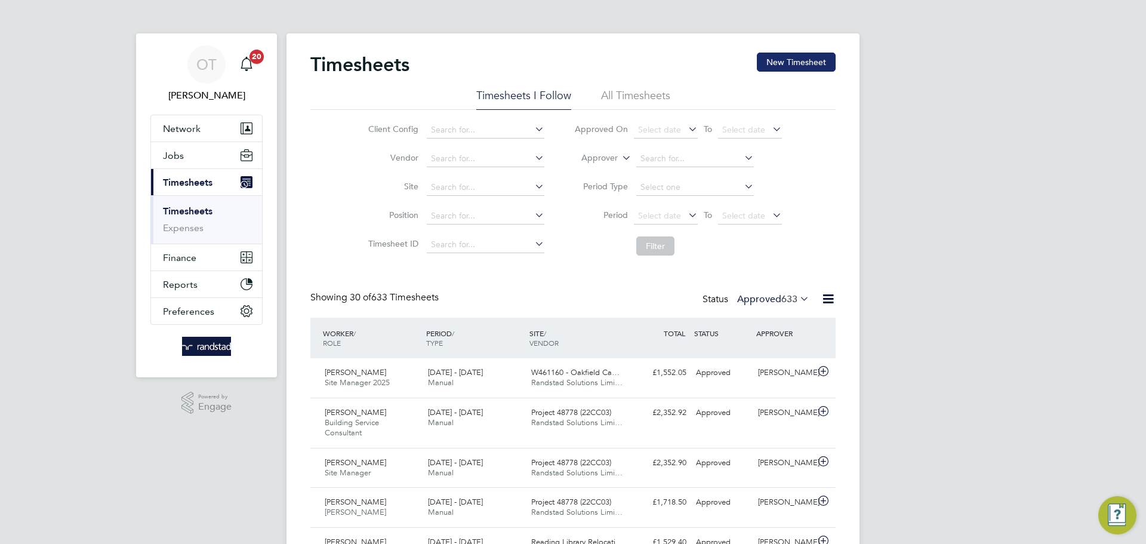
click at [773, 57] on button "New Timesheet" at bounding box center [796, 62] width 79 height 19
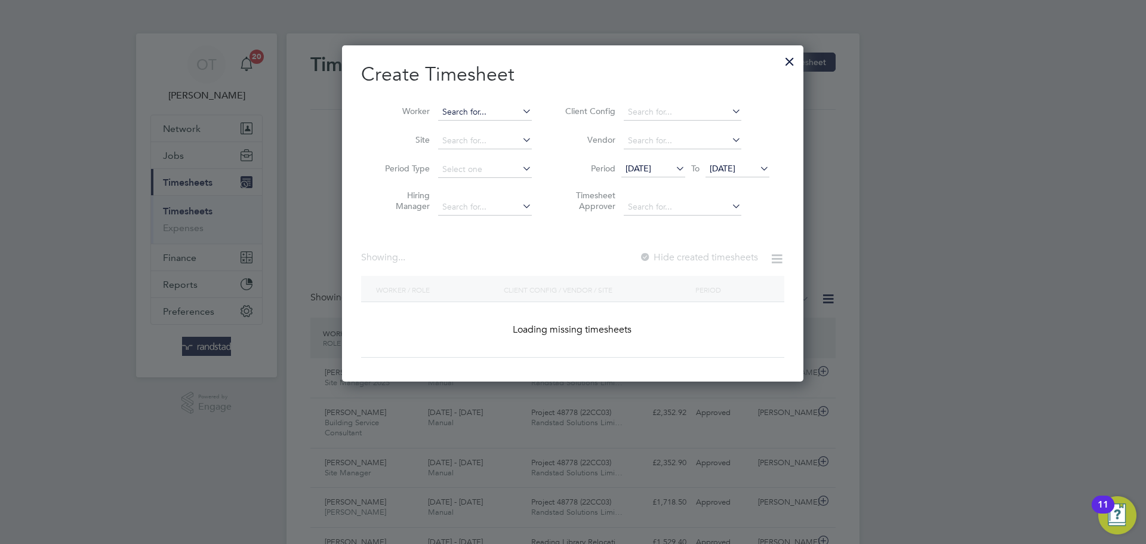
click at [487, 113] on input at bounding box center [485, 112] width 94 height 17
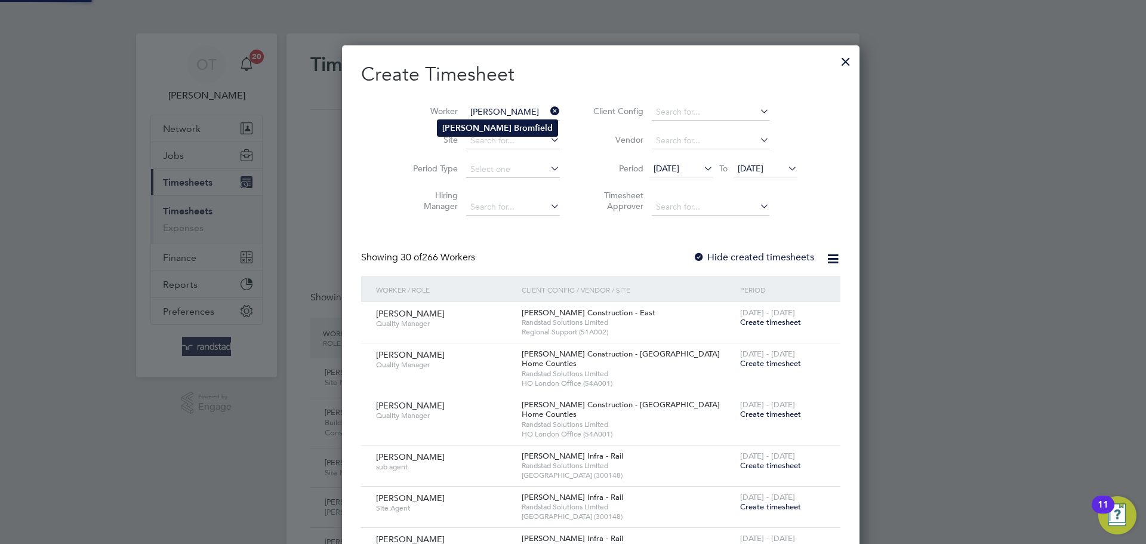
click at [514, 123] on b "Bromfield" at bounding box center [533, 128] width 39 height 10
type input "[PERSON_NAME]"
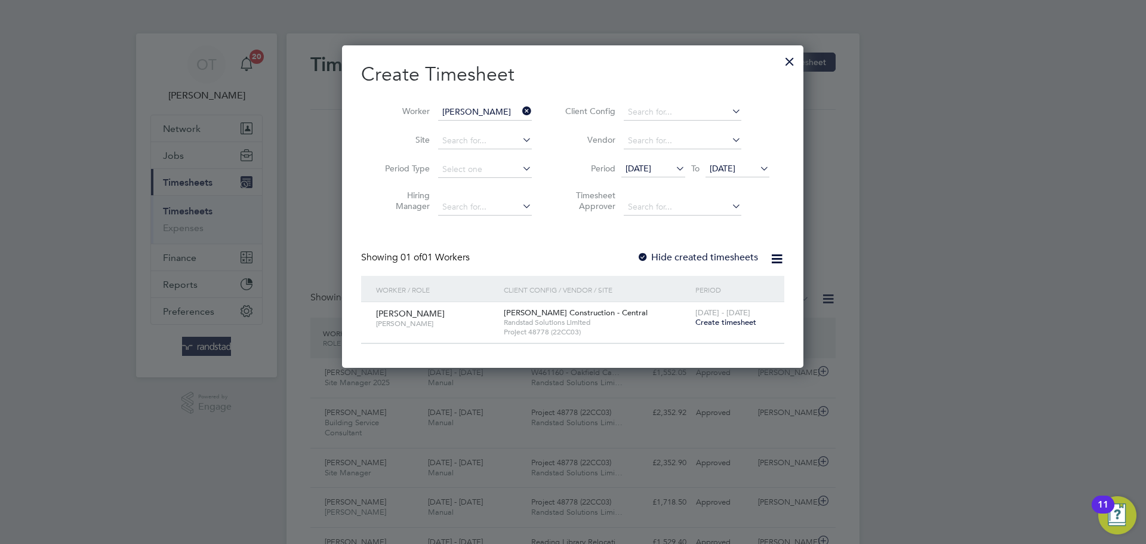
click at [730, 322] on span "Create timesheet" at bounding box center [726, 322] width 61 height 10
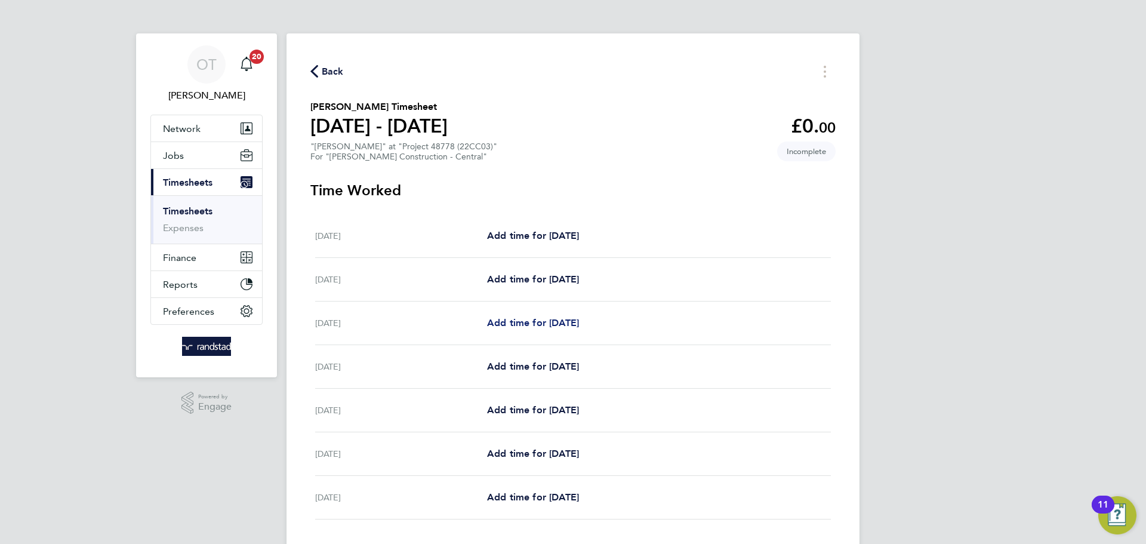
click at [554, 323] on span "Add time for [DATE]" at bounding box center [533, 322] width 92 height 11
select select "30"
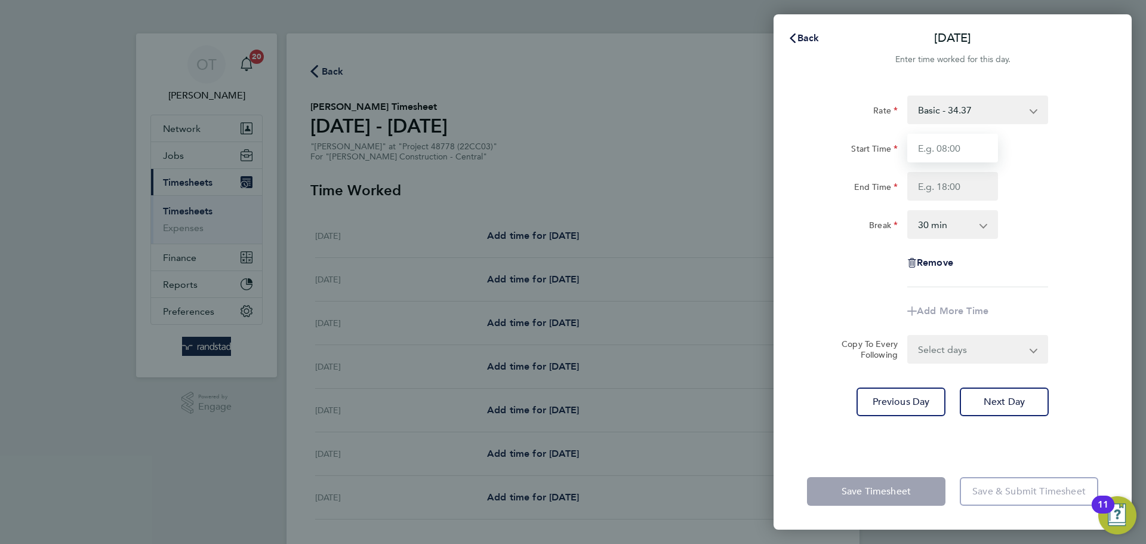
click at [968, 156] on input "Start Time" at bounding box center [952, 148] width 91 height 29
type input "07:00"
click at [934, 193] on input "End Time" at bounding box center [952, 186] width 91 height 29
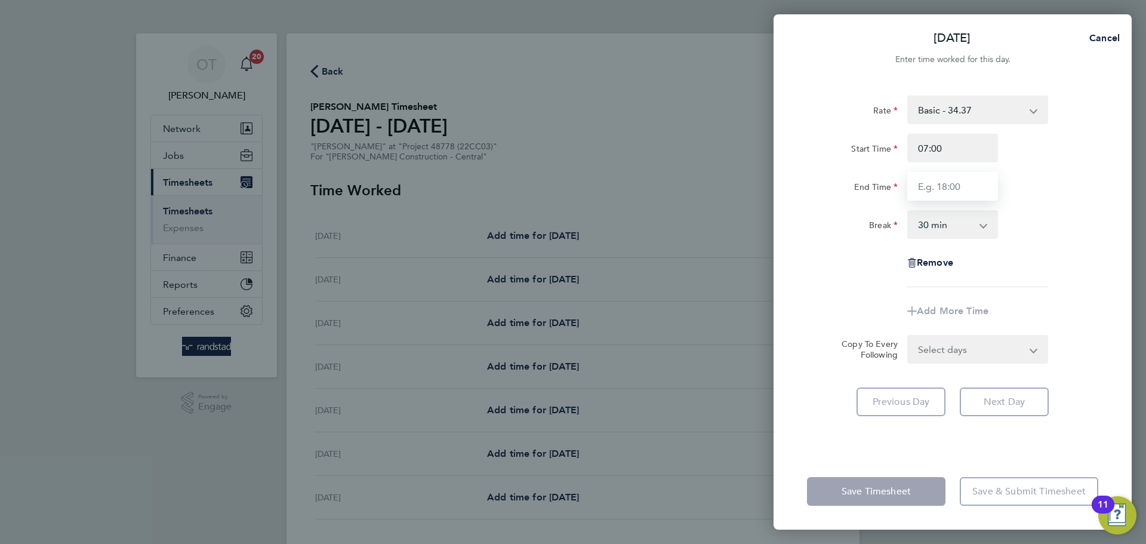
type input "17:00"
click at [934, 226] on select "0 min 15 min 30 min 45 min 60 min 75 min 90 min" at bounding box center [946, 224] width 74 height 26
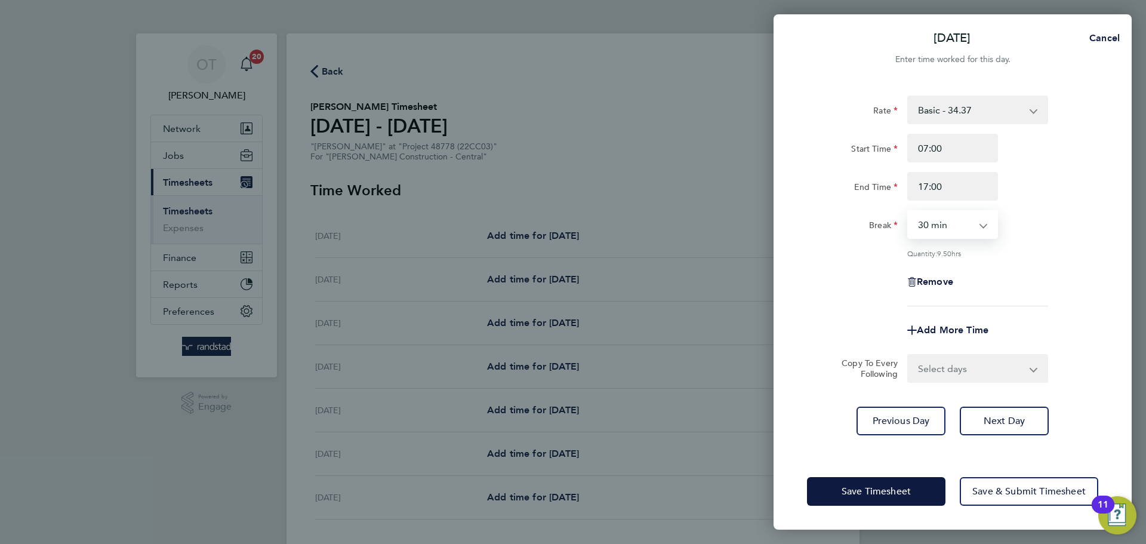
select select "0"
click at [909, 211] on select "0 min 15 min 30 min 45 min 60 min 75 min 90 min" at bounding box center [946, 224] width 74 height 26
click at [962, 365] on select "Select days Day [DATE] [DATE] [DATE] [DATE]" at bounding box center [971, 368] width 125 height 26
select select "DAY"
click at [909, 355] on select "Select days Day [DATE] [DATE] [DATE] [DATE]" at bounding box center [971, 368] width 125 height 26
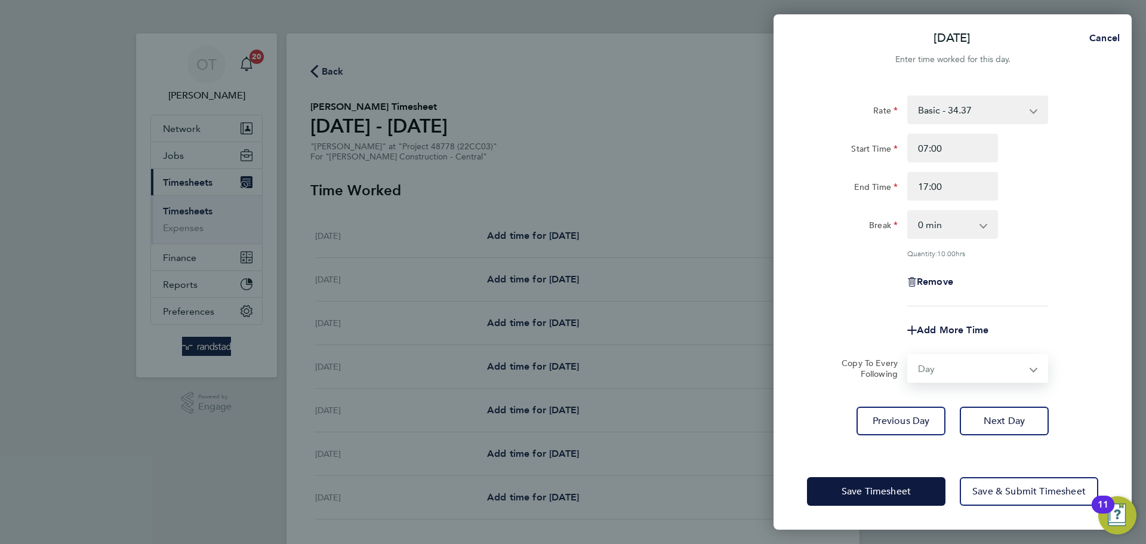
select select "[DATE]"
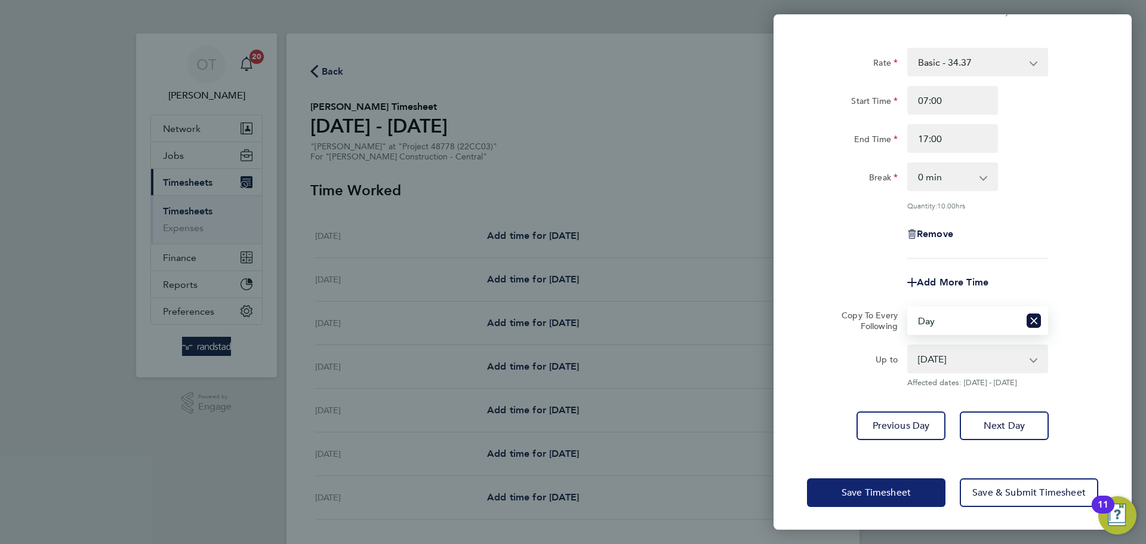
click at [913, 489] on button "Save Timesheet" at bounding box center [876, 492] width 139 height 29
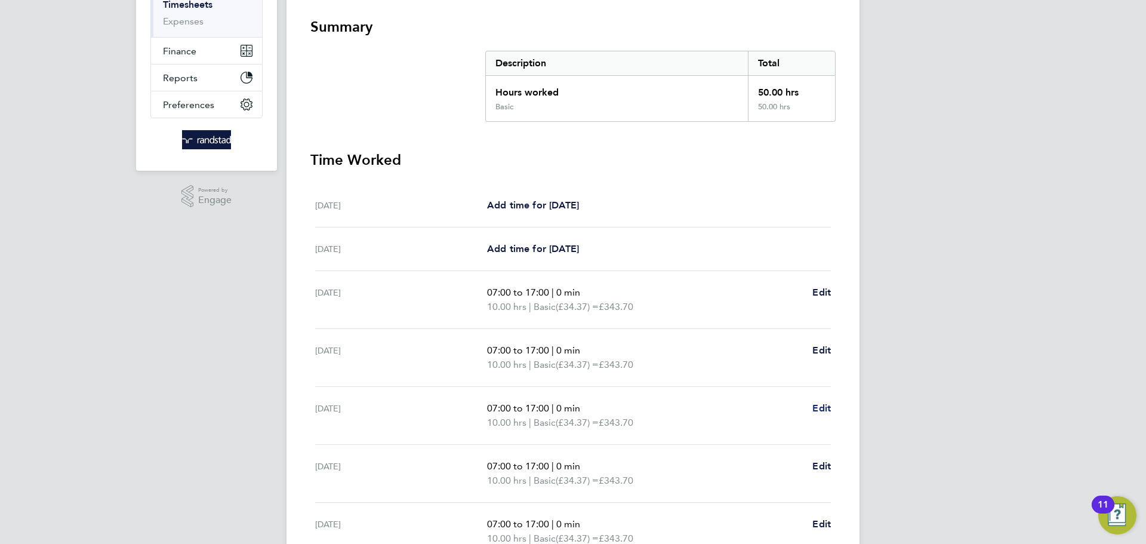
click at [823, 411] on span "Edit" at bounding box center [822, 407] width 19 height 11
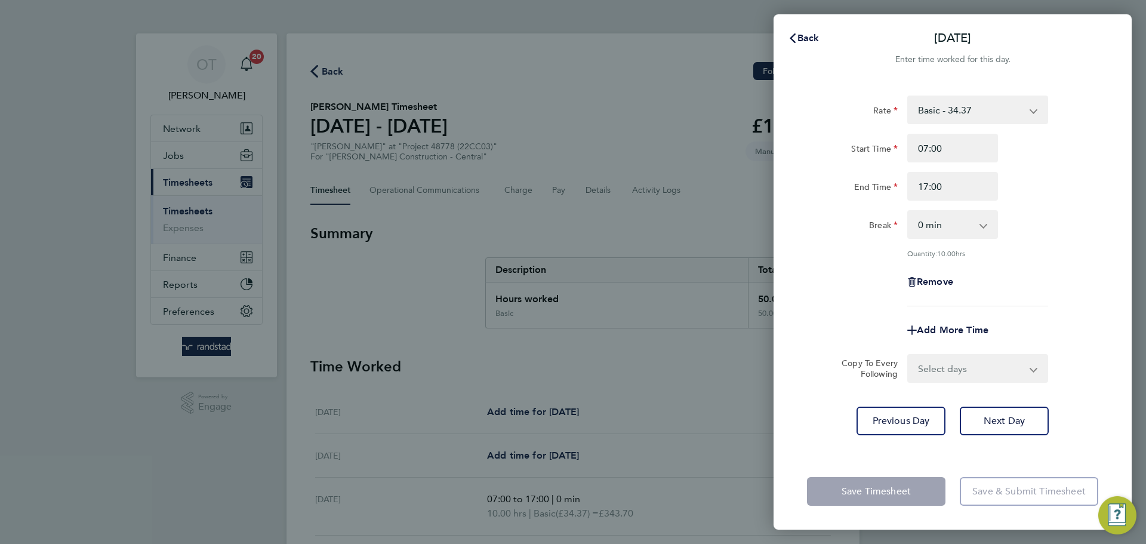
click at [962, 202] on div "Rate Basic - 34.37 Start Time 07:00 End Time 17:00 Break 0 min 15 min 30 min 45…" at bounding box center [952, 201] width 291 height 211
click at [957, 186] on input "17:00" at bounding box center [952, 186] width 91 height 29
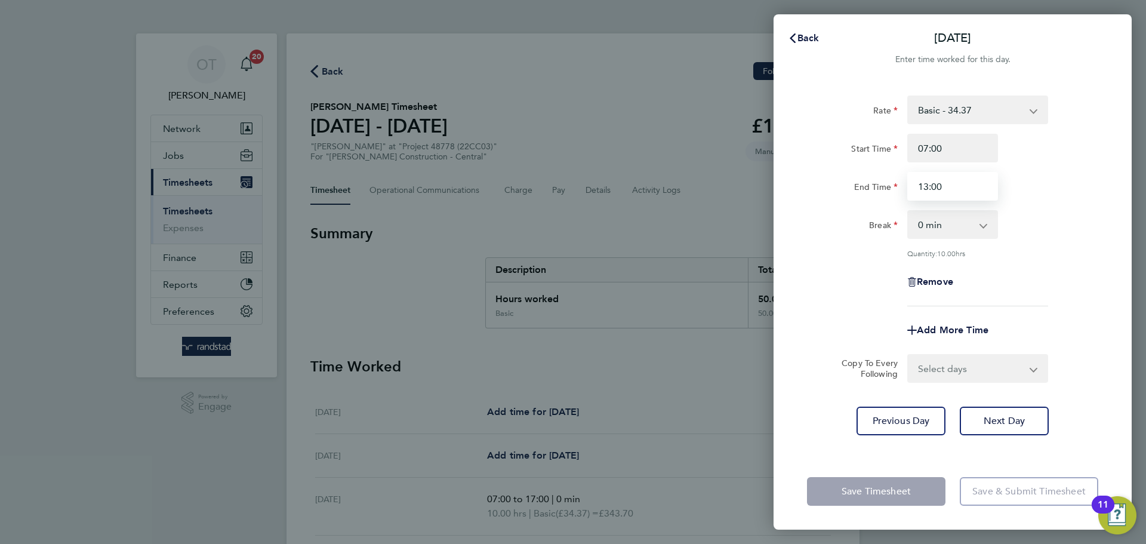
type input "13:00"
click at [1048, 233] on div "Break 0 min 15 min 30 min 45 min 60 min 75 min 90 min" at bounding box center [952, 224] width 301 height 29
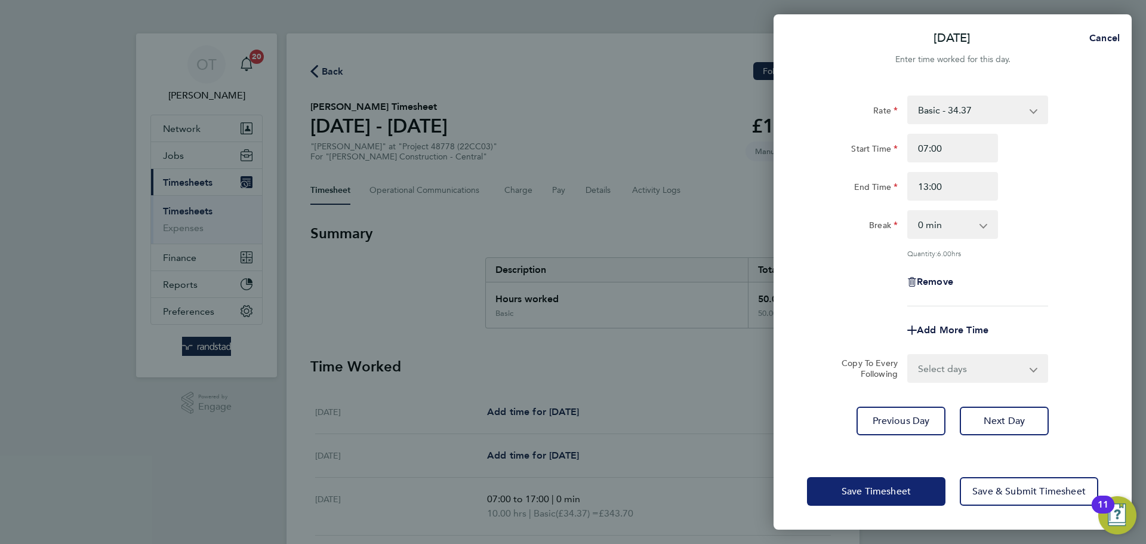
click at [897, 488] on span "Save Timesheet" at bounding box center [876, 491] width 69 height 12
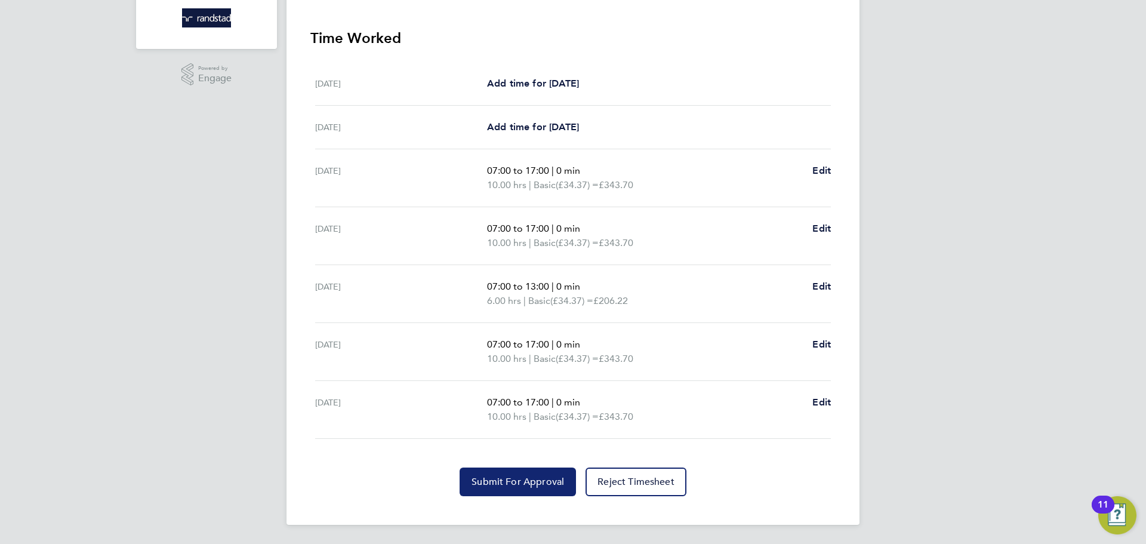
click at [530, 476] on span "Submit For Approval" at bounding box center [518, 482] width 93 height 12
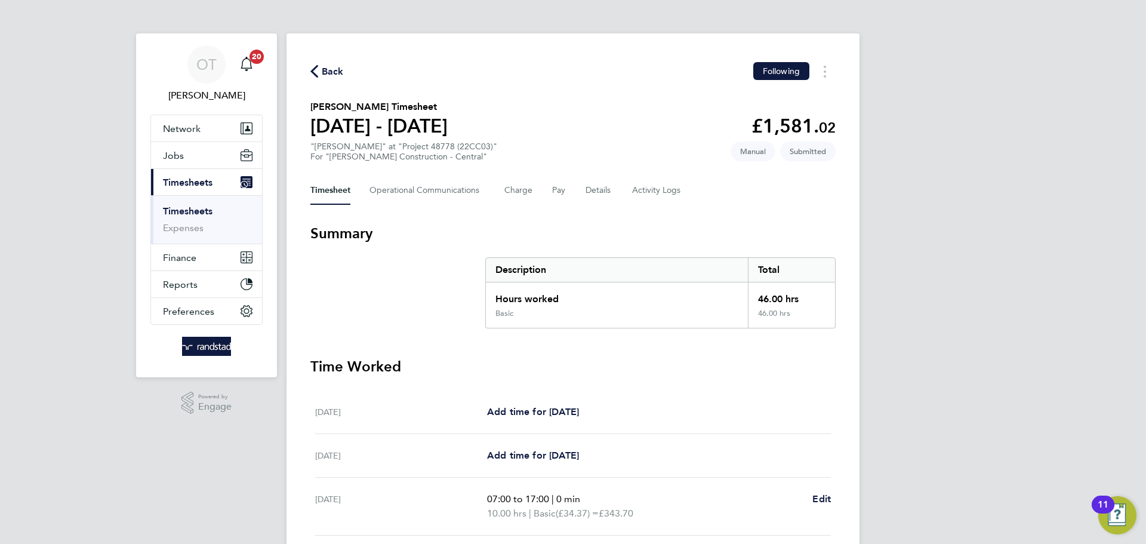
click at [316, 70] on icon "button" at bounding box center [314, 71] width 8 height 13
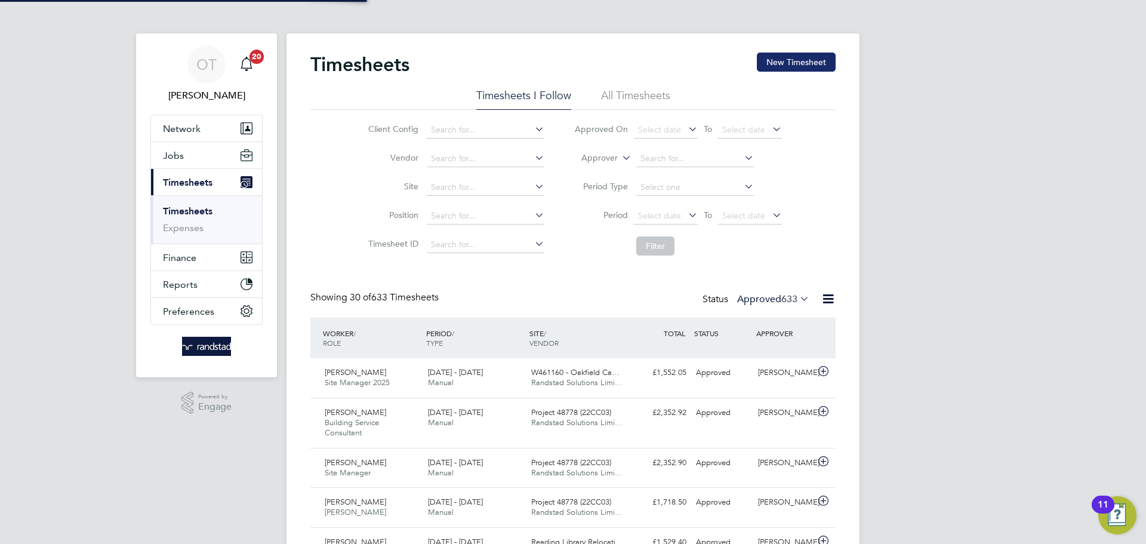
click at [804, 61] on button "New Timesheet" at bounding box center [796, 62] width 79 height 19
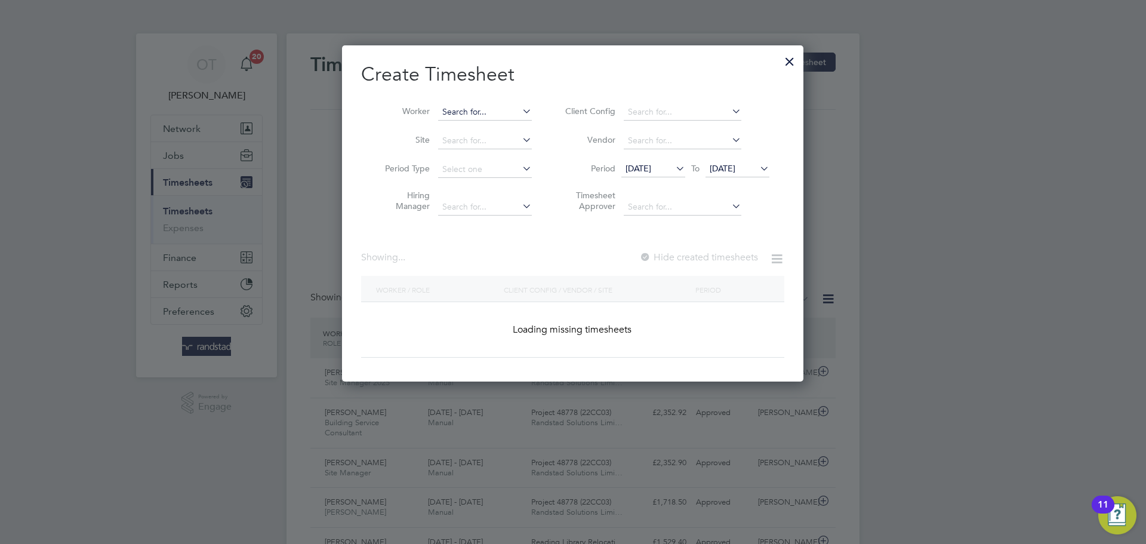
click at [479, 109] on input at bounding box center [485, 112] width 94 height 17
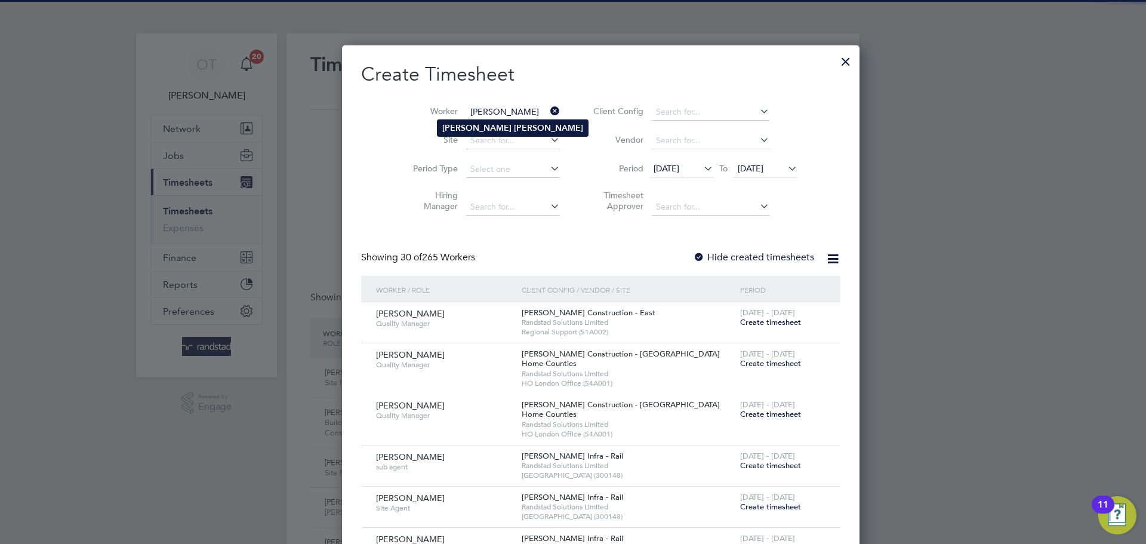
click at [486, 130] on li "[PERSON_NAME]" at bounding box center [513, 128] width 150 height 16
type input "[PERSON_NAME]"
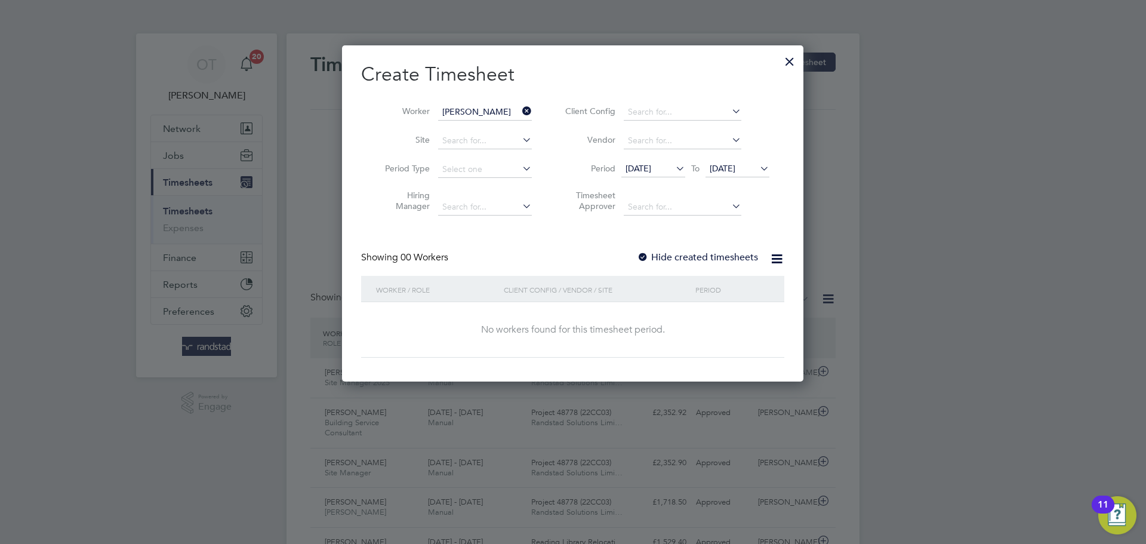
click at [758, 170] on icon at bounding box center [758, 168] width 0 height 17
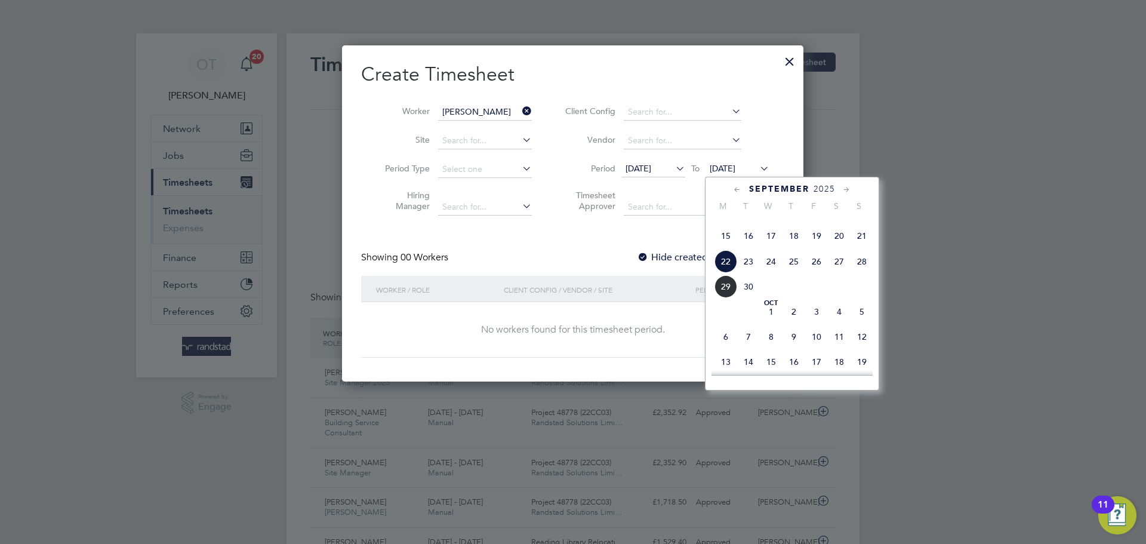
click at [862, 323] on span "5" at bounding box center [862, 311] width 23 height 23
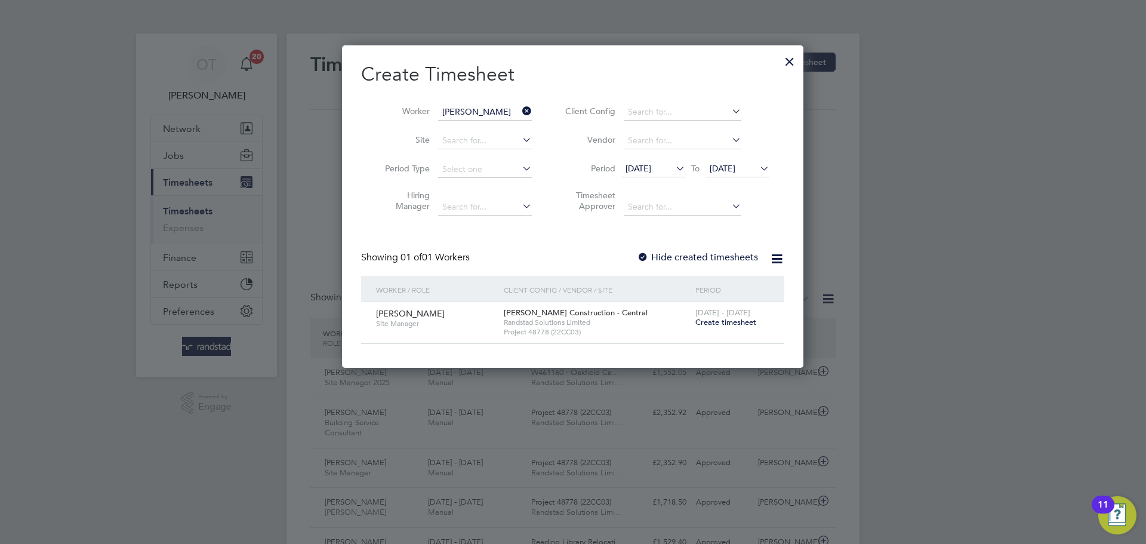
click at [700, 259] on label "Hide created timesheets" at bounding box center [697, 257] width 121 height 12
click at [685, 256] on label "Hide created timesheets" at bounding box center [697, 257] width 121 height 12
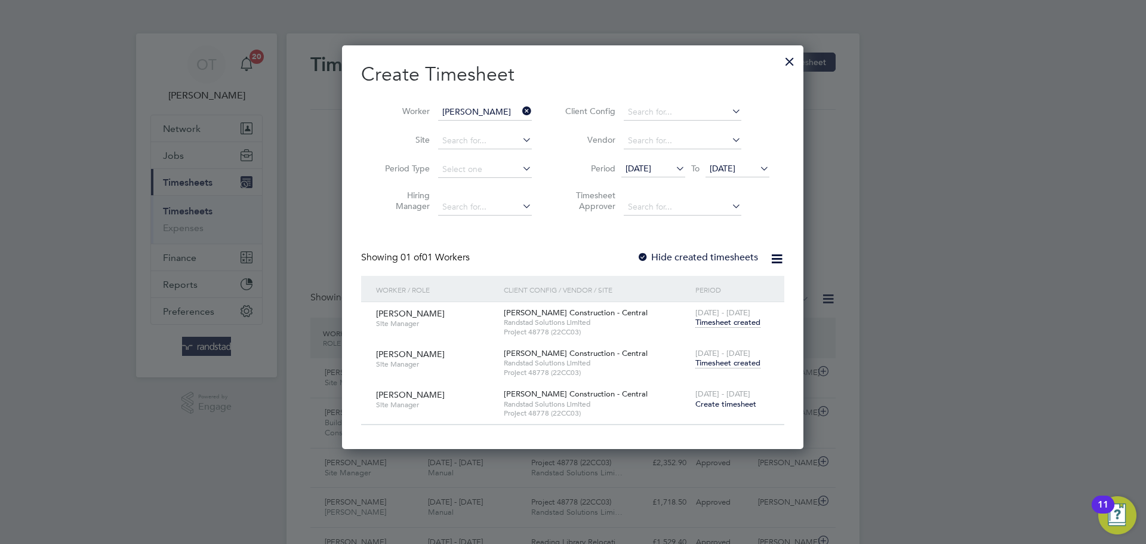
click at [721, 360] on span "Timesheet created" at bounding box center [728, 363] width 65 height 11
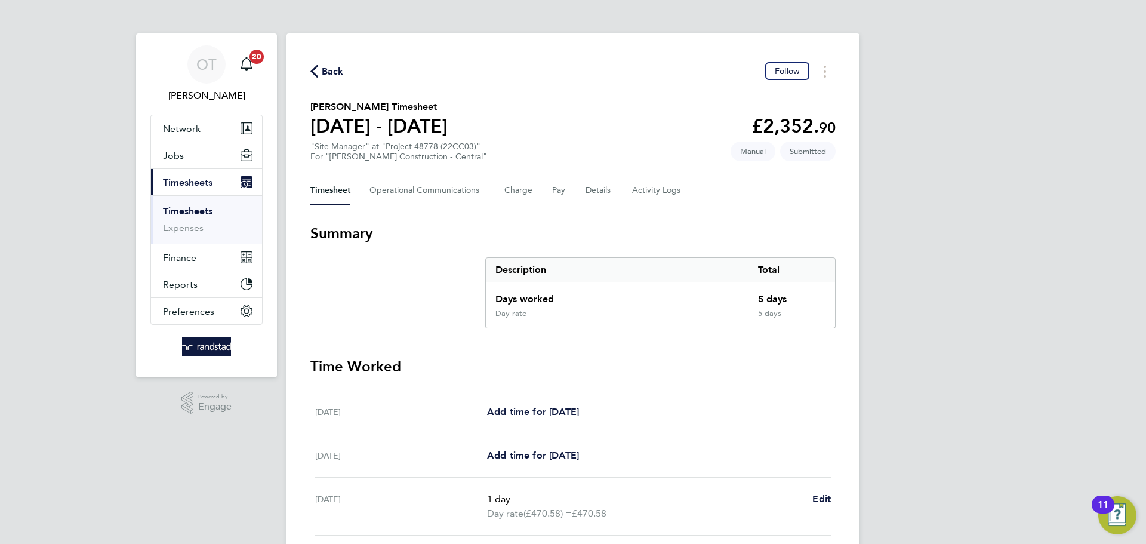
click at [783, 80] on div "Back Follow" at bounding box center [572, 71] width 525 height 19
click at [779, 70] on span "Follow" at bounding box center [787, 71] width 25 height 11
click at [610, 187] on button "Details" at bounding box center [599, 190] width 27 height 29
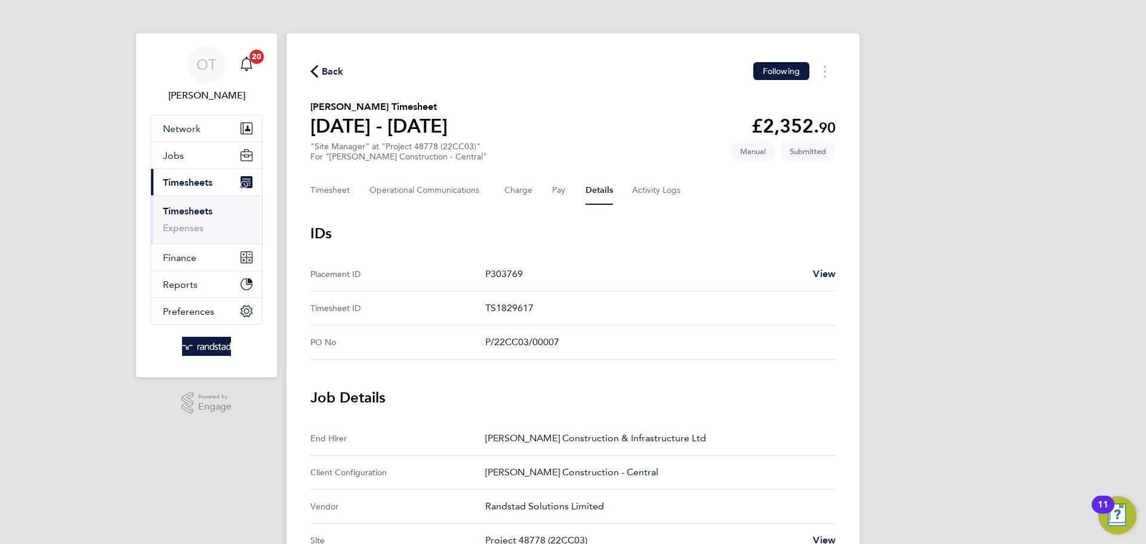
drag, startPoint x: 328, startPoint y: 75, endPoint x: 19, endPoint y: 96, distance: 310.0
click at [328, 75] on span "Back" at bounding box center [333, 71] width 22 height 14
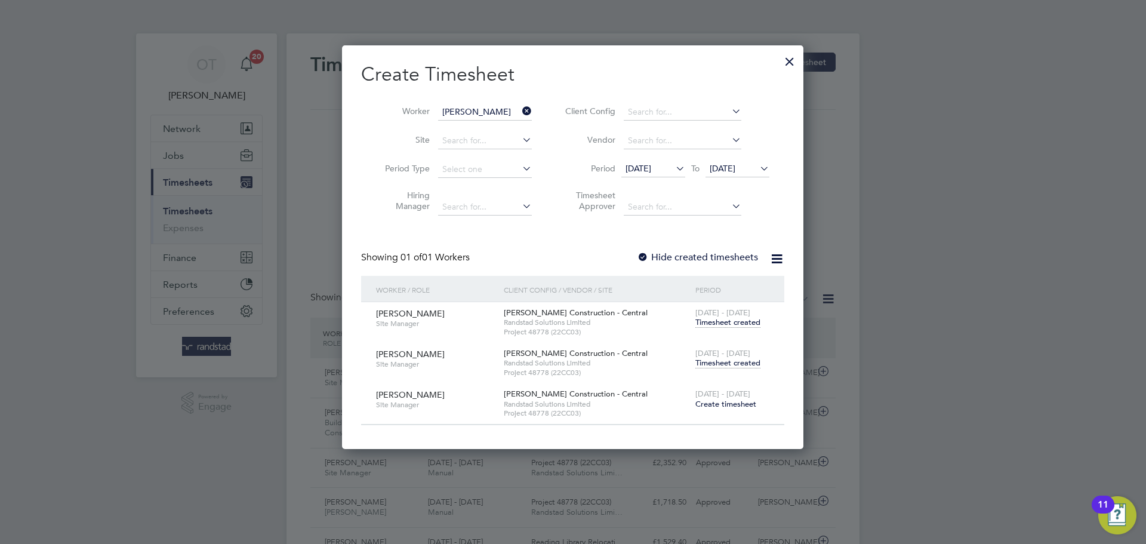
click at [520, 108] on icon at bounding box center [520, 111] width 0 height 17
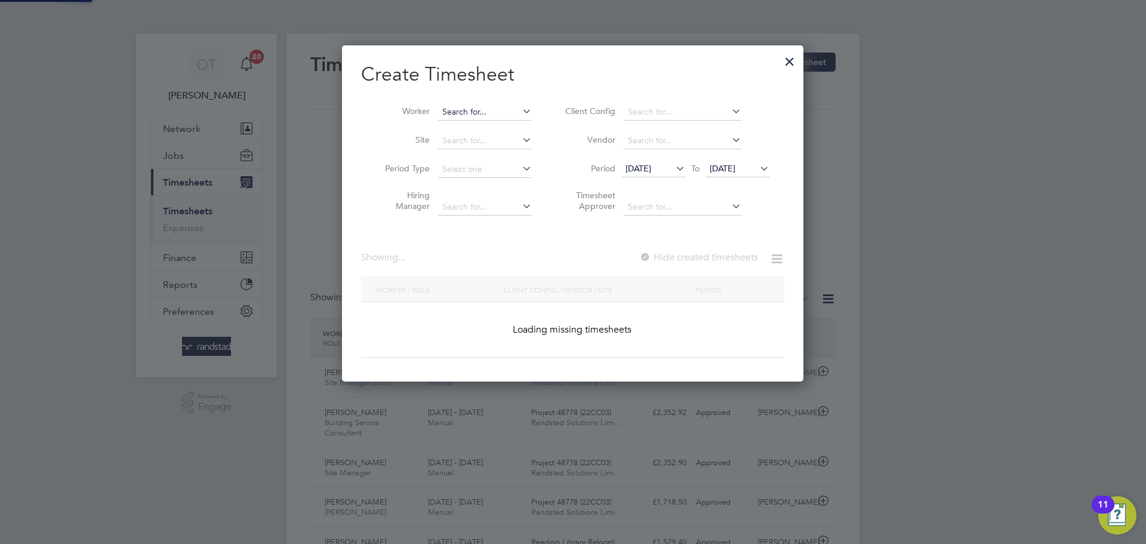
click at [474, 116] on input at bounding box center [485, 112] width 94 height 17
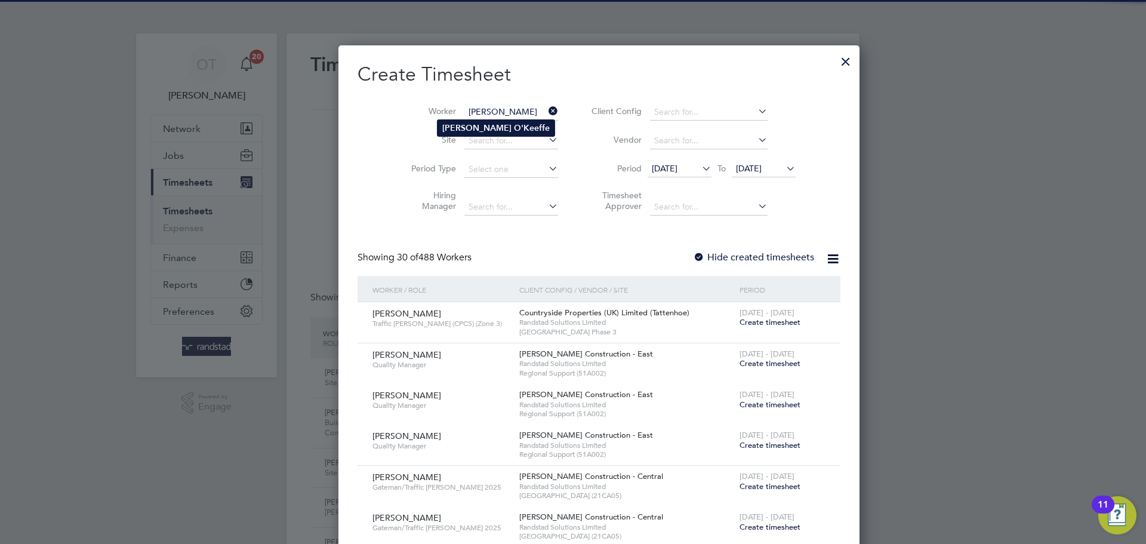
click at [514, 129] on b "O'Keeffe" at bounding box center [532, 128] width 36 height 10
type input "[PERSON_NAME]"
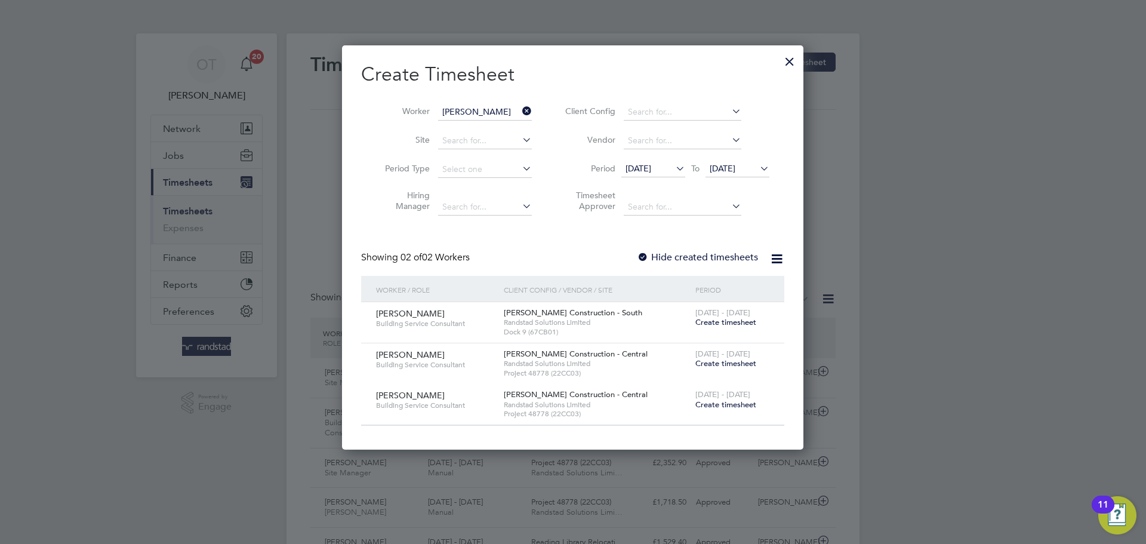
click at [733, 360] on span "Create timesheet" at bounding box center [726, 363] width 61 height 10
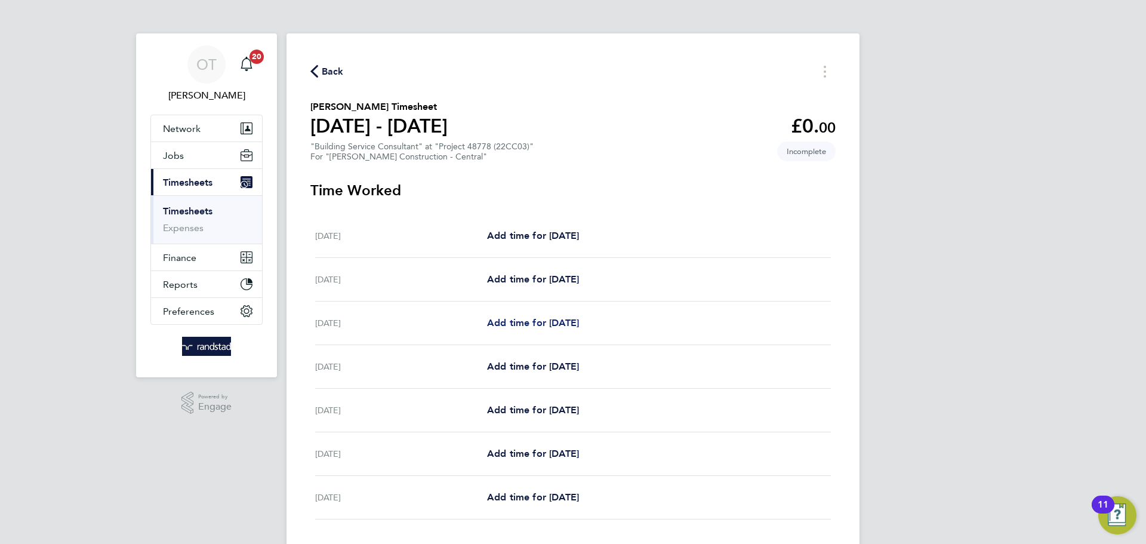
click at [515, 325] on span "Add time for [DATE]" at bounding box center [533, 322] width 92 height 11
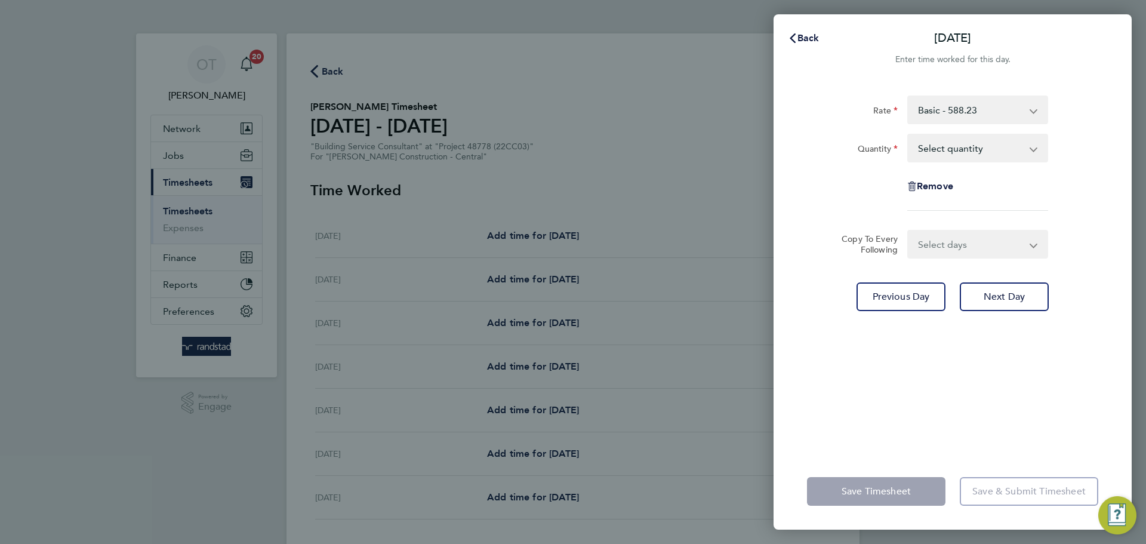
click at [945, 143] on select "Select quantity 0.5 1" at bounding box center [971, 148] width 124 height 26
select select "1"
click at [909, 135] on select "Select quantity 0.5 1" at bounding box center [971, 148] width 124 height 26
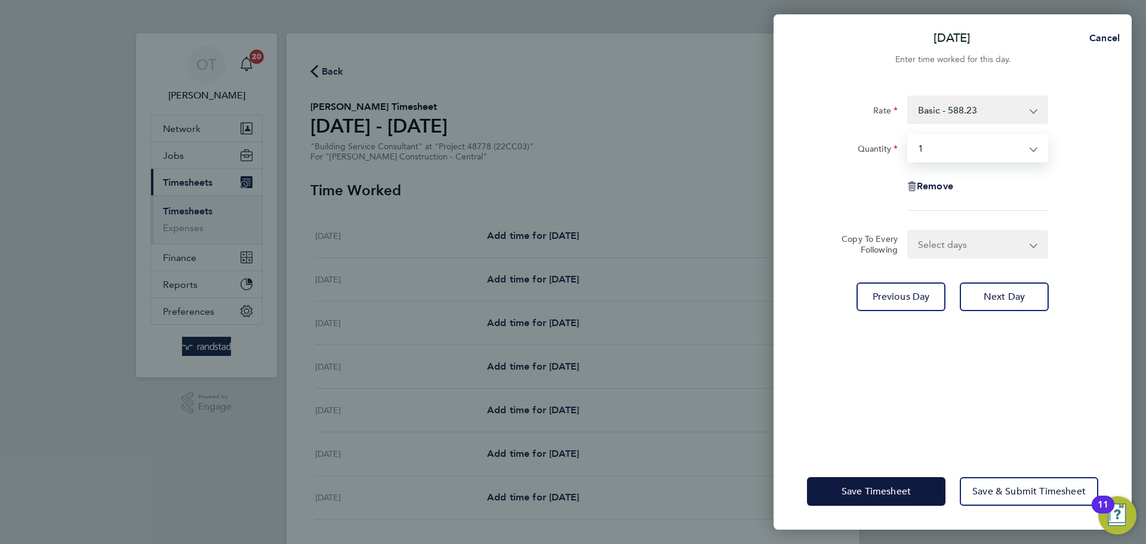
click at [986, 240] on select "Select days Day [DATE] [DATE] [DATE] [DATE]" at bounding box center [971, 244] width 125 height 26
select select "DAY"
click at [909, 231] on select "Select days Day [DATE] [DATE] [DATE] [DATE]" at bounding box center [971, 244] width 125 height 26
select select "[DATE]"
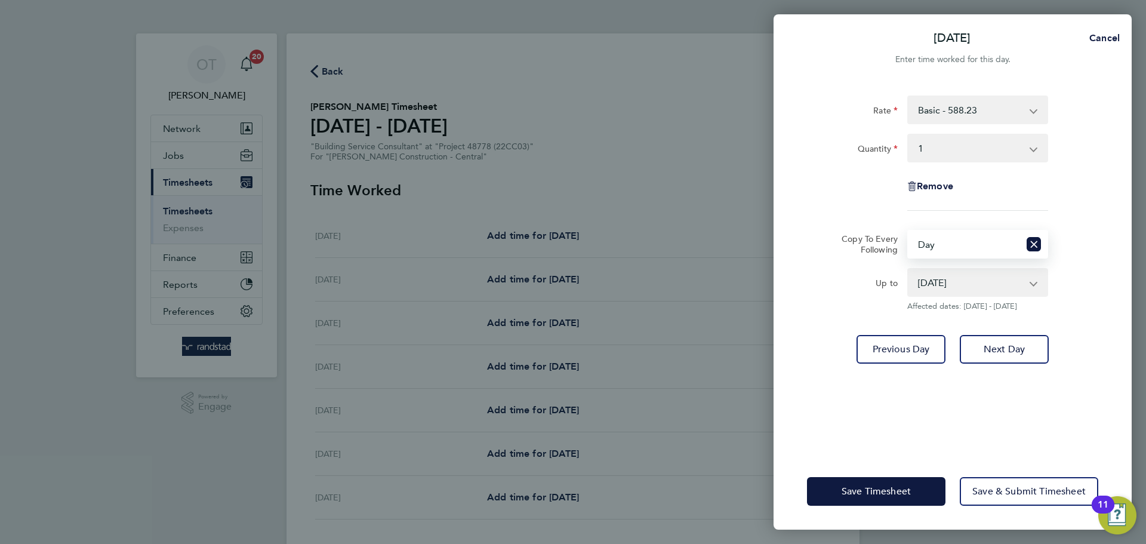
click at [840, 241] on label "Copy To Every Following" at bounding box center [865, 243] width 66 height 21
click at [909, 241] on select "Select days Day [DATE] [DATE] [DATE] [DATE]" at bounding box center [964, 244] width 111 height 26
click at [890, 493] on span "Save Timesheet" at bounding box center [876, 491] width 69 height 12
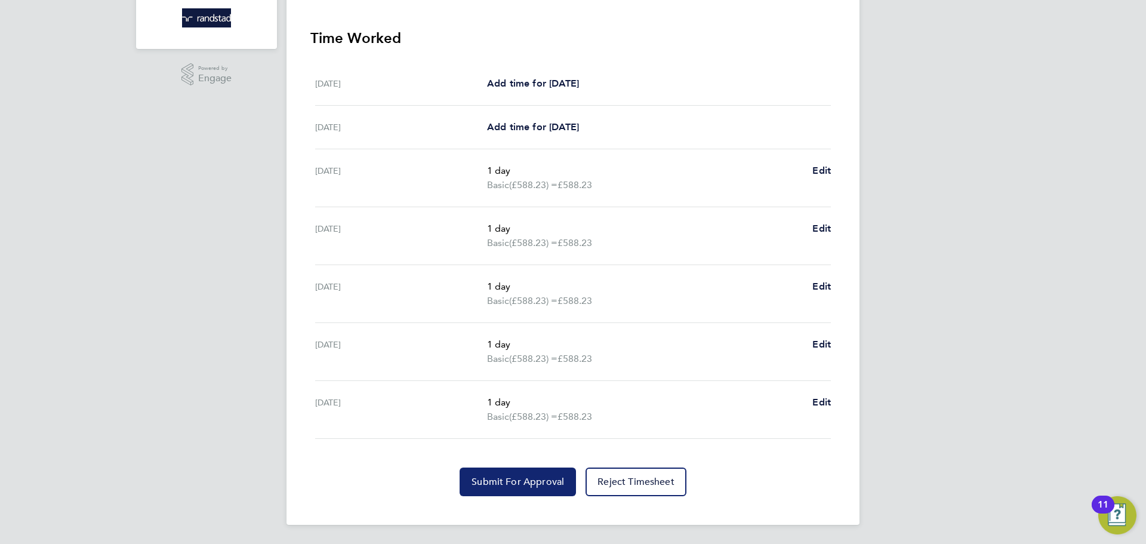
click at [528, 482] on span "Submit For Approval" at bounding box center [518, 482] width 93 height 12
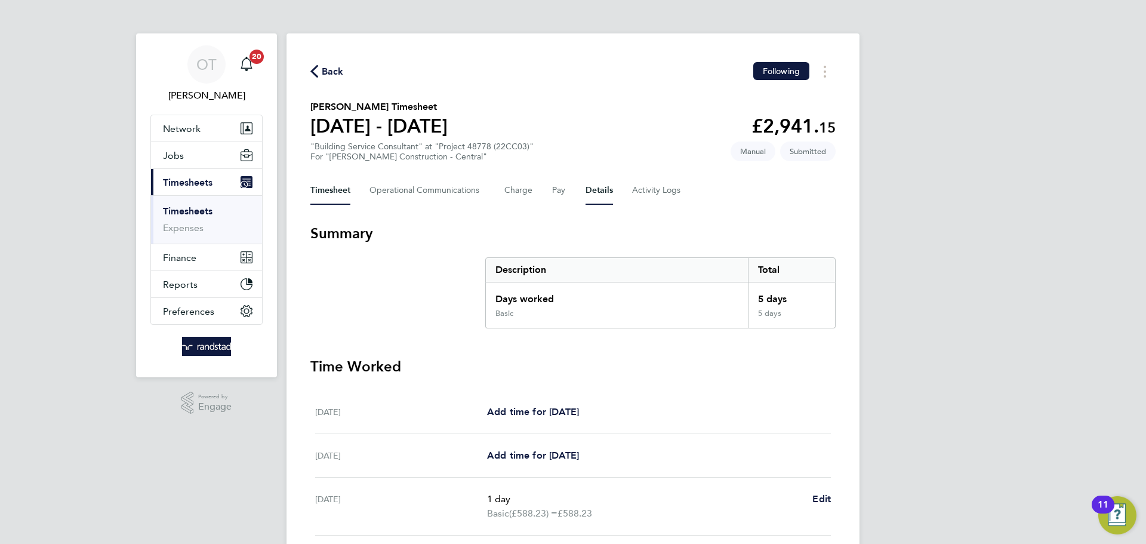
click at [599, 196] on button "Details" at bounding box center [599, 190] width 27 height 29
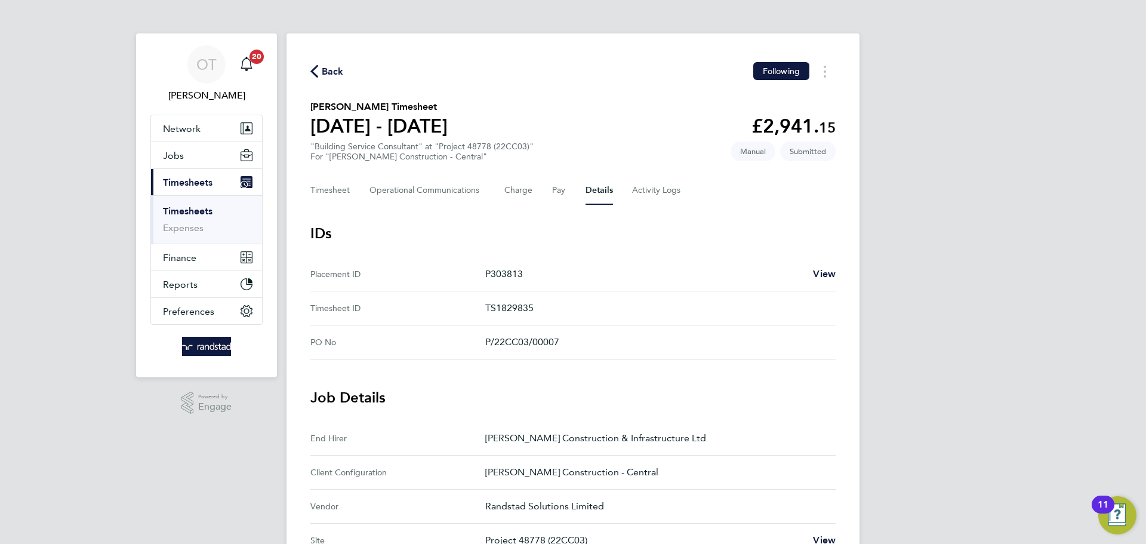
click at [334, 72] on span "Back" at bounding box center [333, 71] width 22 height 14
